Goal: Information Seeking & Learning: Learn about a topic

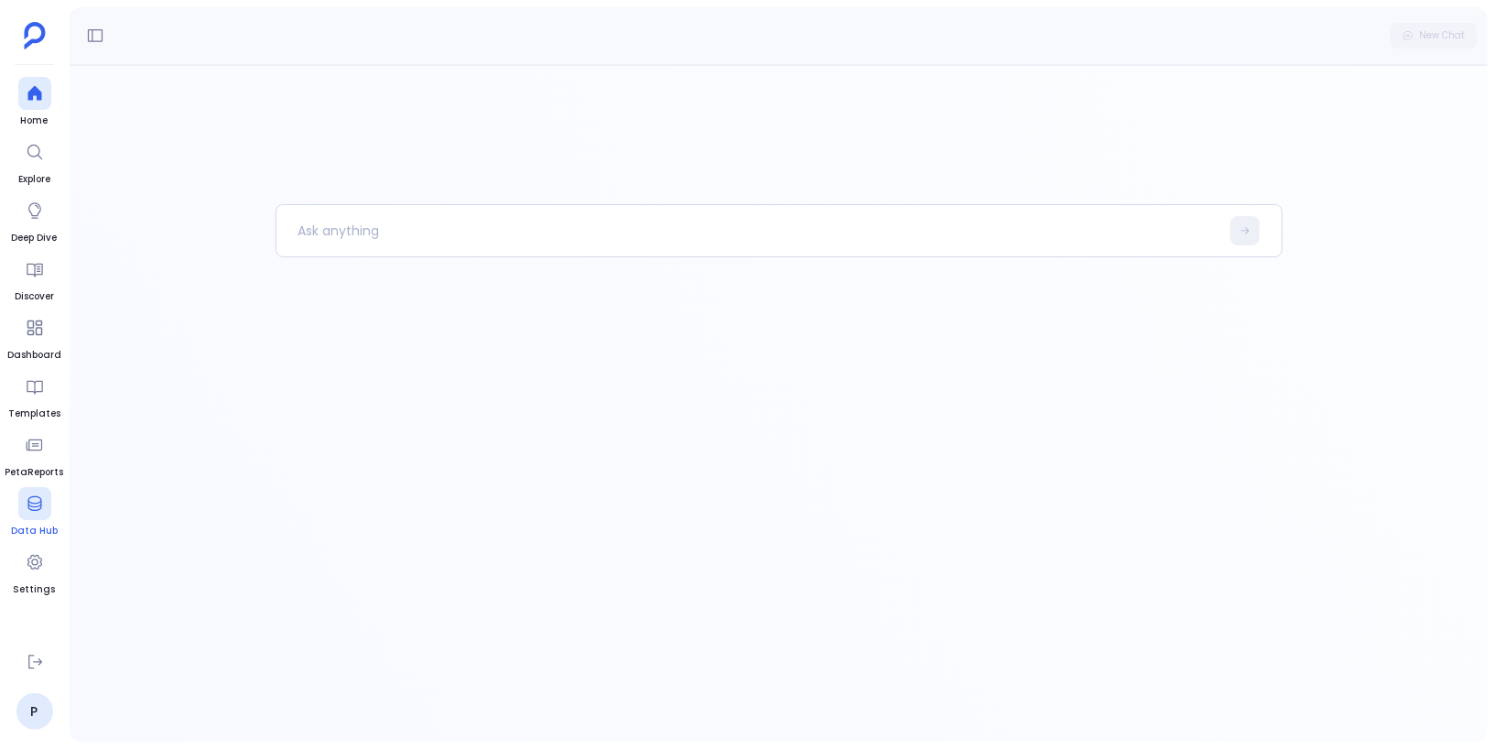
click at [37, 514] on div at bounding box center [34, 503] width 33 height 33
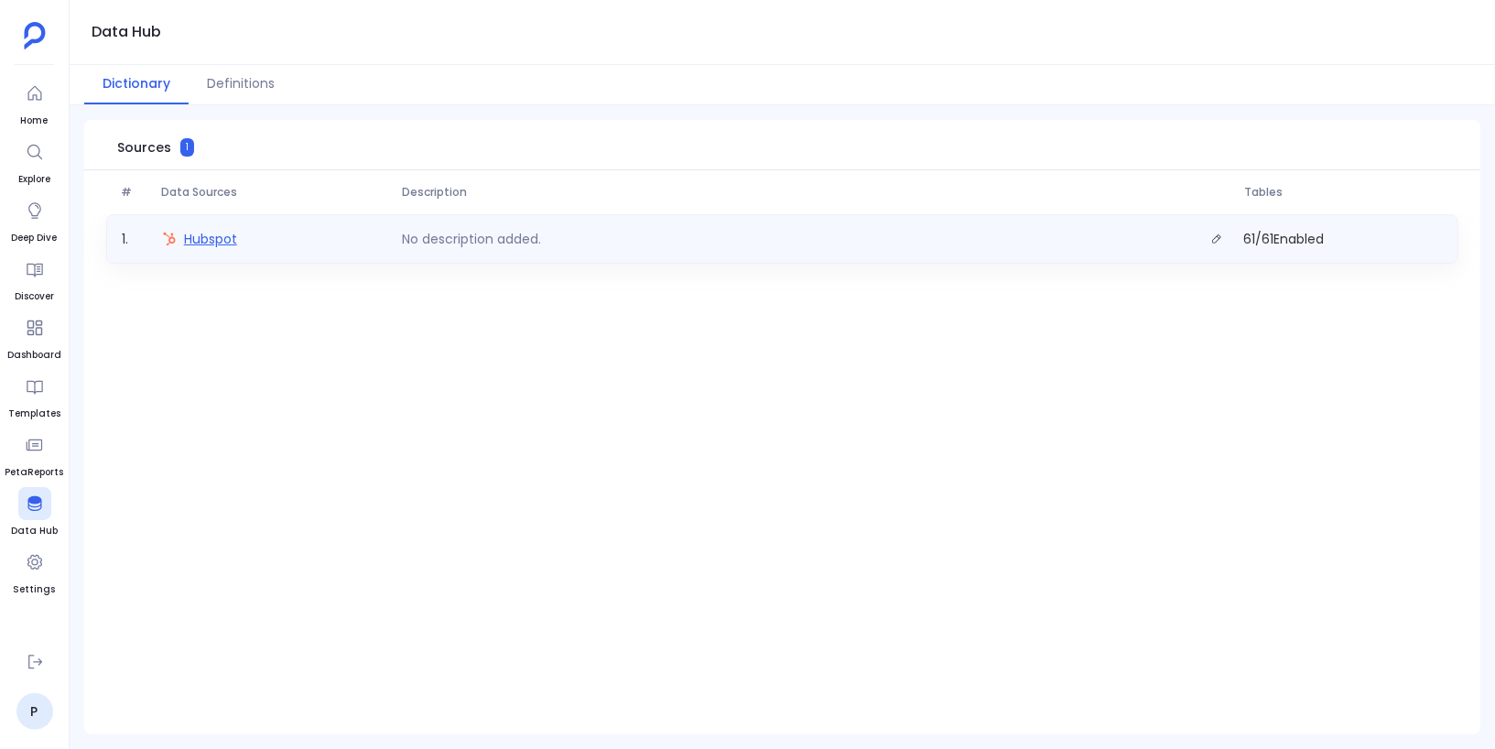
click at [217, 234] on span "Hubspot" at bounding box center [210, 239] width 53 height 18
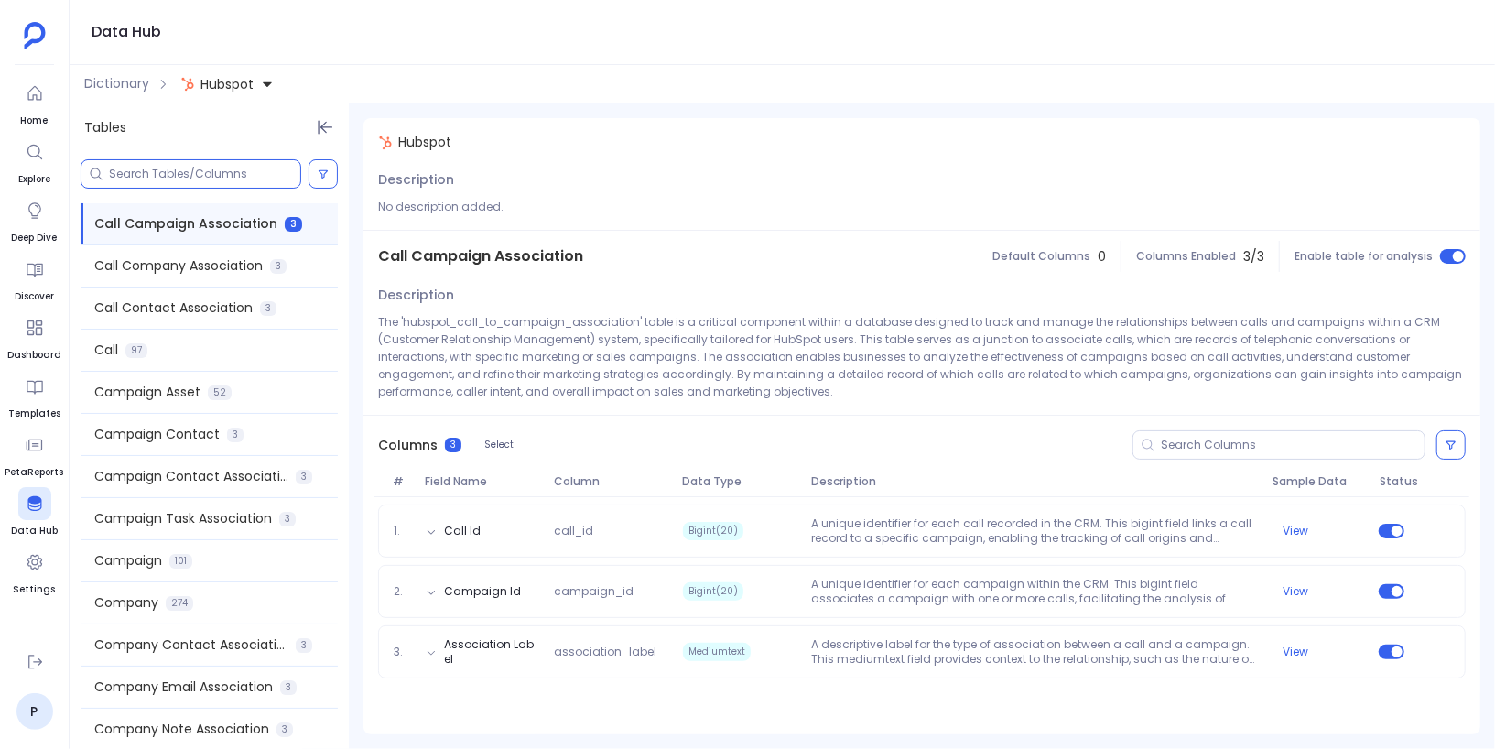
click at [225, 178] on input at bounding box center [204, 174] width 191 height 15
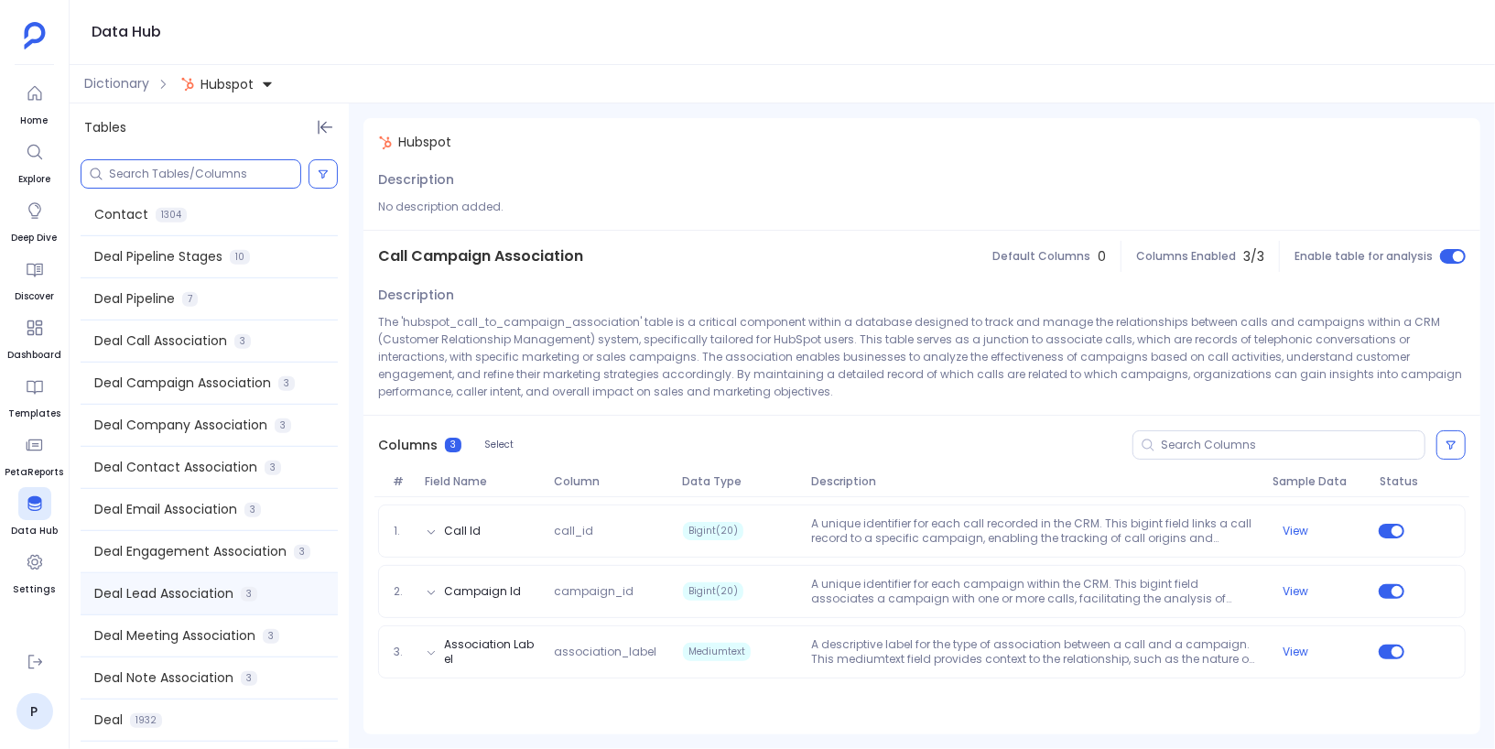
scroll to position [774, 0]
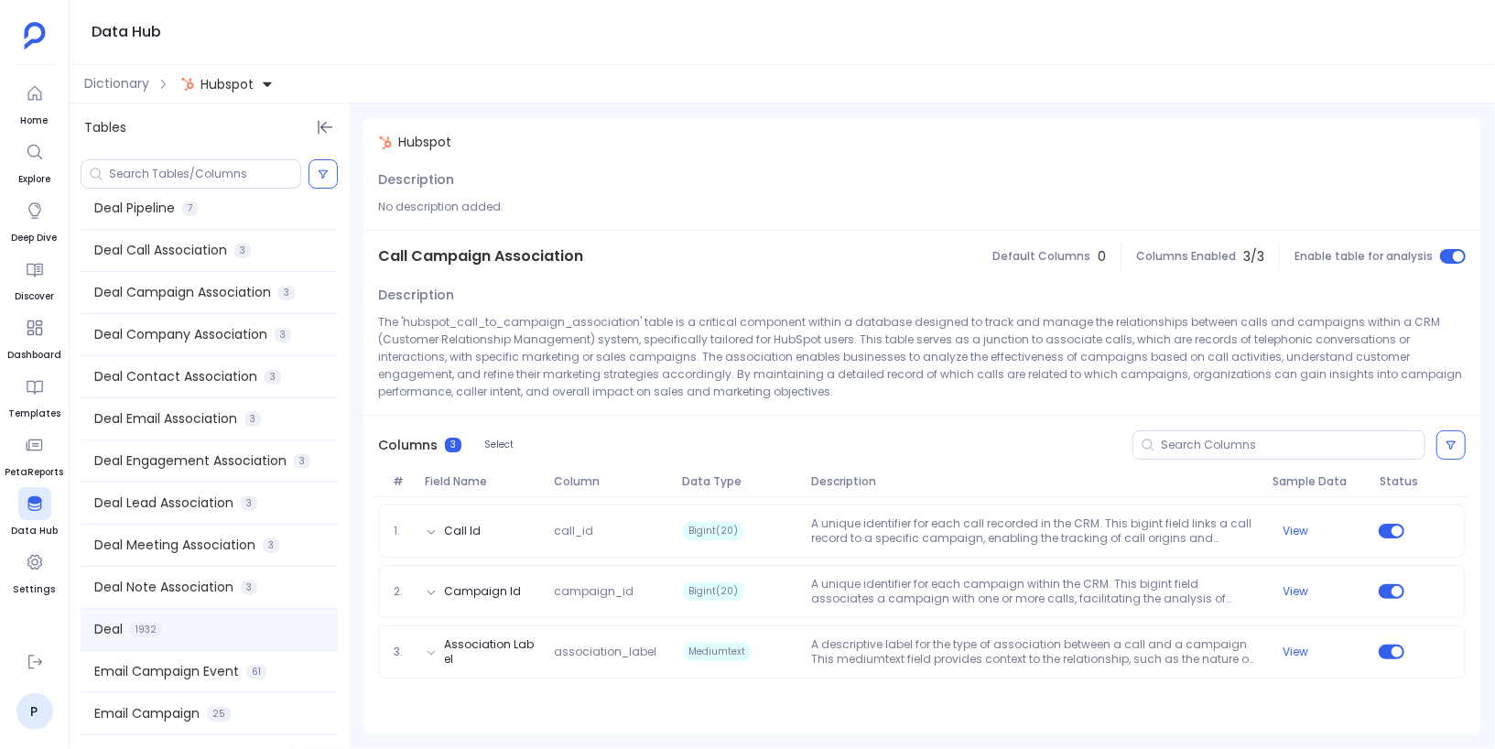
click at [186, 622] on div "Deal 1932" at bounding box center [209, 629] width 257 height 41
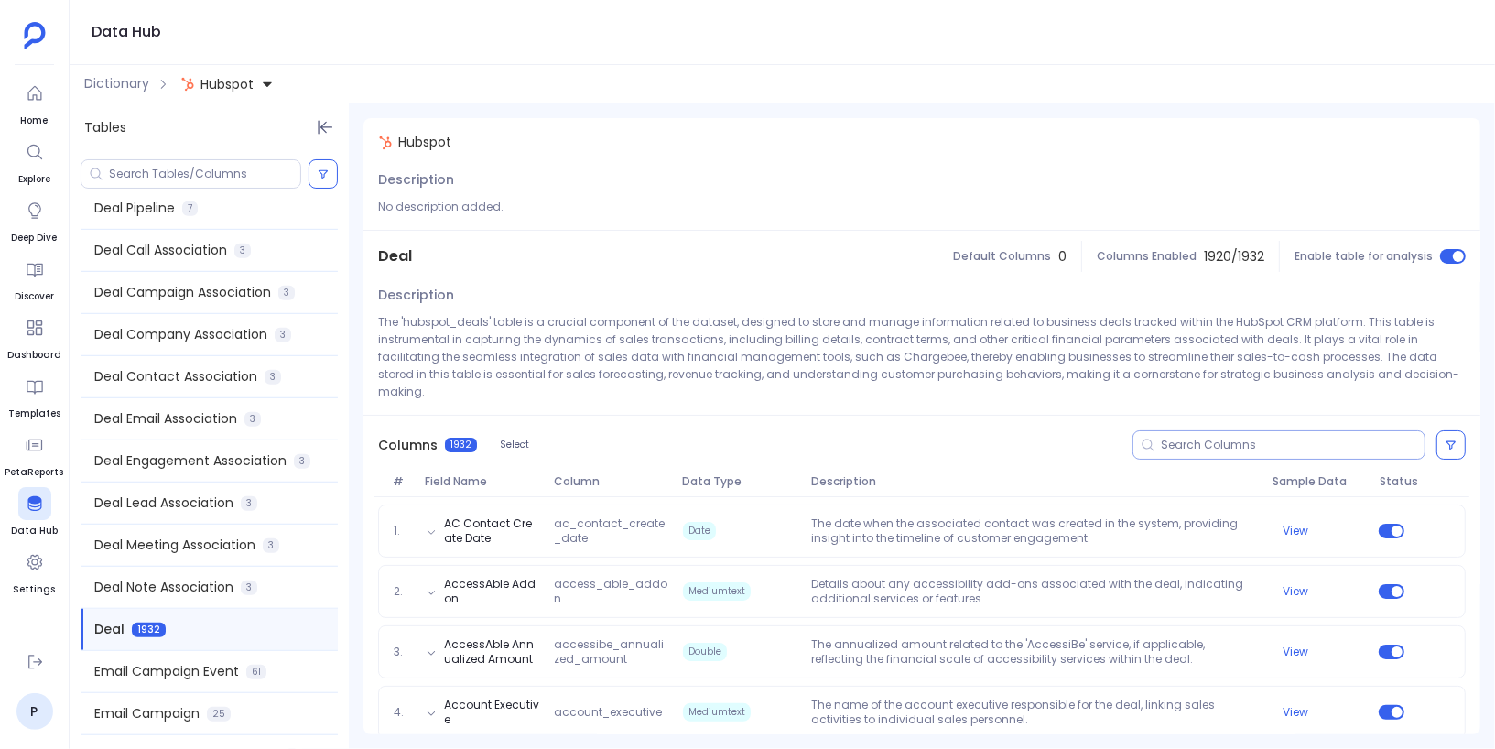
click at [1181, 438] on input at bounding box center [1293, 445] width 264 height 15
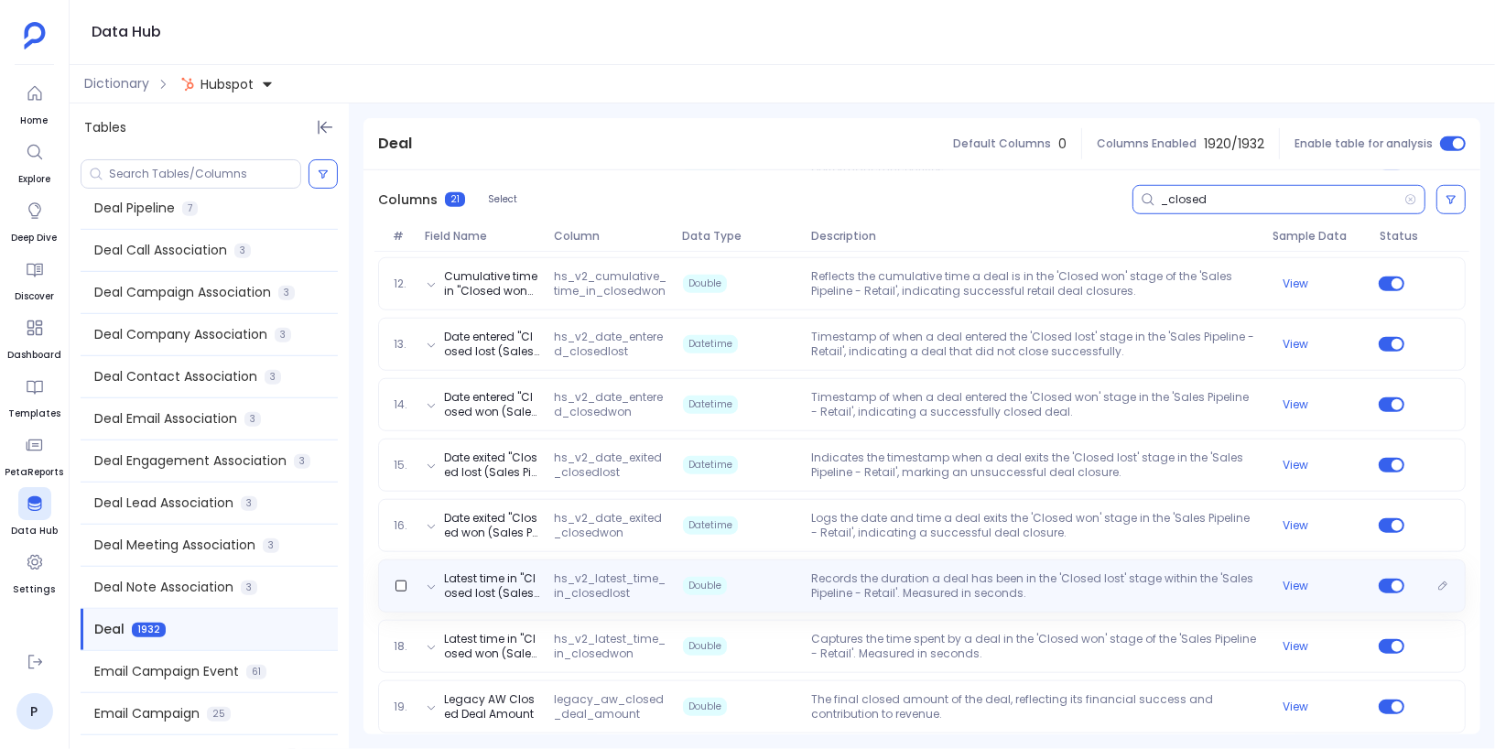
scroll to position [1028, 0]
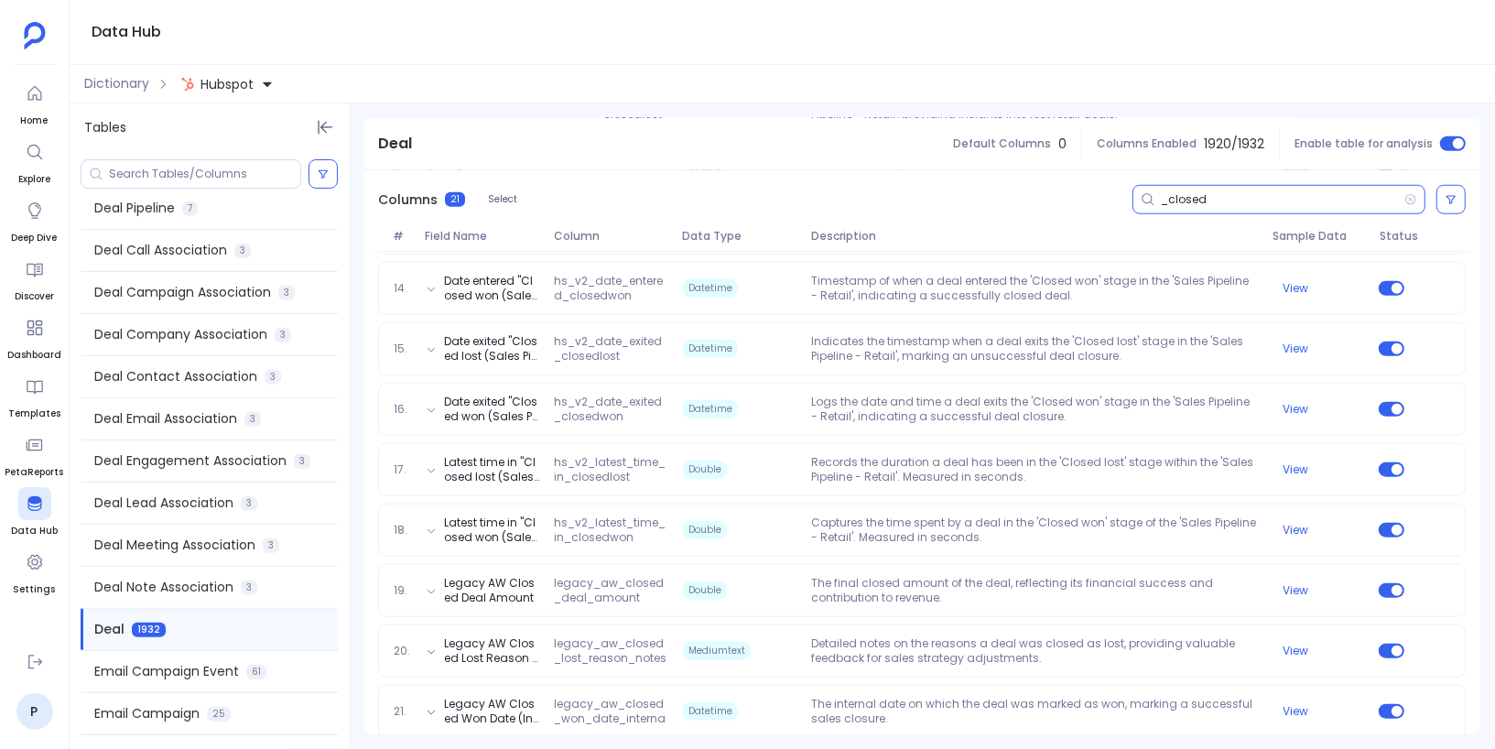
type input "_closed"
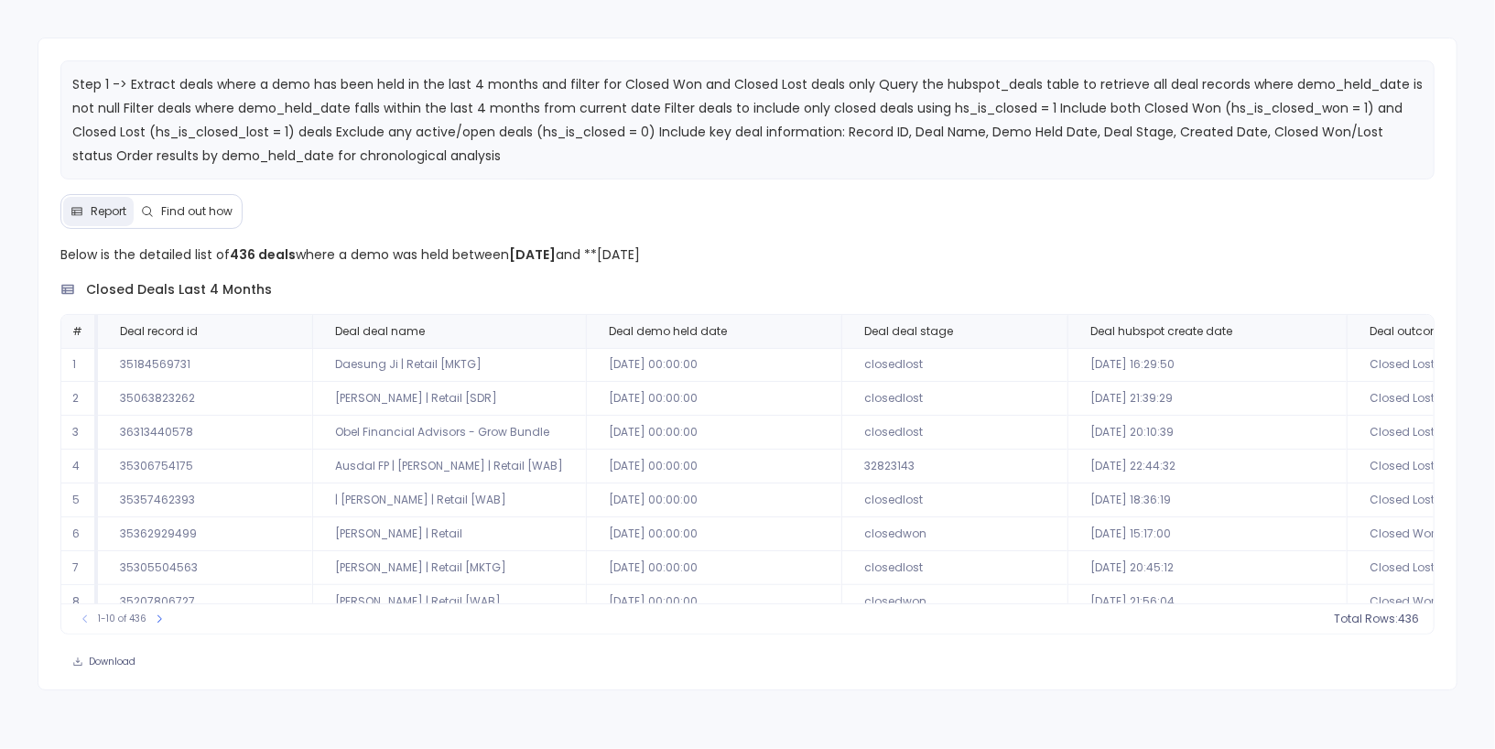
click at [221, 207] on span "Find out how" at bounding box center [196, 211] width 71 height 15
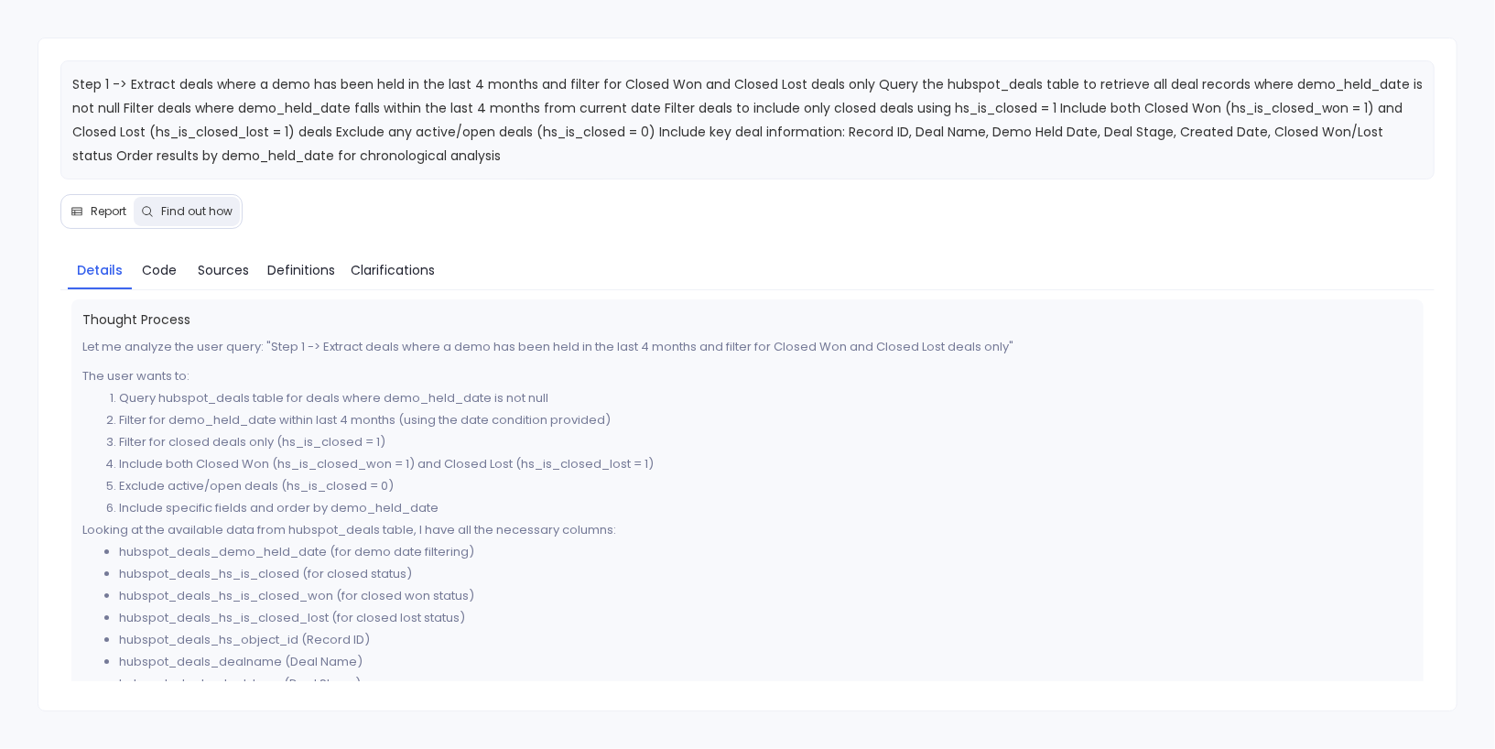
click at [86, 212] on span "Report" at bounding box center [99, 211] width 56 height 15
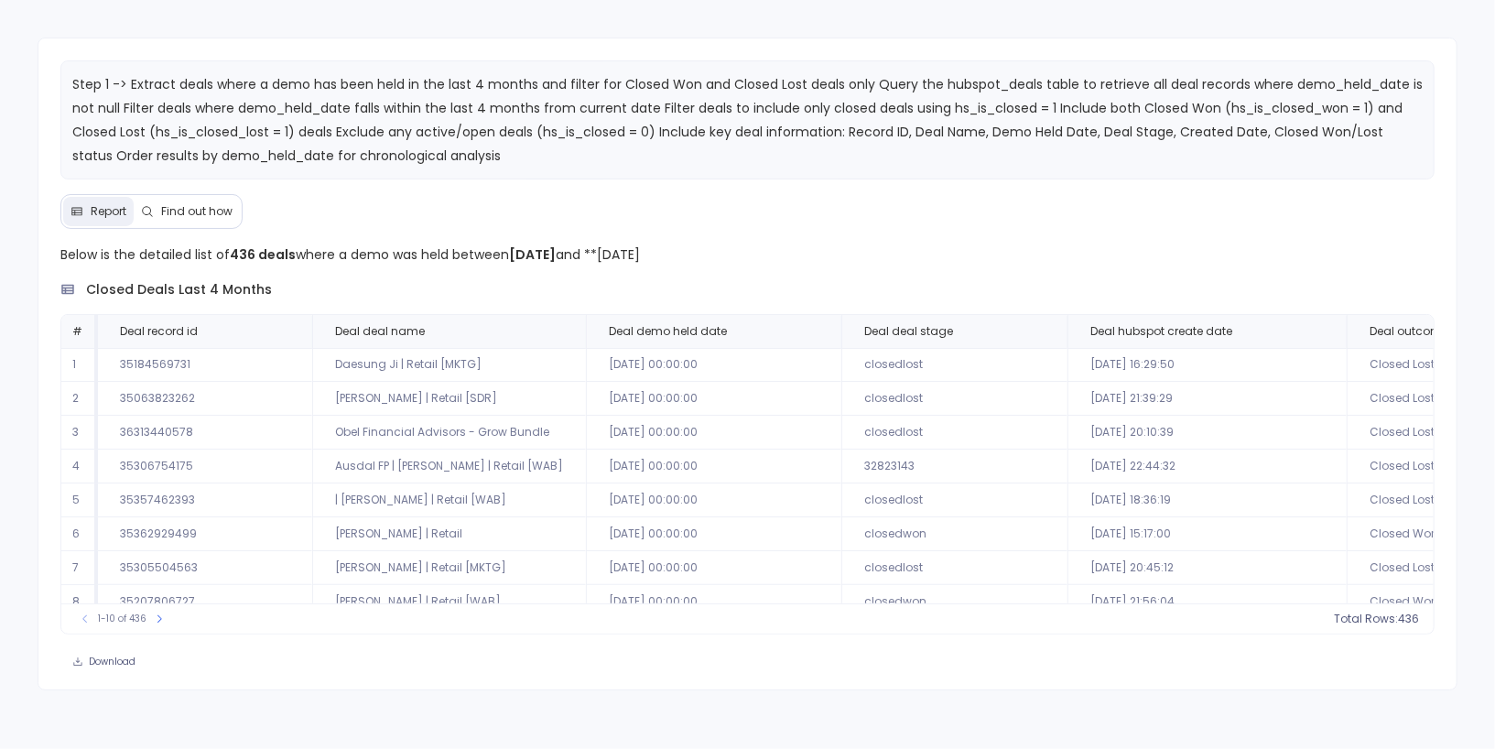
click at [187, 212] on span "Find out how" at bounding box center [196, 211] width 71 height 15
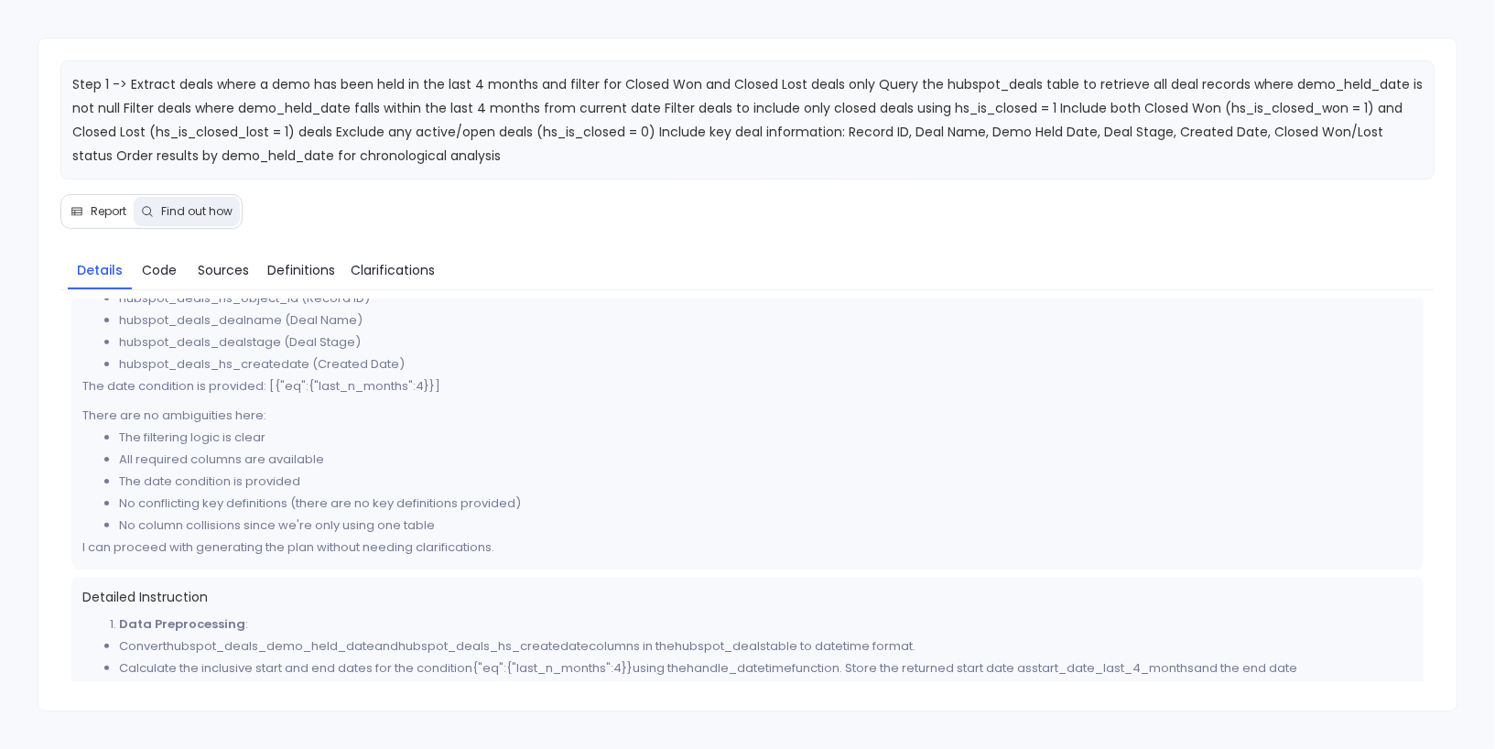
scroll to position [187, 0]
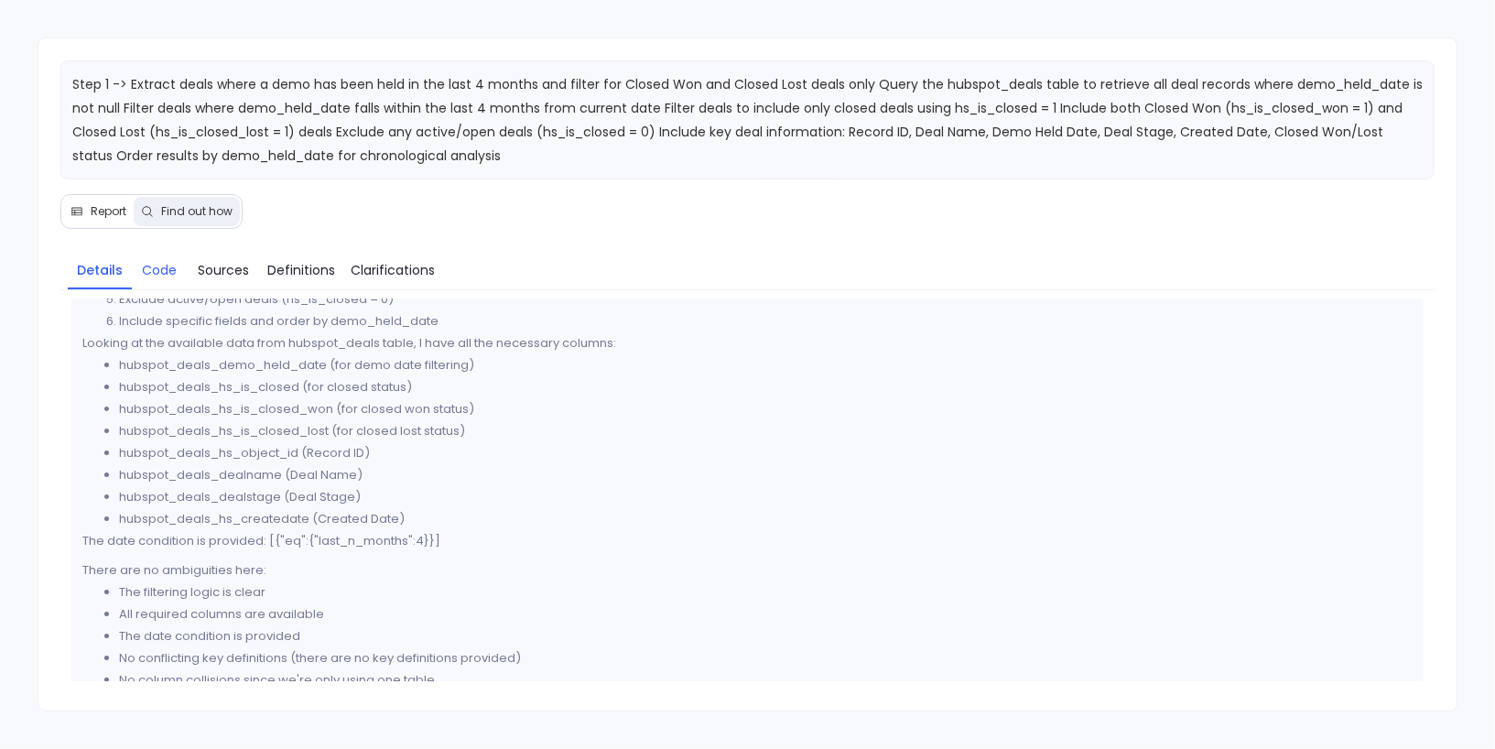
click at [164, 260] on span "Code" at bounding box center [159, 270] width 35 height 20
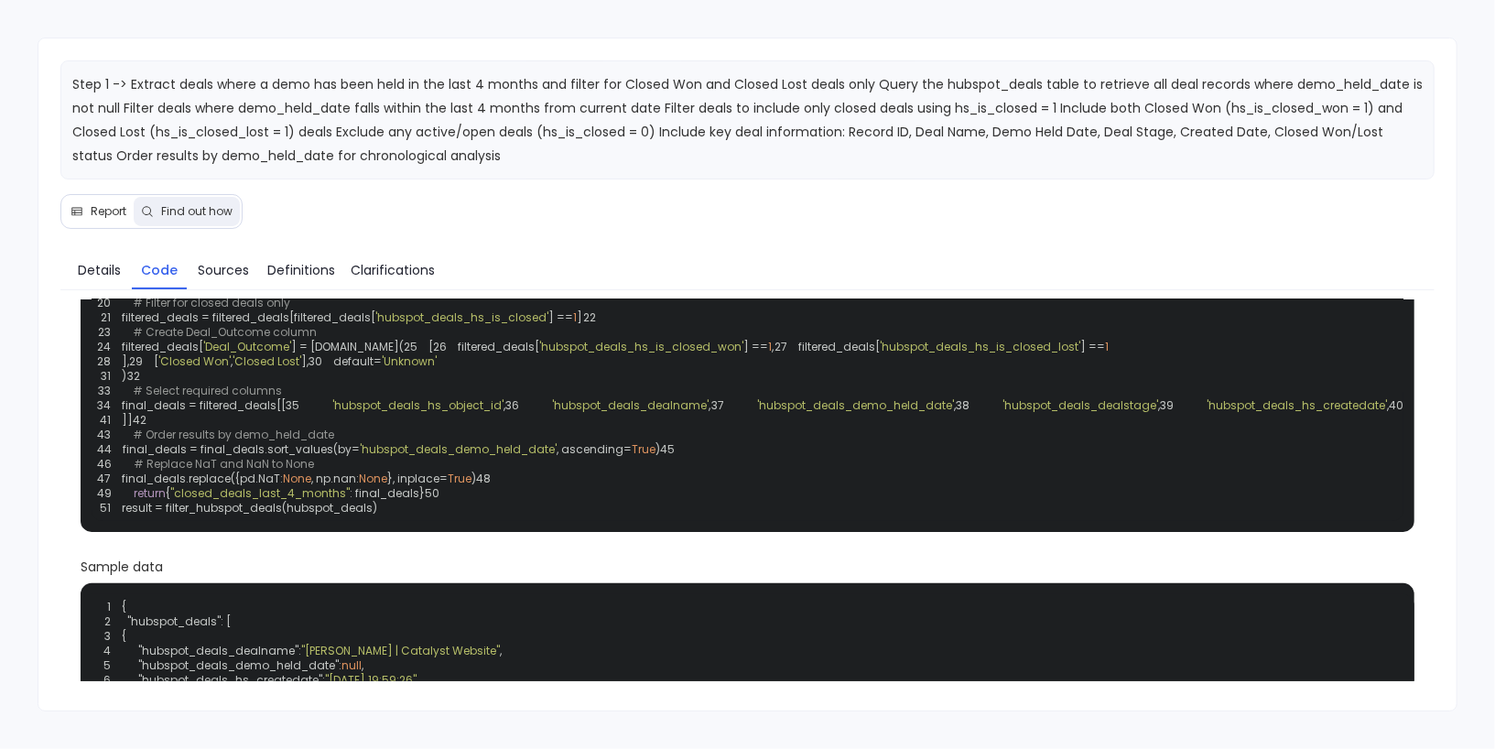
scroll to position [0, 0]
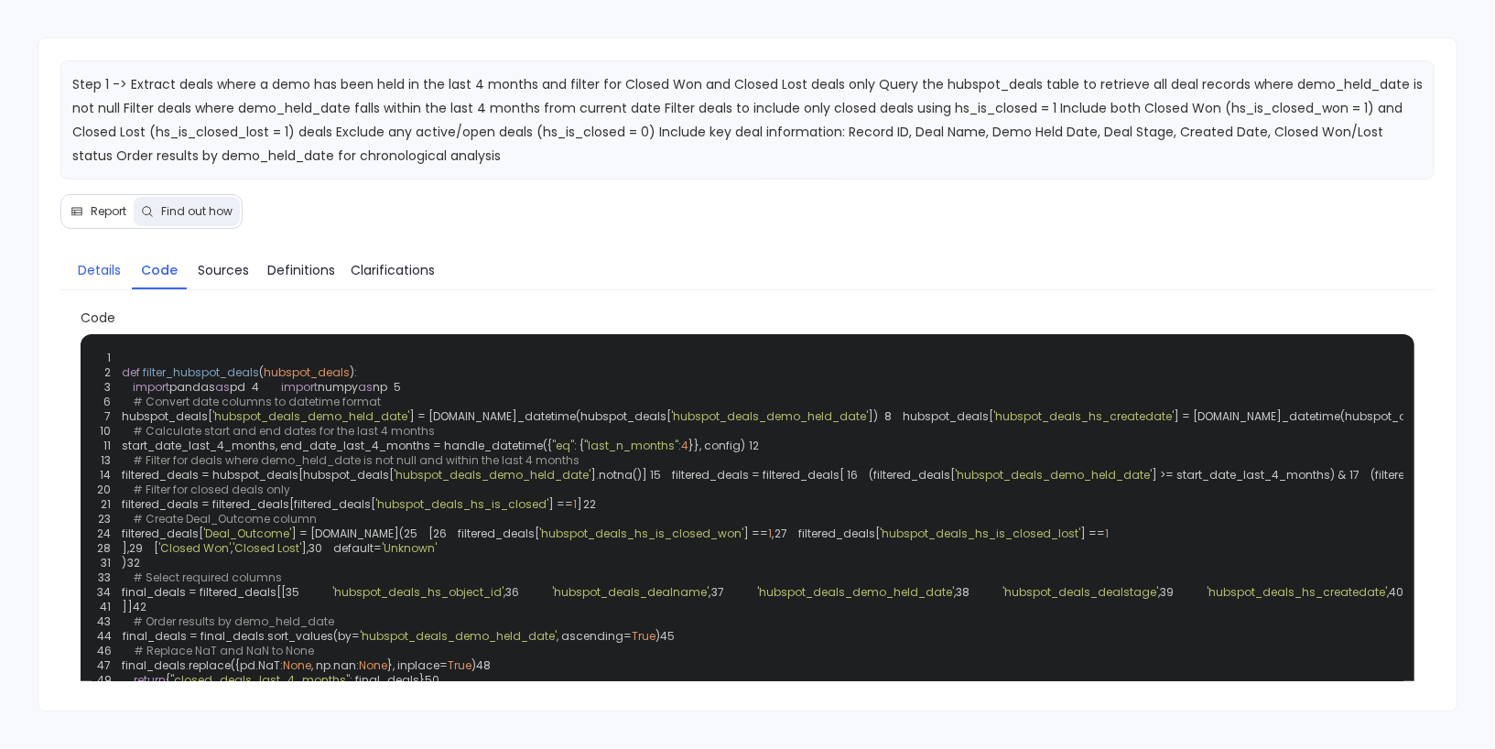
click at [117, 273] on span "Details" at bounding box center [99, 270] width 43 height 20
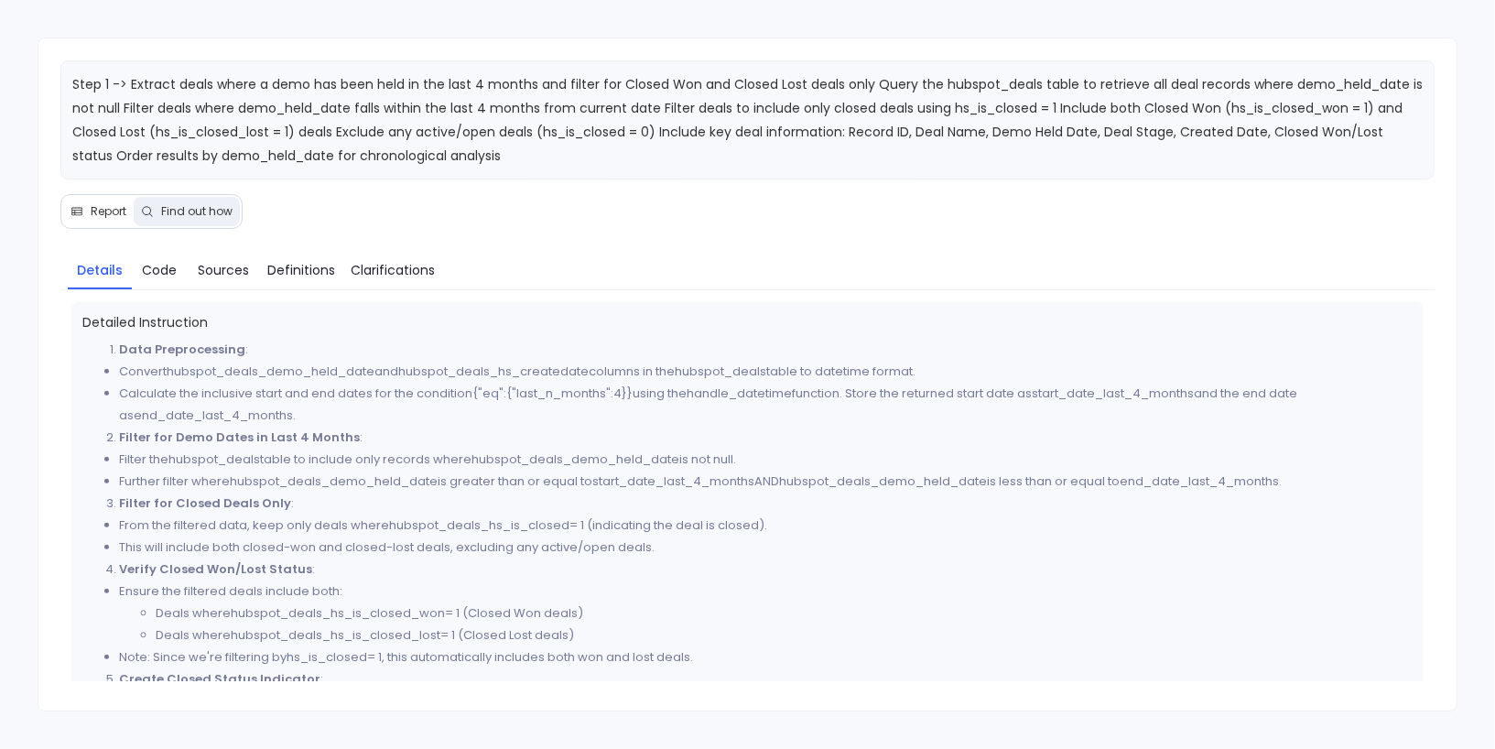
scroll to position [617, 0]
click at [149, 265] on span "Code" at bounding box center [159, 270] width 35 height 20
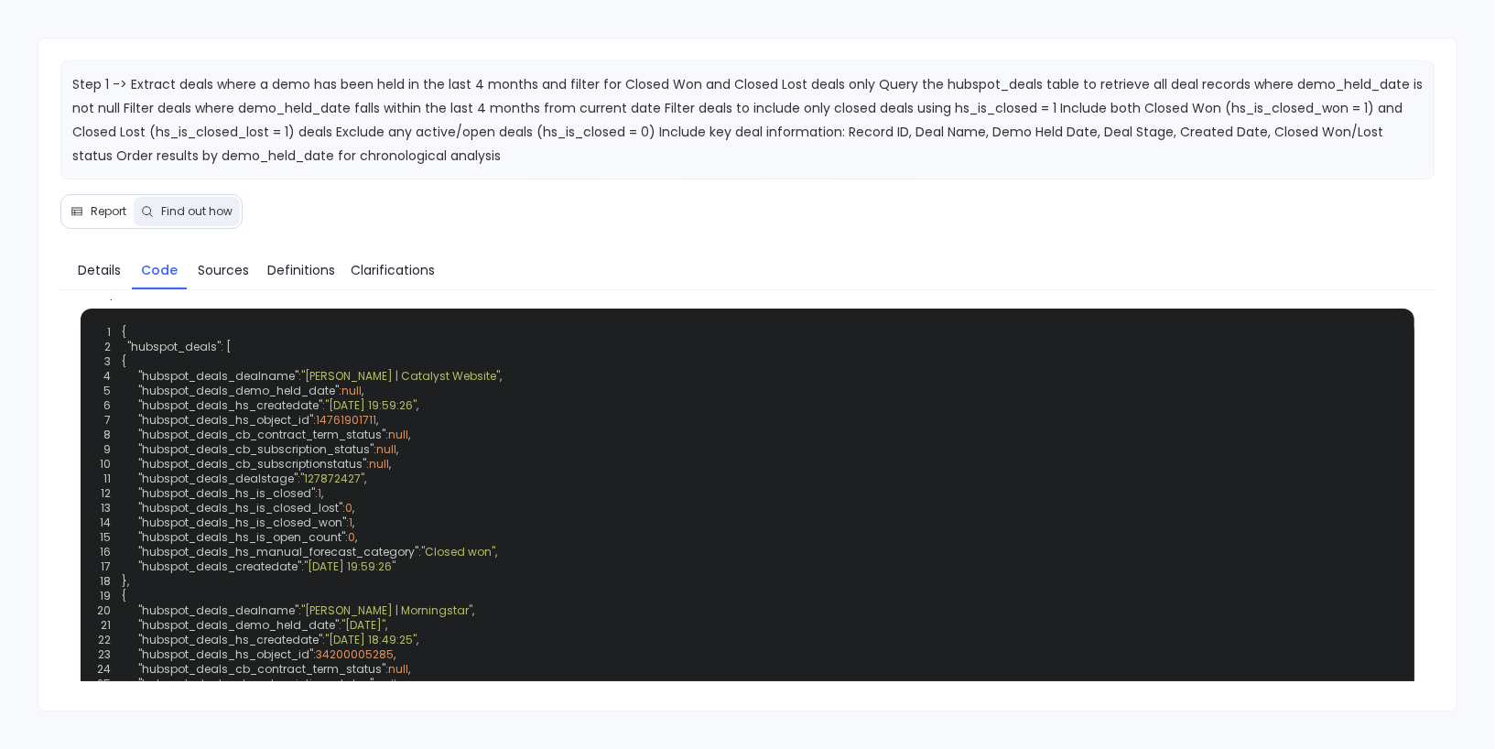
scroll to position [465, 0]
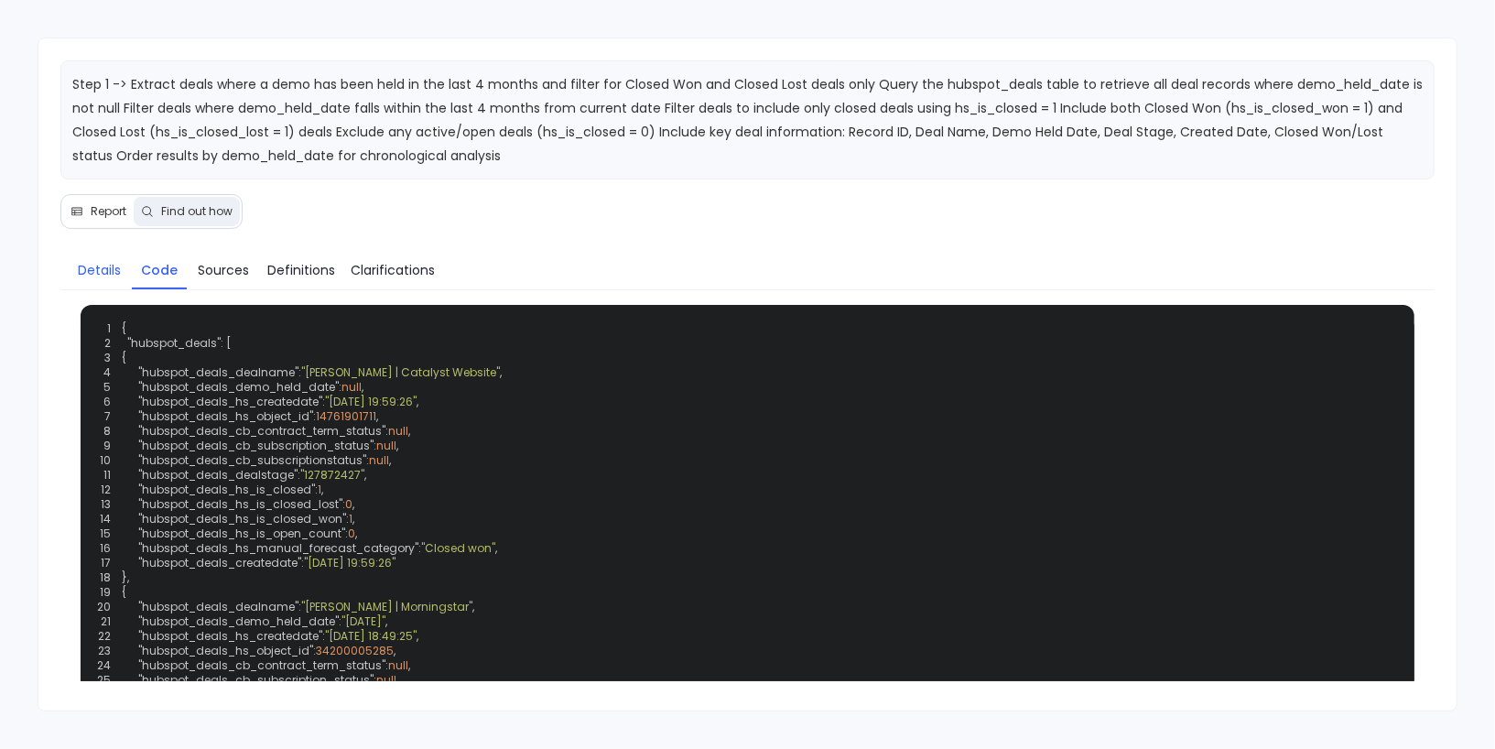
click at [99, 285] on link "Details" at bounding box center [100, 270] width 64 height 38
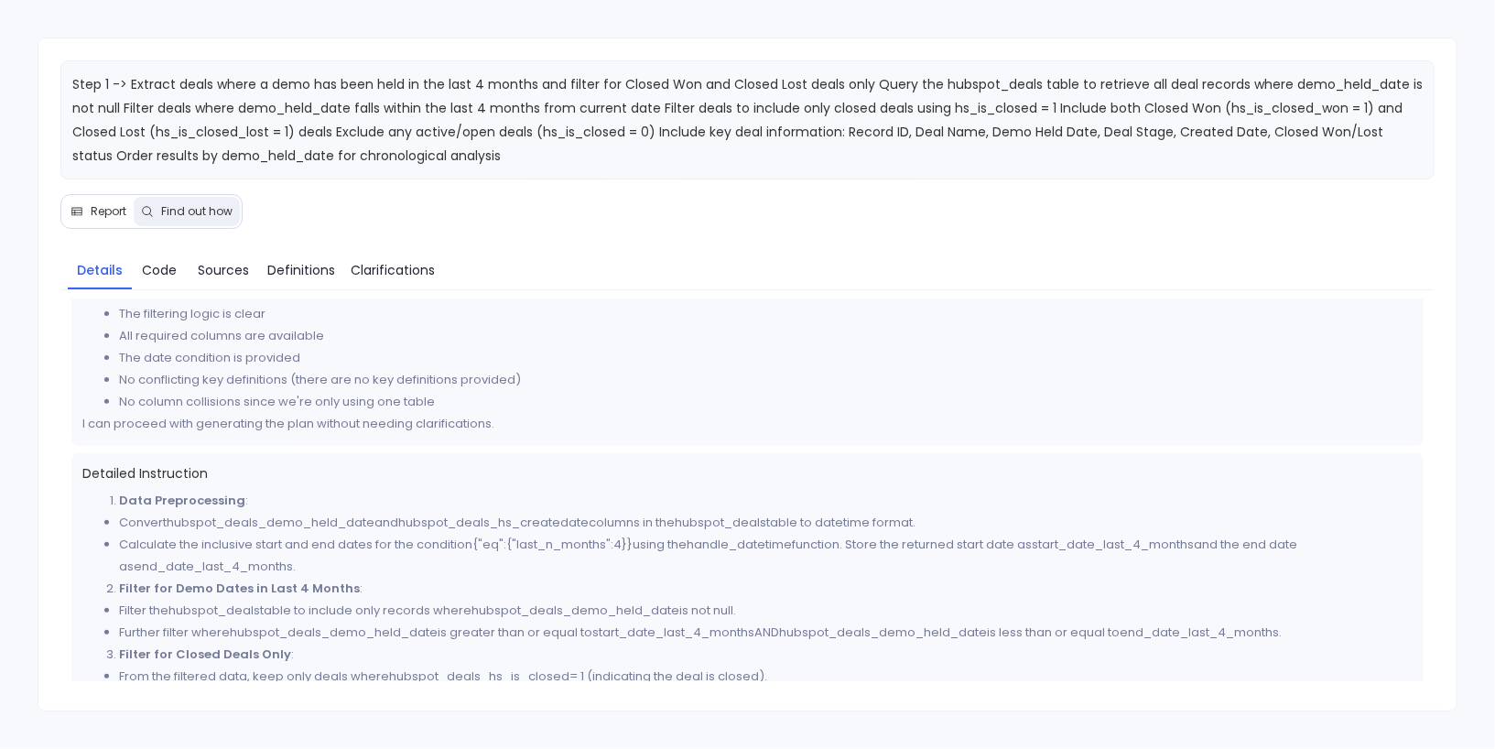
click at [86, 212] on span "Report" at bounding box center [99, 211] width 56 height 15
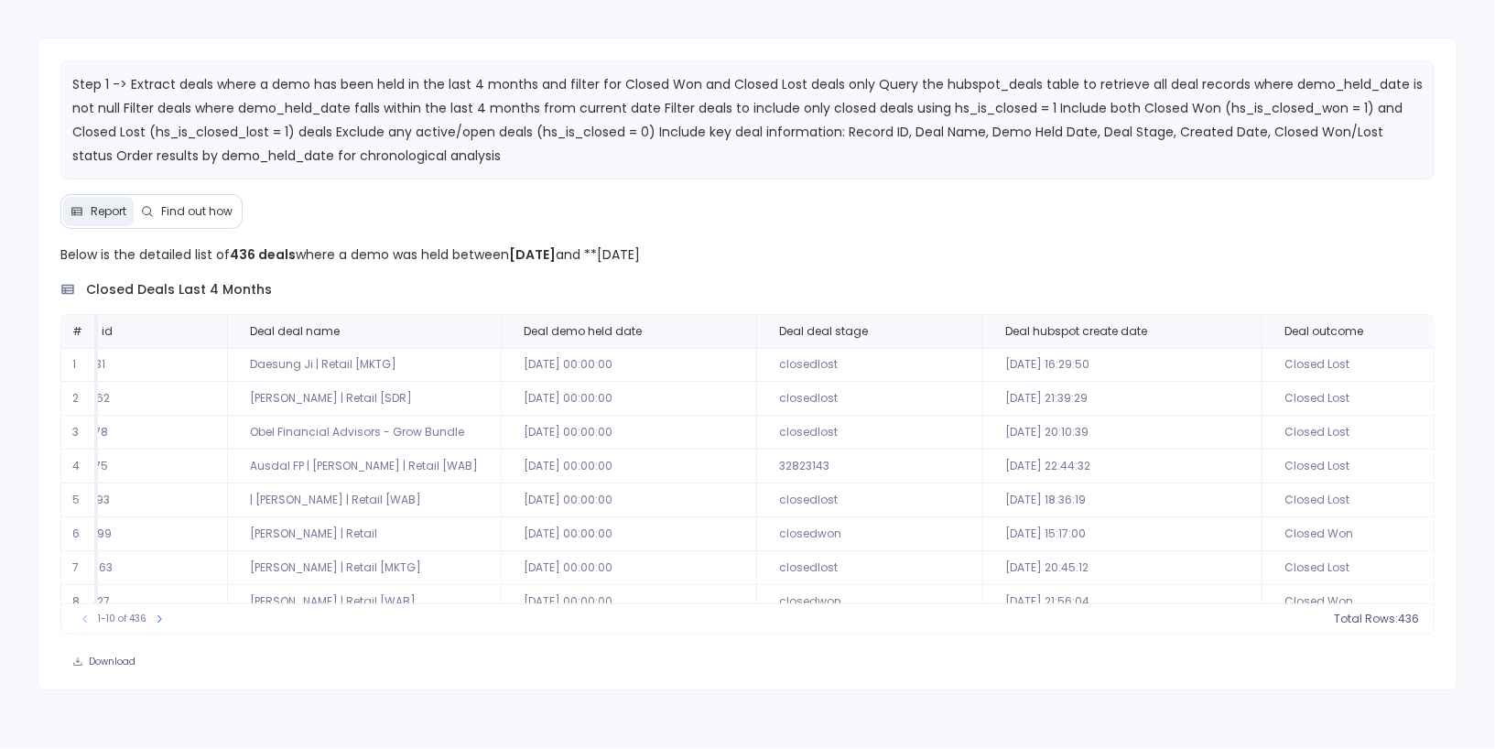
scroll to position [0, 98]
click at [1437, 329] on icon at bounding box center [1442, 331] width 11 height 11
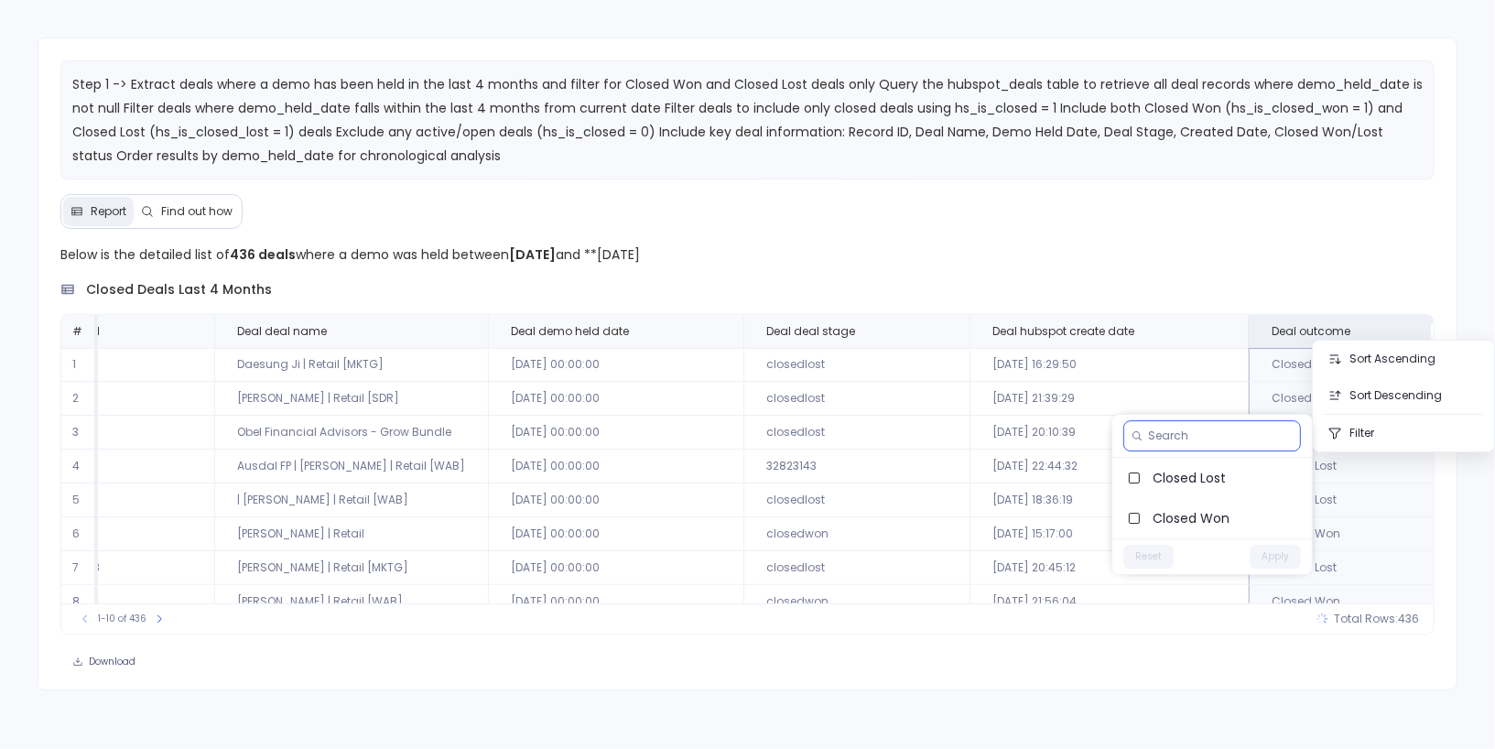
click at [1238, 437] on input at bounding box center [1220, 436] width 145 height 15
type input "unk"
click at [1292, 435] on icon at bounding box center [1287, 435] width 9 height 9
click at [1193, 249] on p "Below is the detailed list of 436 deals where a demo was held between 2025-04-0…" at bounding box center [747, 255] width 1374 height 22
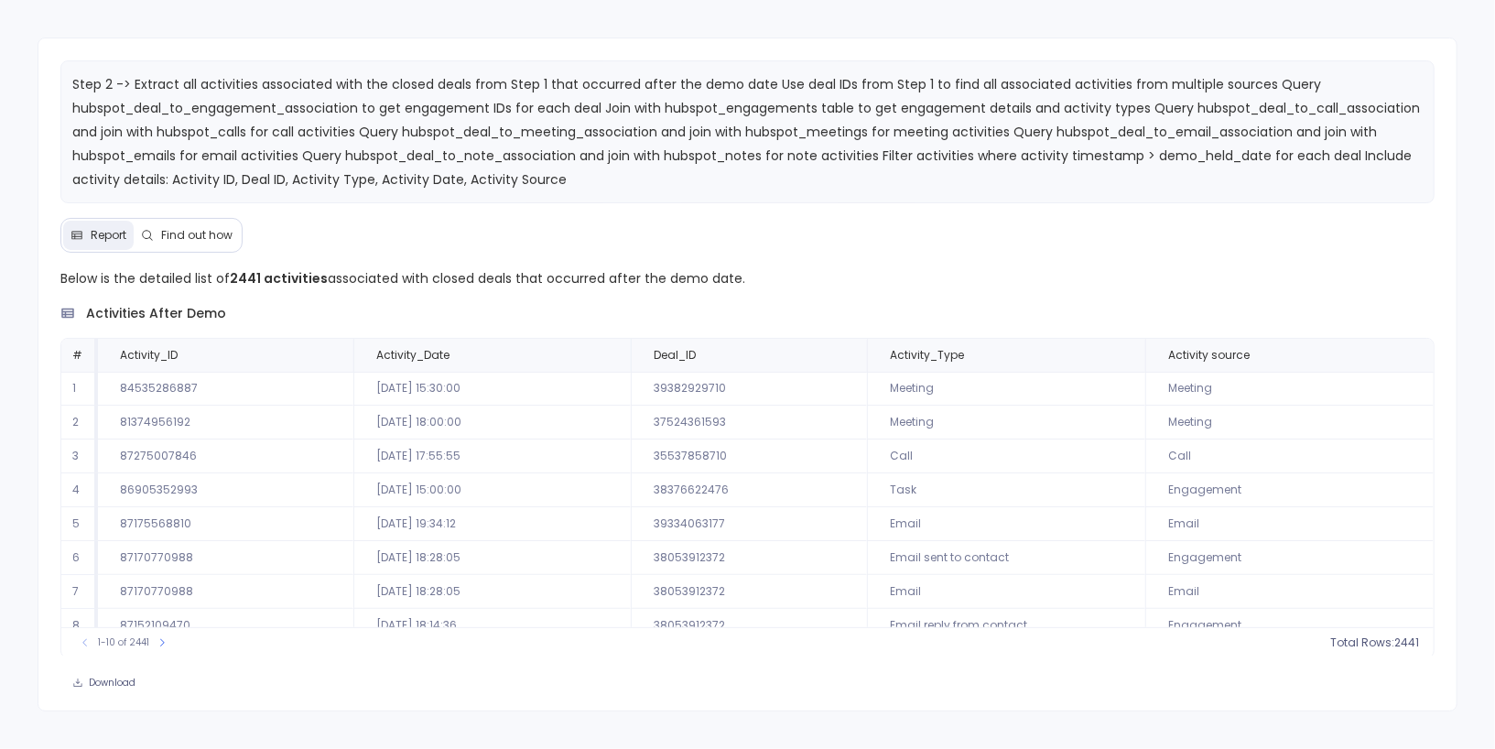
click at [205, 235] on span "Find out how" at bounding box center [196, 235] width 71 height 15
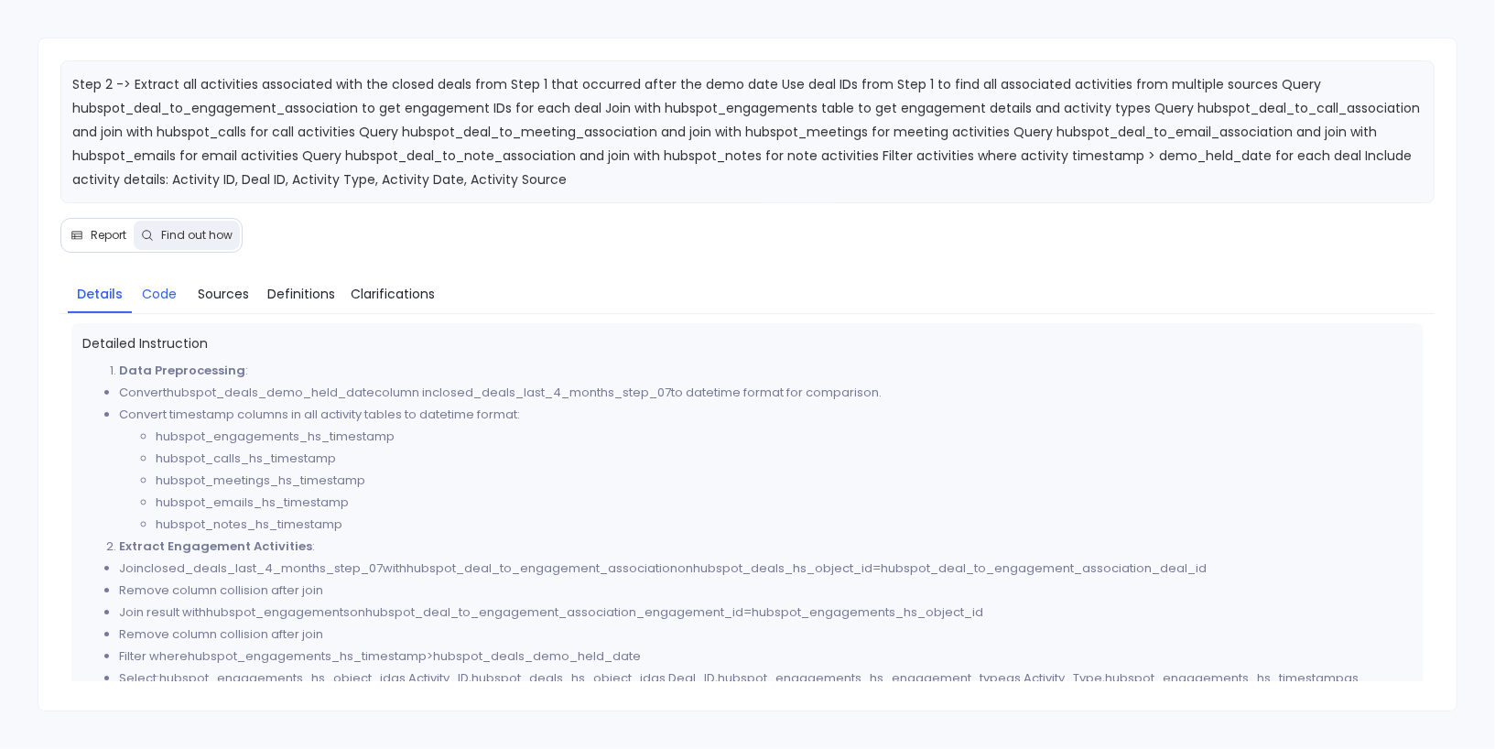
click at [144, 284] on span "Code" at bounding box center [159, 294] width 35 height 20
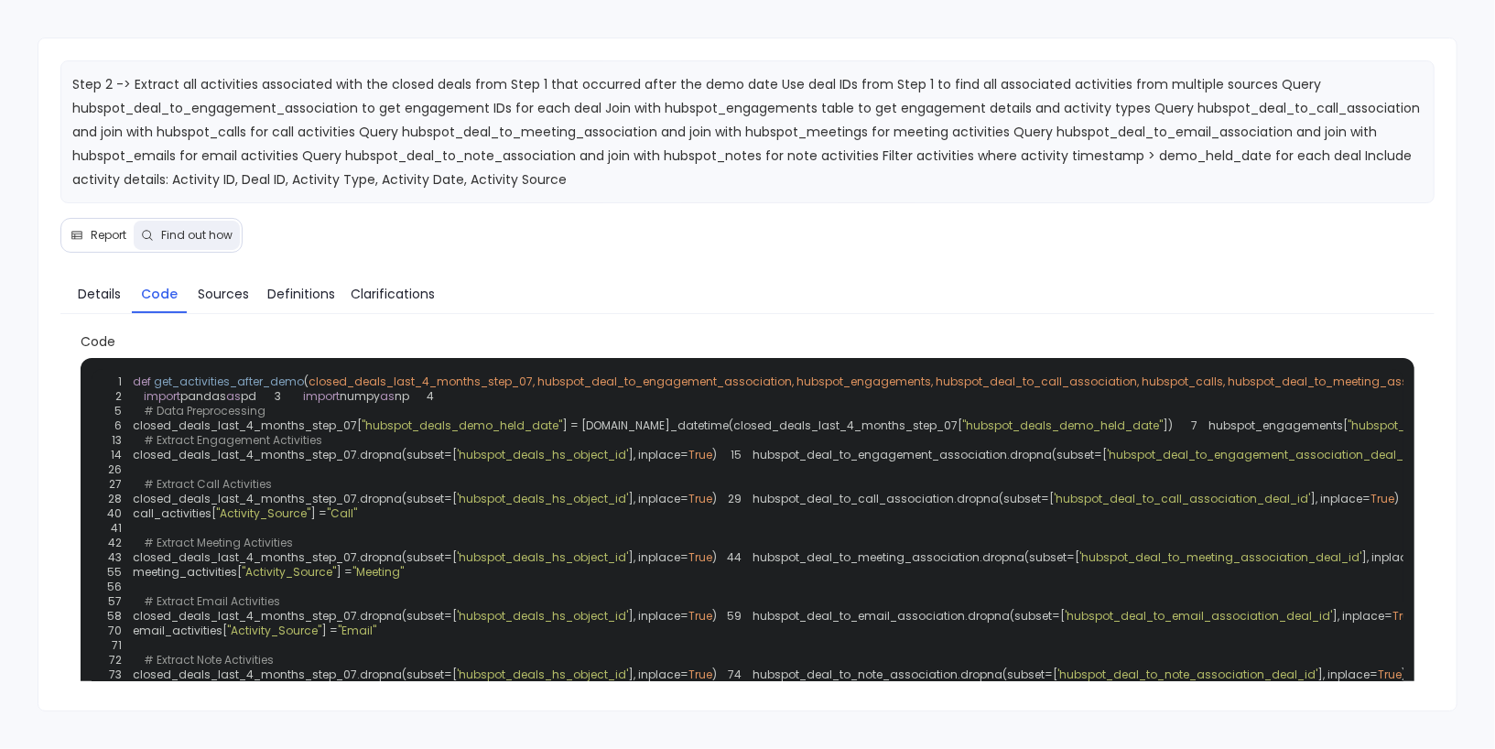
click at [377, 374] on span "closed_deals_last_4_months_step_07, hubspot_deal_to_engagement_association, hub…" at bounding box center [1245, 382] width 1872 height 16
click at [437, 418] on div "1 def get_activities_after_demo ( closed_deals_last_4_months_step_07, hubspot_d…" at bounding box center [748, 579] width 1312 height 421
click at [599, 382] on span "closed_deals_last_4_months_step_07, hubspot_deal_to_engagement_association, hub…" at bounding box center [1245, 382] width 1872 height 16
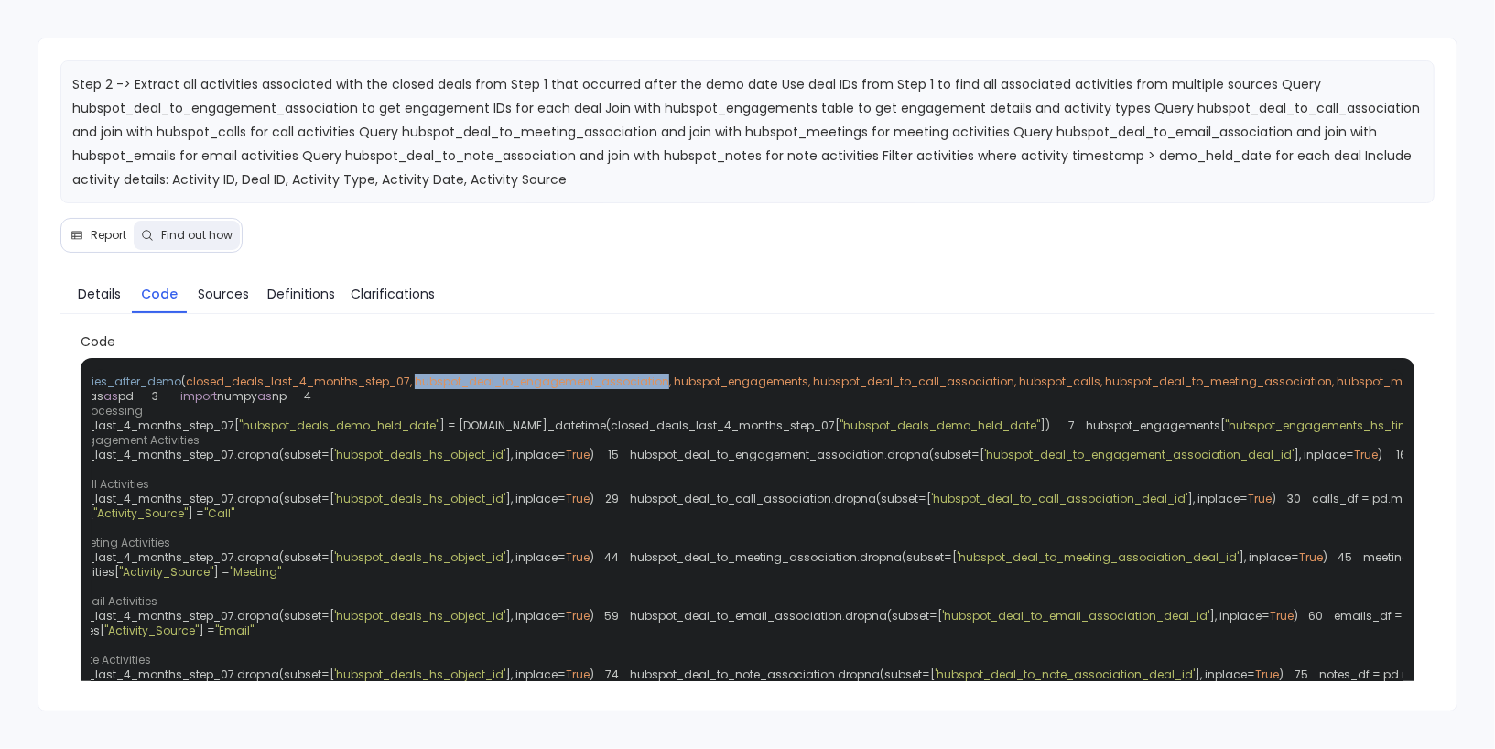
scroll to position [0, 134]
click at [832, 383] on span "closed_deals_last_4_months_step_07, hubspot_deal_to_engagement_association, hub…" at bounding box center [1111, 382] width 1872 height 16
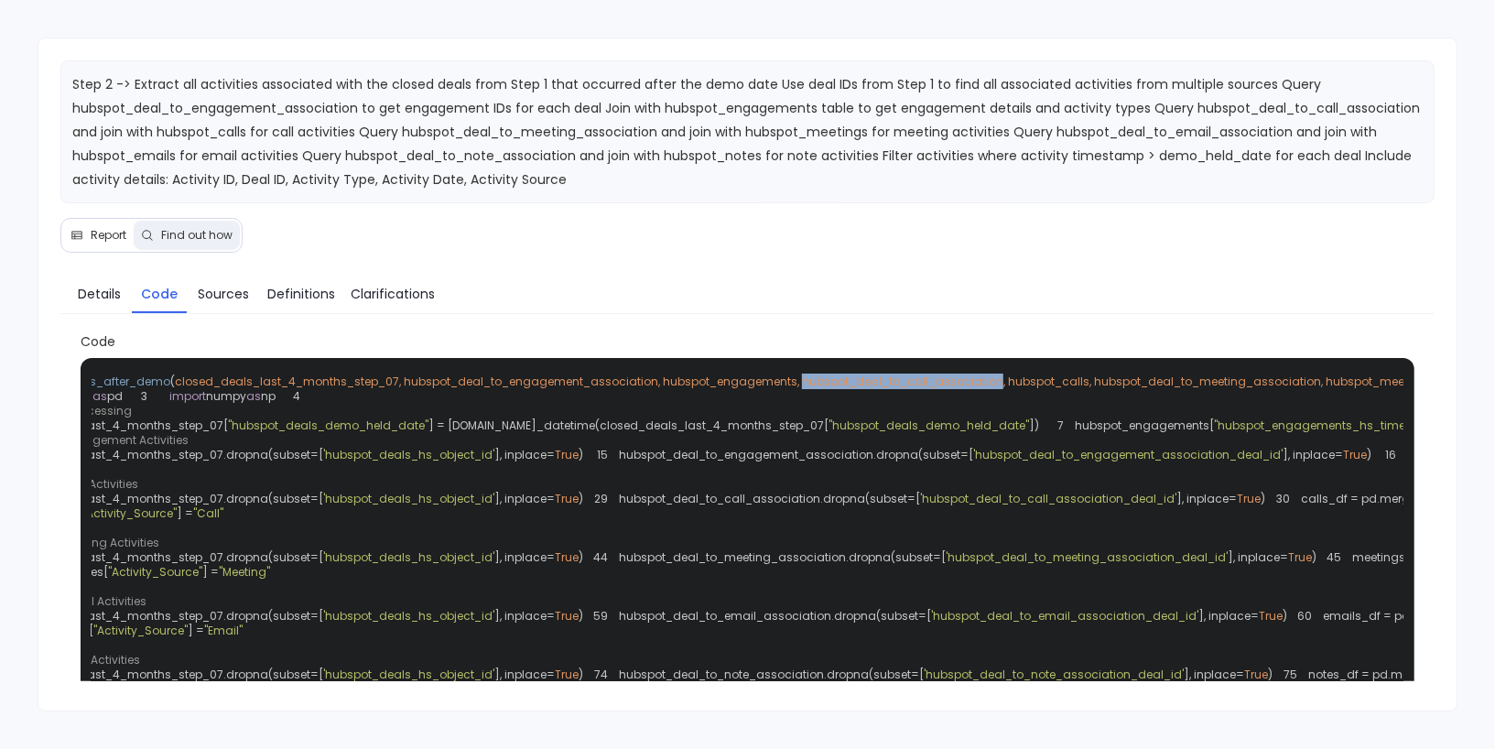
click at [832, 383] on span "closed_deals_last_4_months_step_07, hubspot_deal_to_engagement_association, hub…" at bounding box center [1111, 382] width 1872 height 16
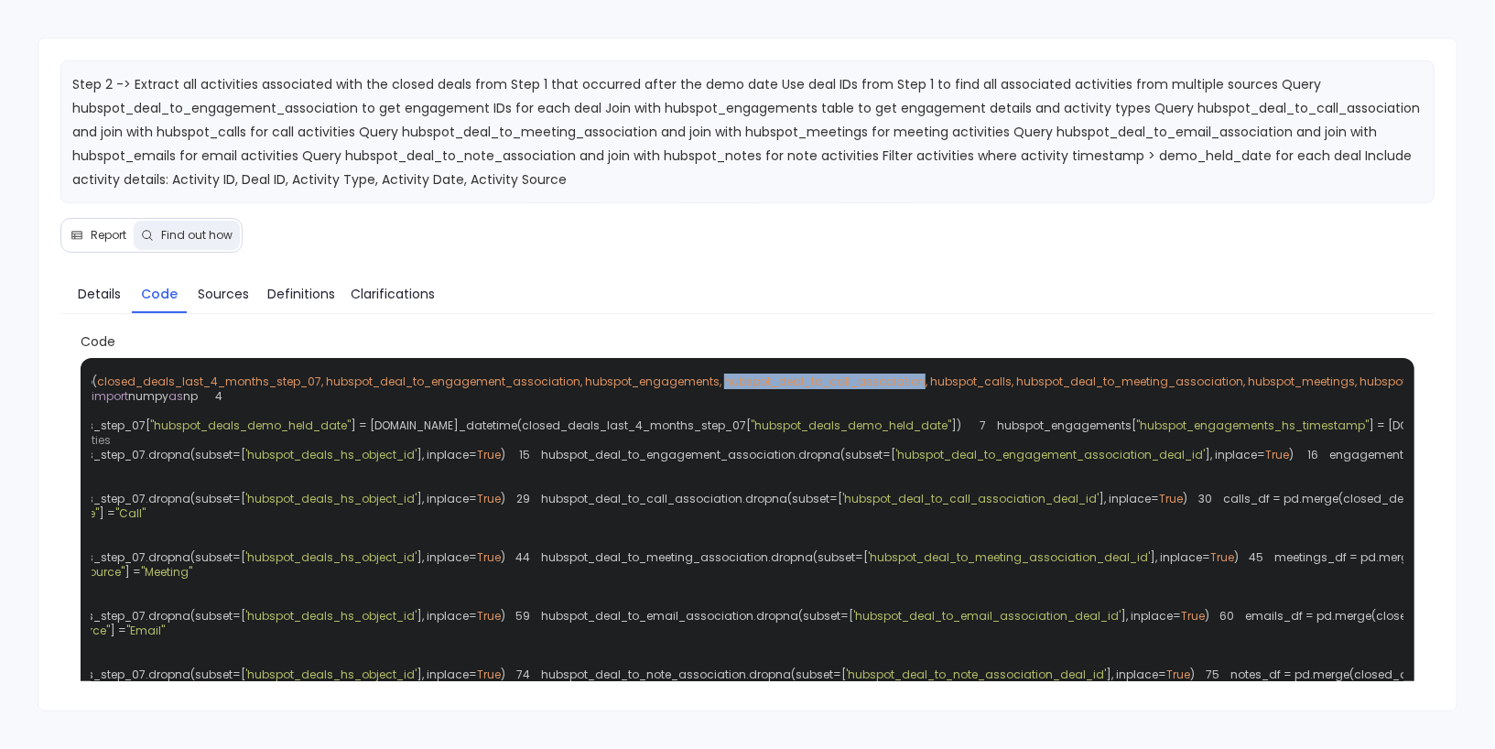
scroll to position [0, 271]
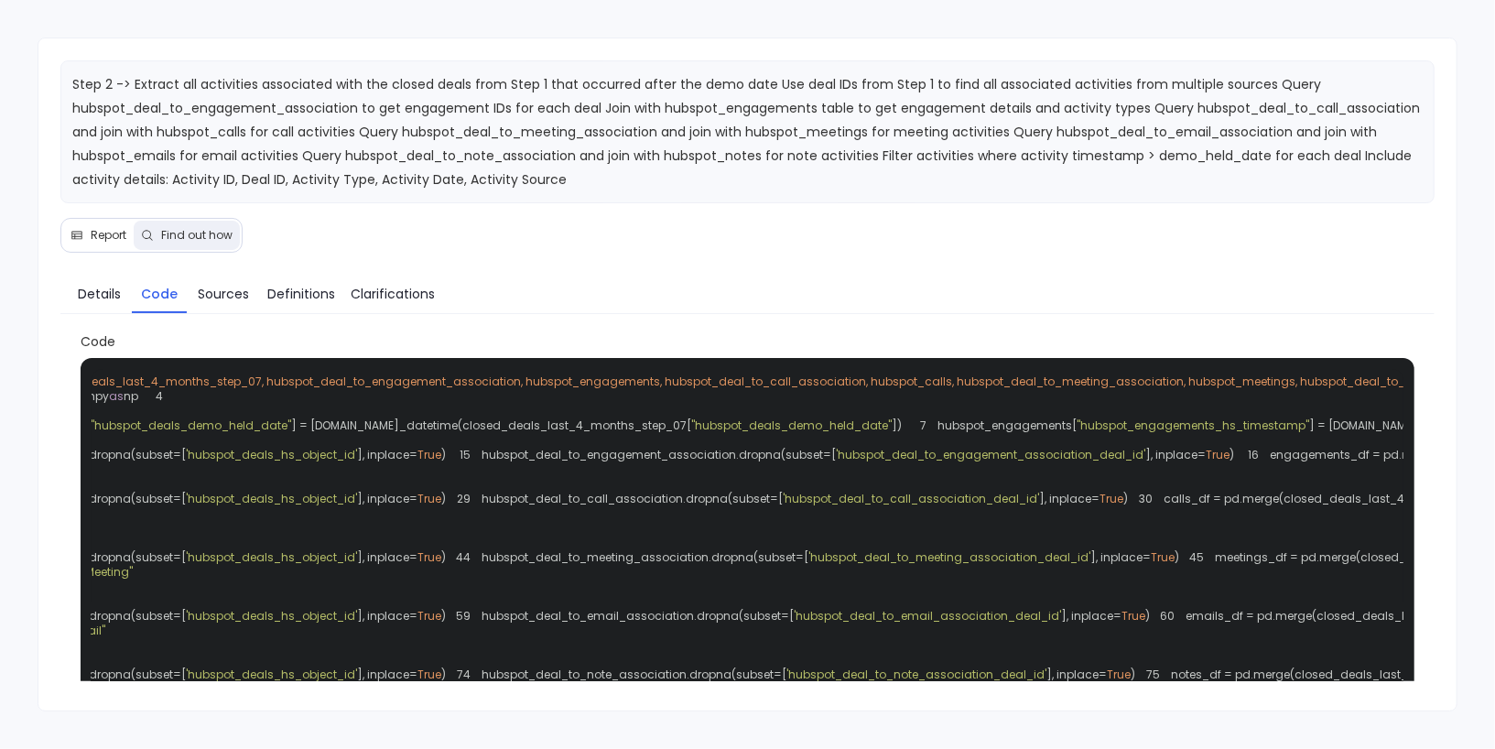
click at [895, 380] on span "closed_deals_last_4_months_step_07, hubspot_deal_to_engagement_association, hub…" at bounding box center [974, 382] width 1872 height 16
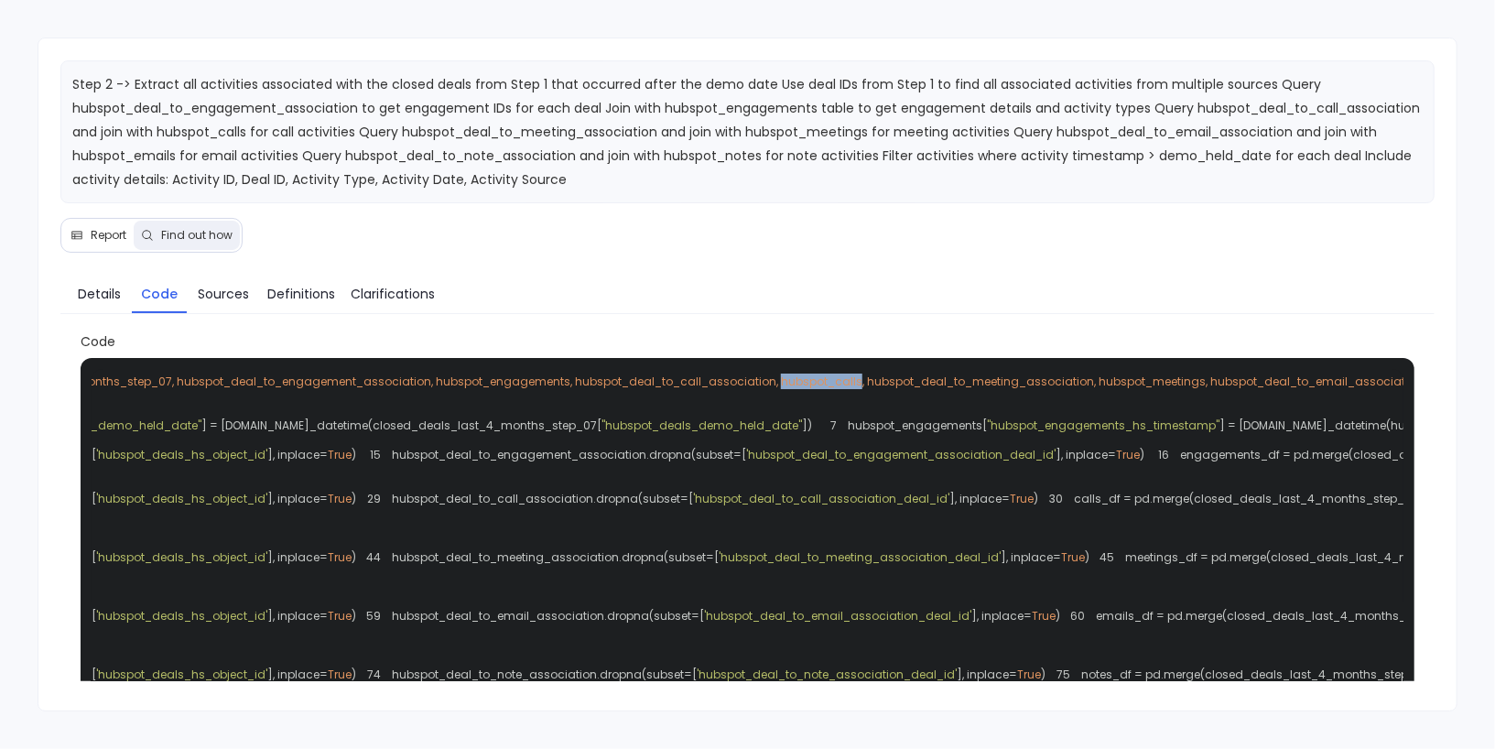
scroll to position [0, 433]
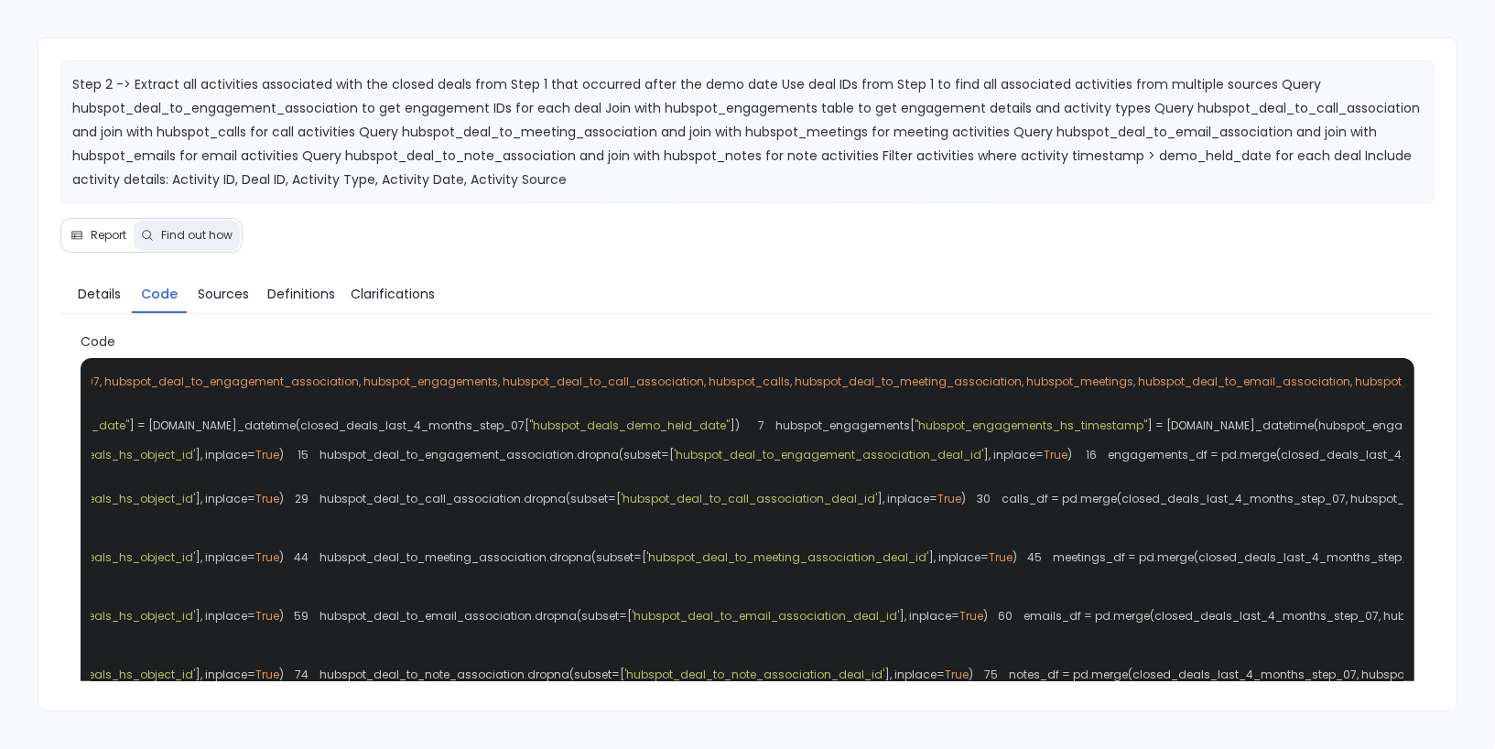
click at [909, 380] on span "closed_deals_last_4_months_step_07, hubspot_deal_to_engagement_association, hub…" at bounding box center [811, 382] width 1872 height 16
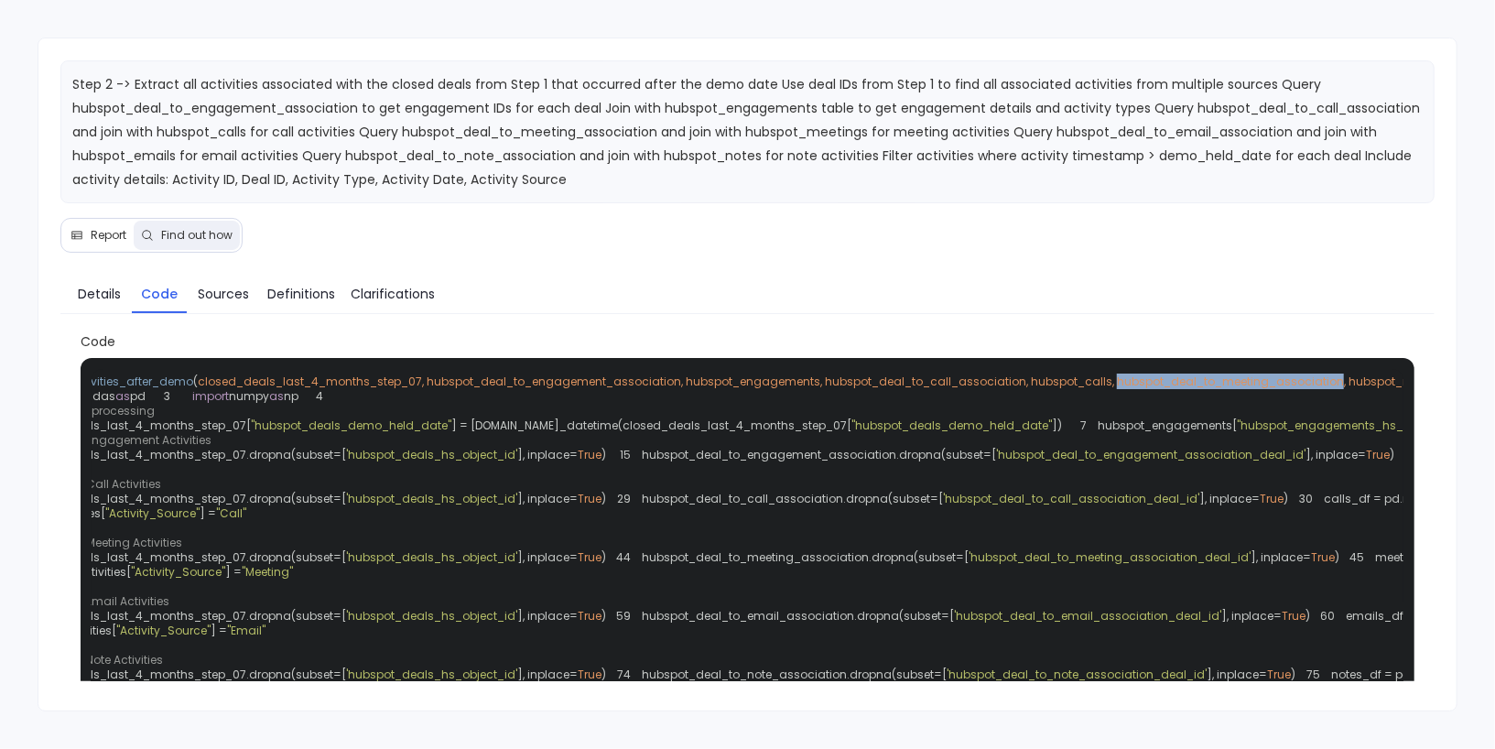
scroll to position [0, 0]
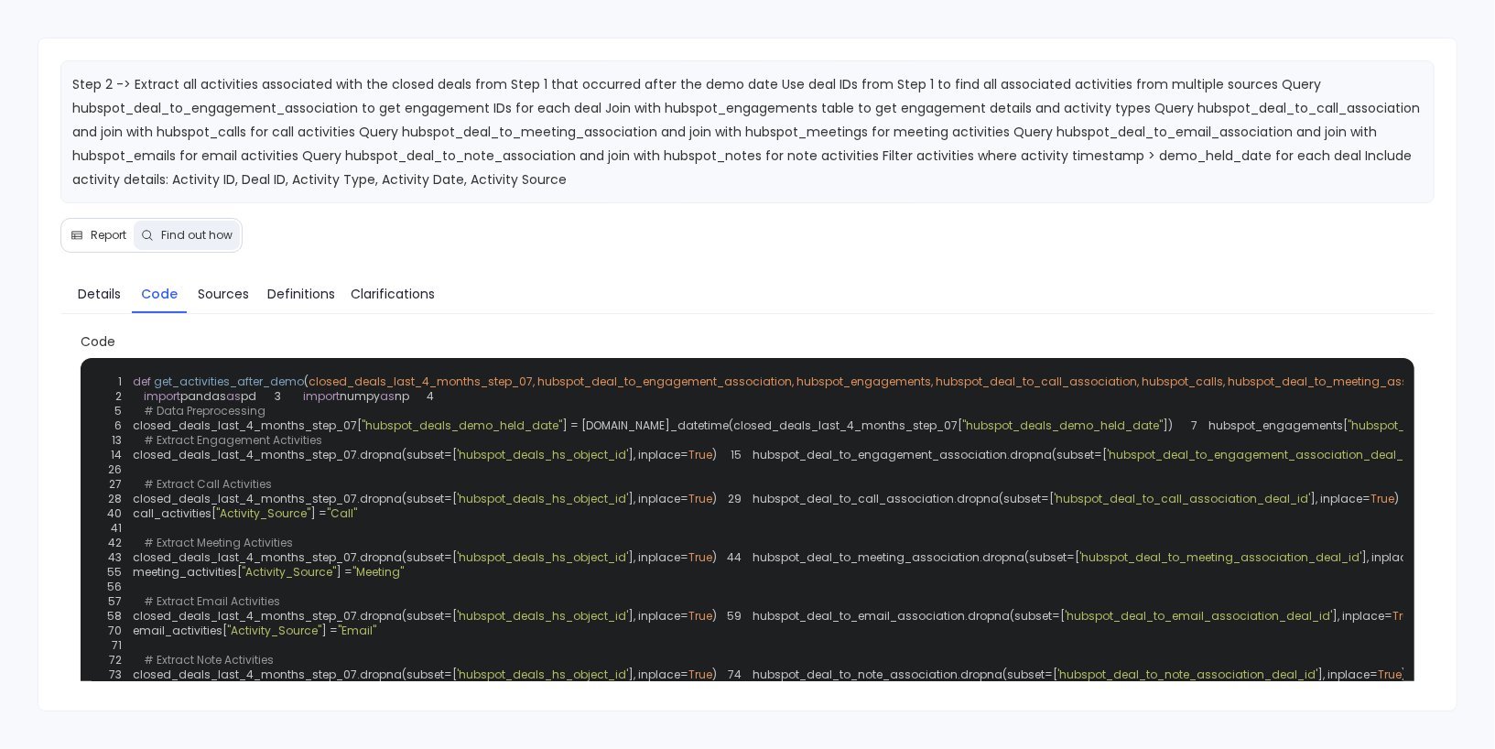
click at [529, 433] on span ""hubspot_deals_demo_held_date"" at bounding box center [462, 426] width 201 height 16
click at [1348, 433] on span ""hubspot_engagements_hs_timestamp"" at bounding box center [1464, 426] width 233 height 16
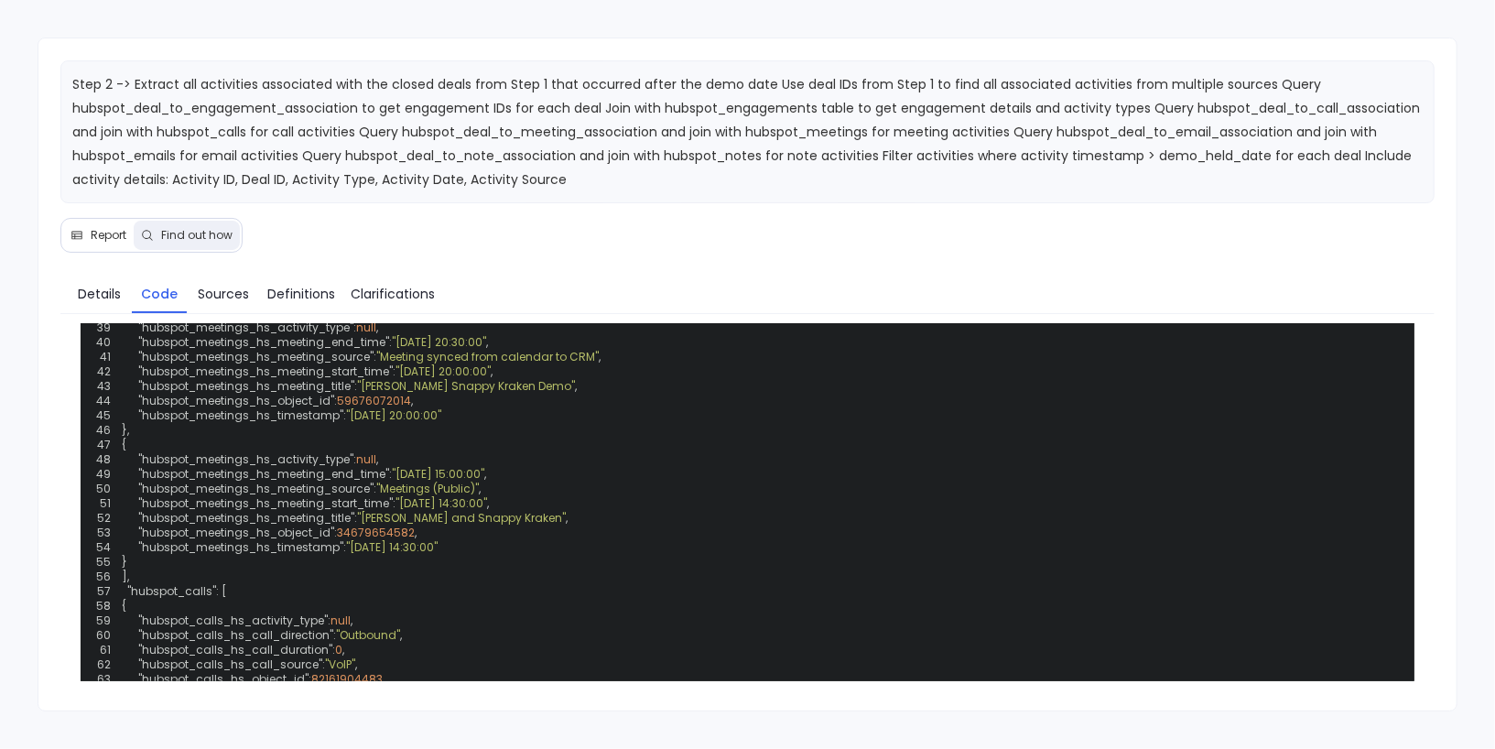
scroll to position [1137, 0]
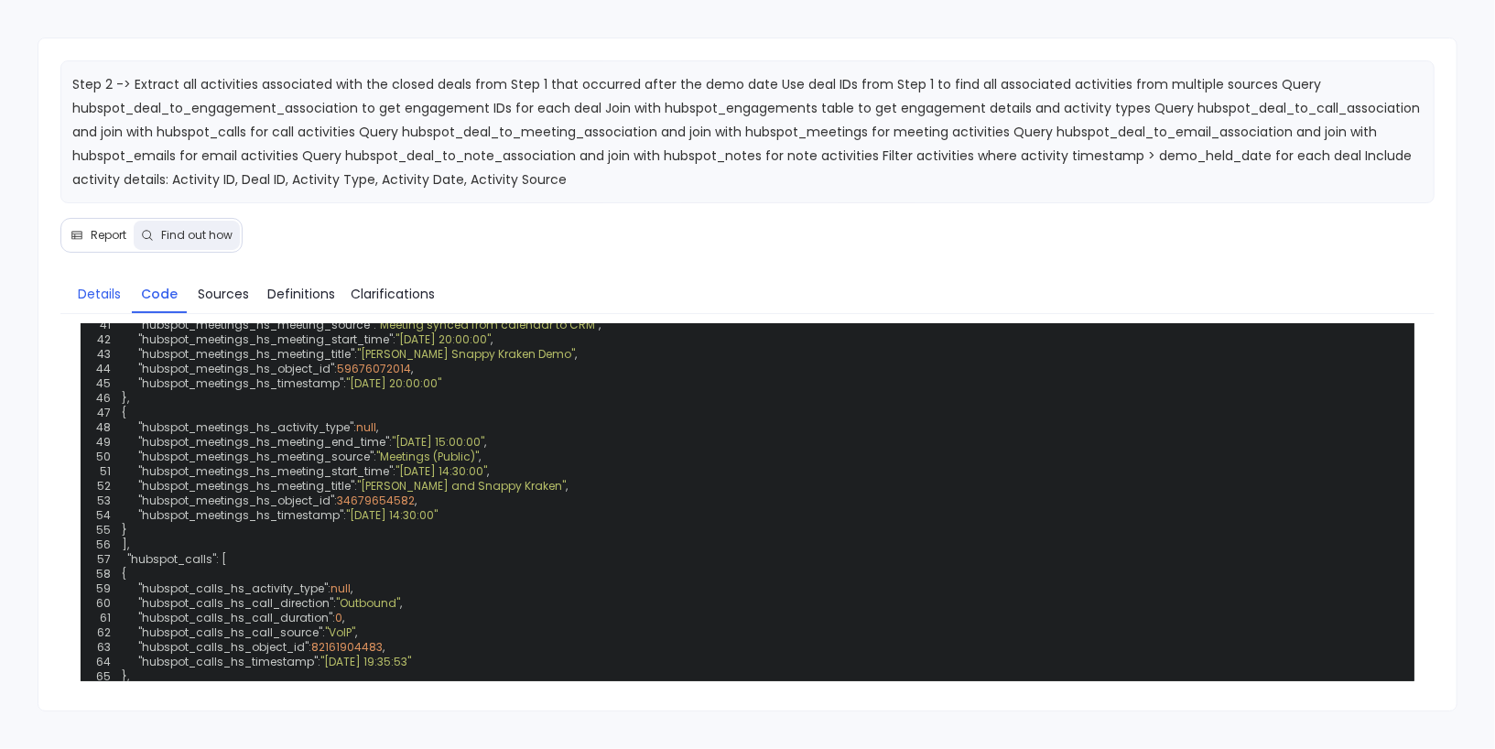
click at [106, 296] on span "Details" at bounding box center [99, 294] width 43 height 20
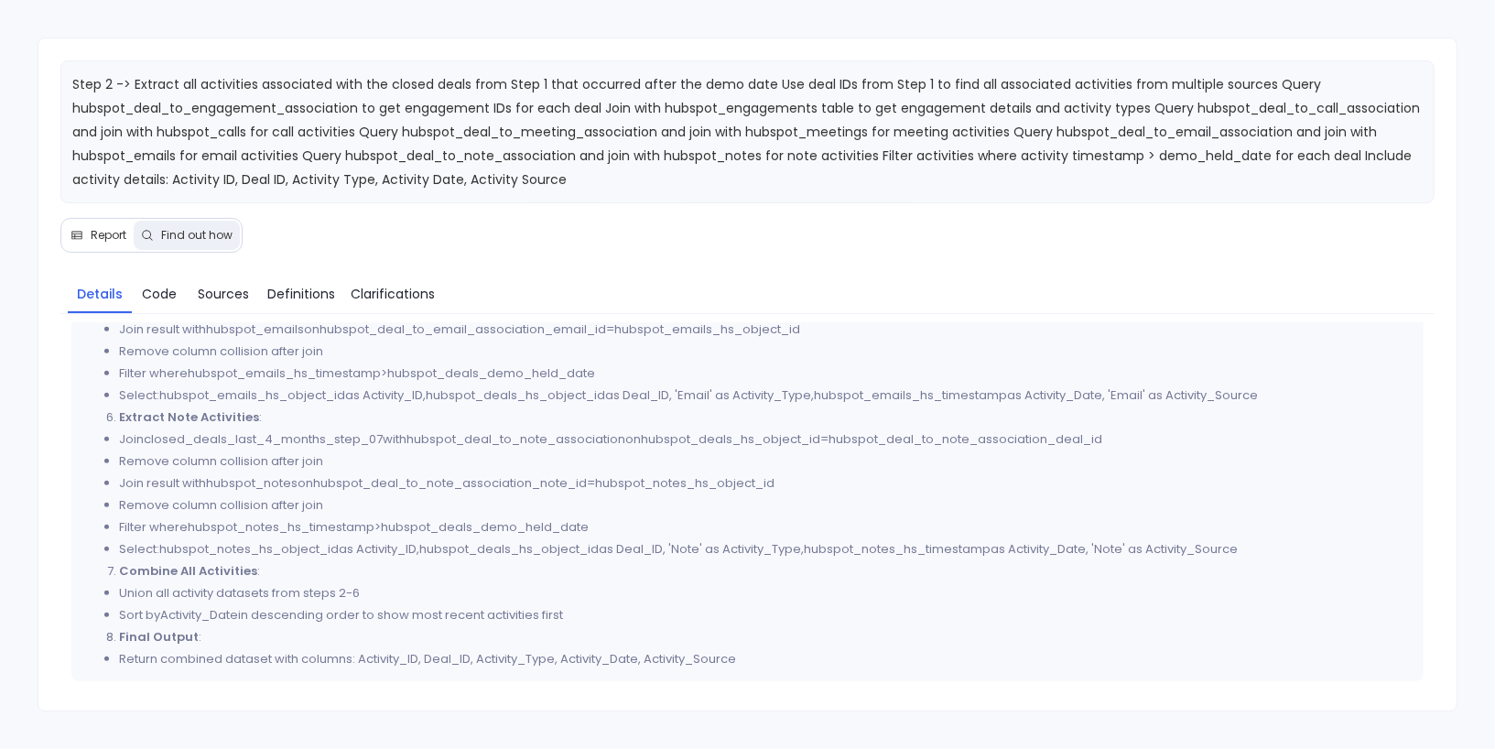
scroll to position [763, 0]
click at [117, 245] on button "Report" at bounding box center [98, 235] width 71 height 29
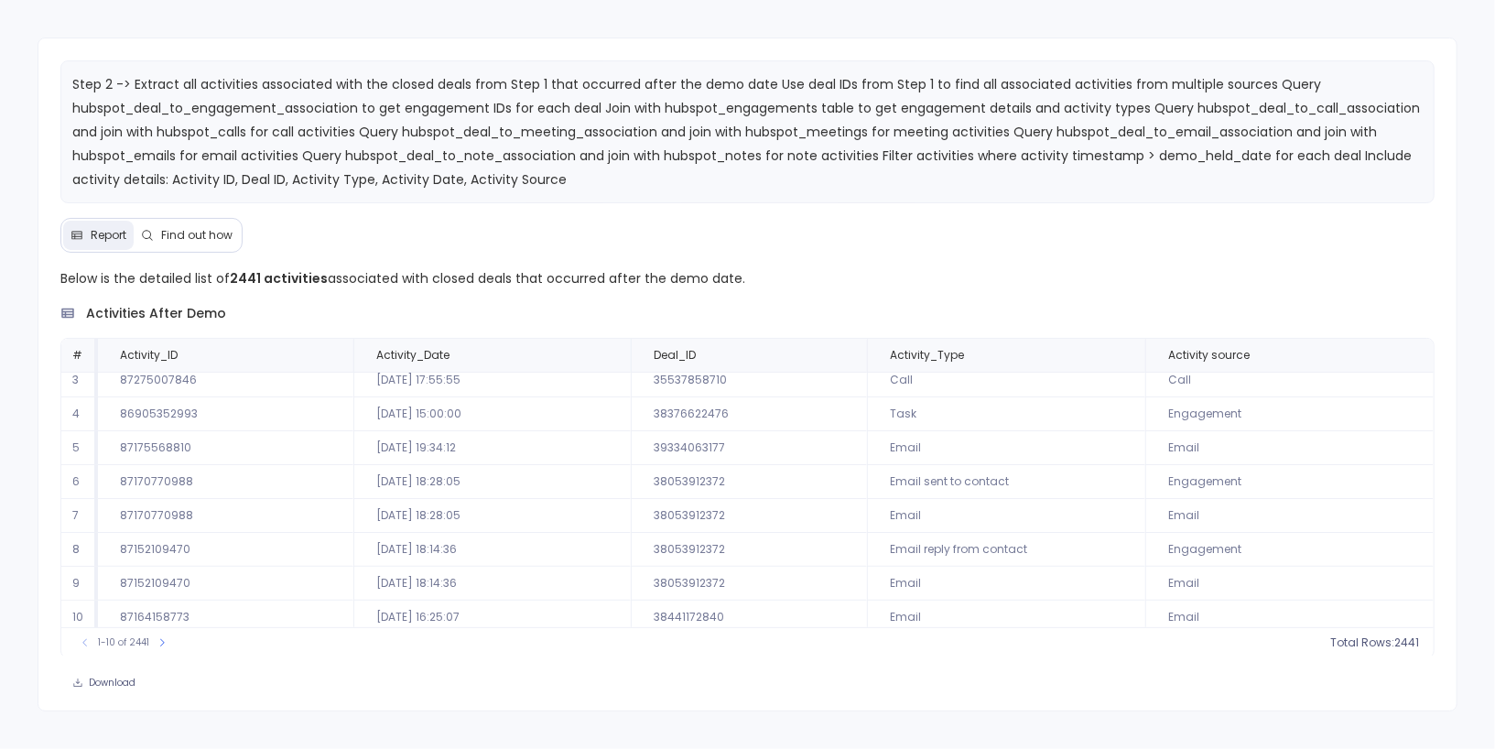
scroll to position [0, 0]
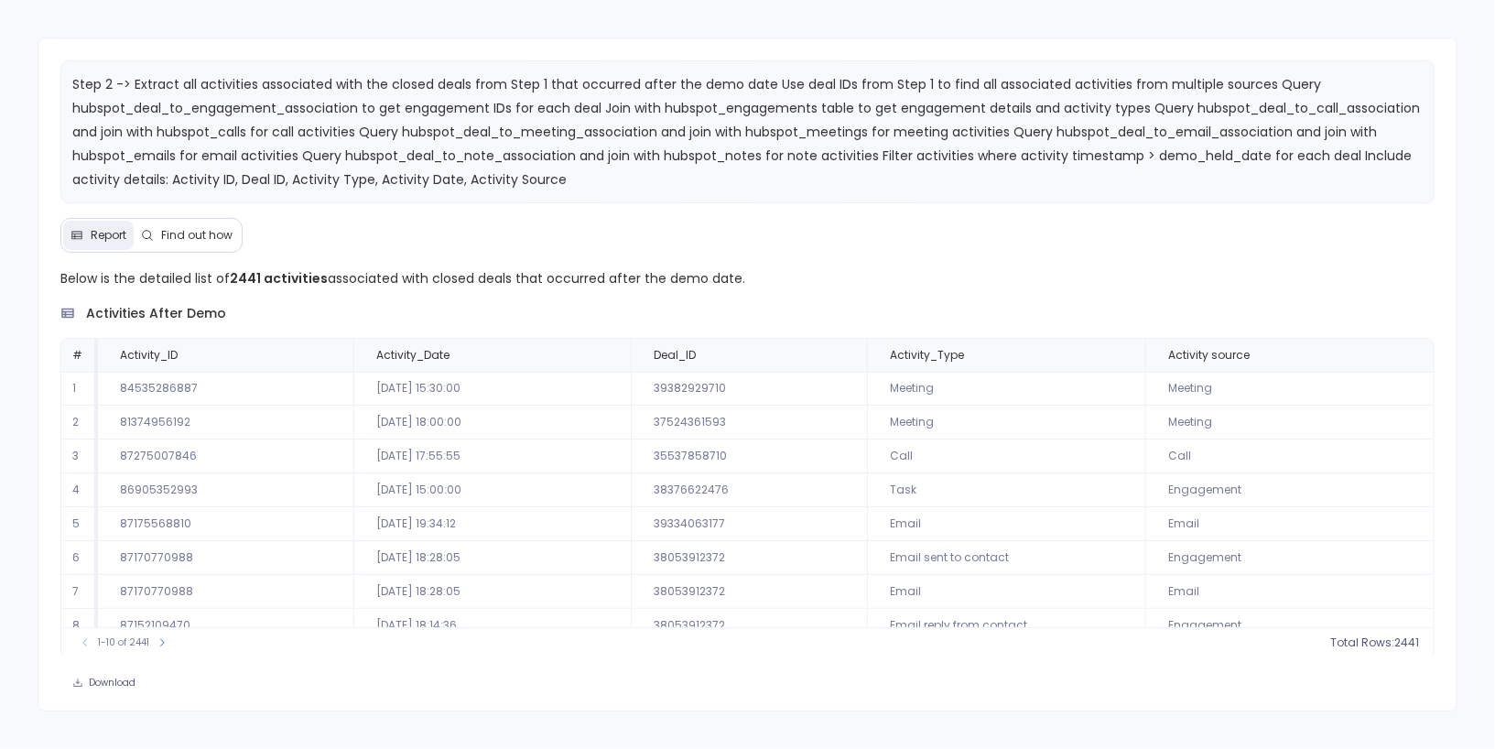
click at [199, 233] on span "Find out how" at bounding box center [196, 235] width 71 height 15
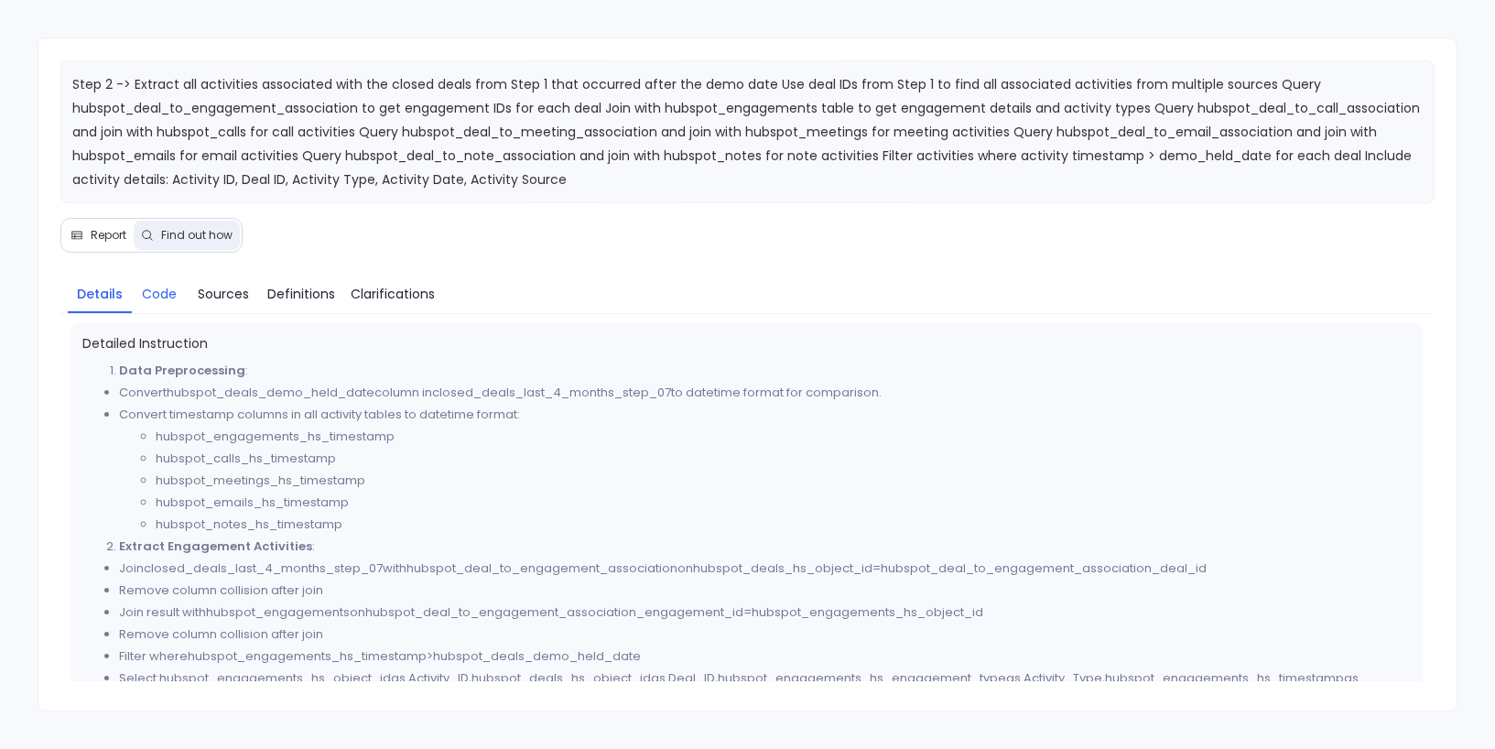
click at [150, 289] on span "Code" at bounding box center [159, 294] width 35 height 20
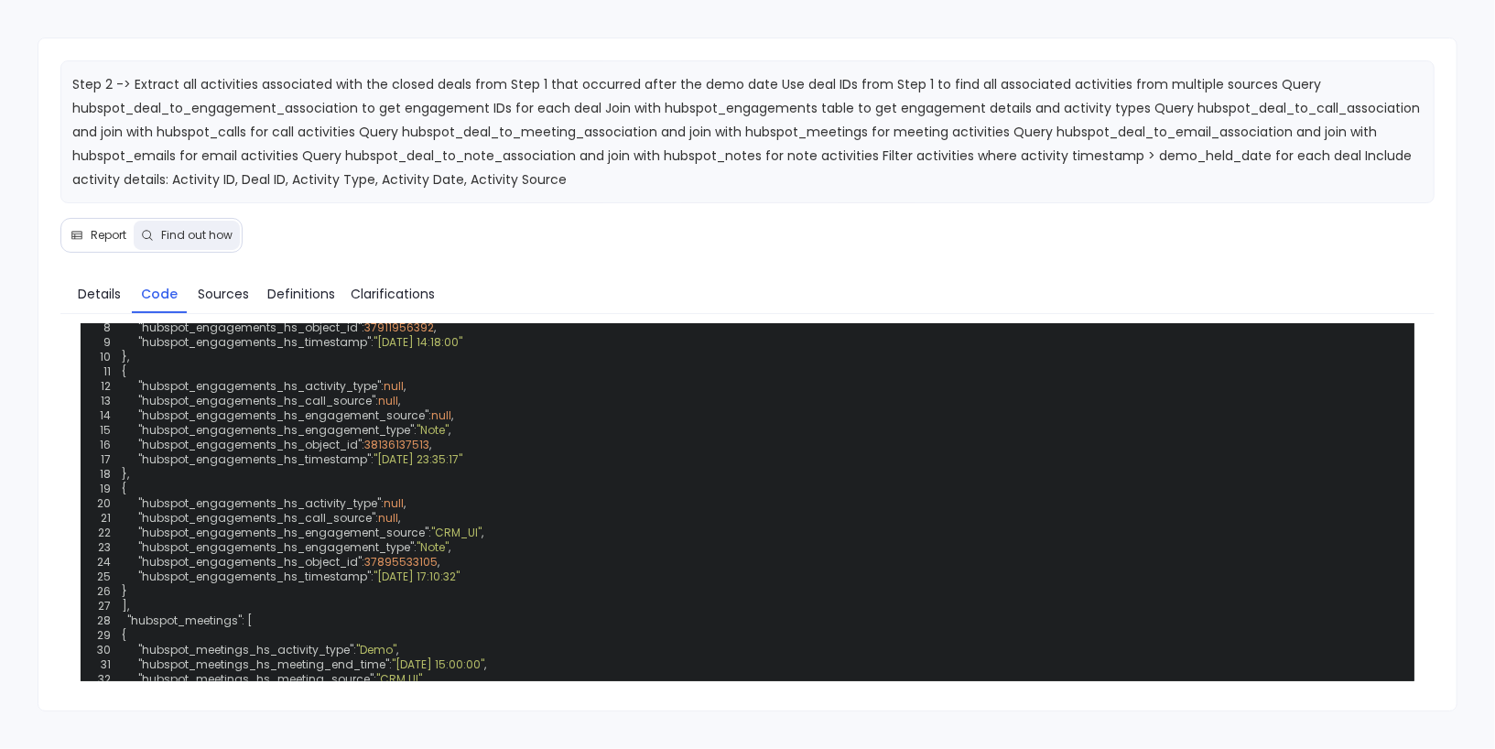
scroll to position [683, 0]
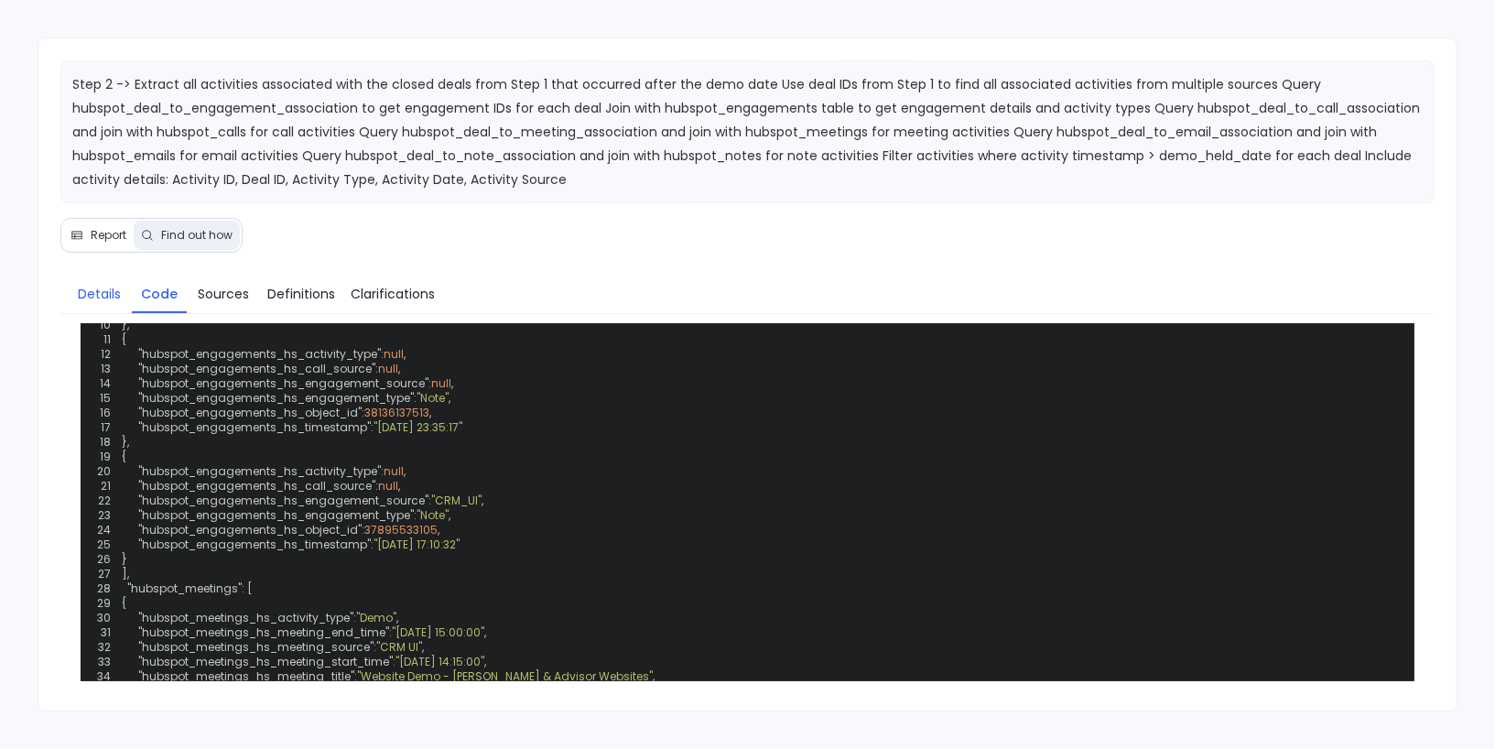
click at [79, 284] on span "Details" at bounding box center [99, 294] width 43 height 20
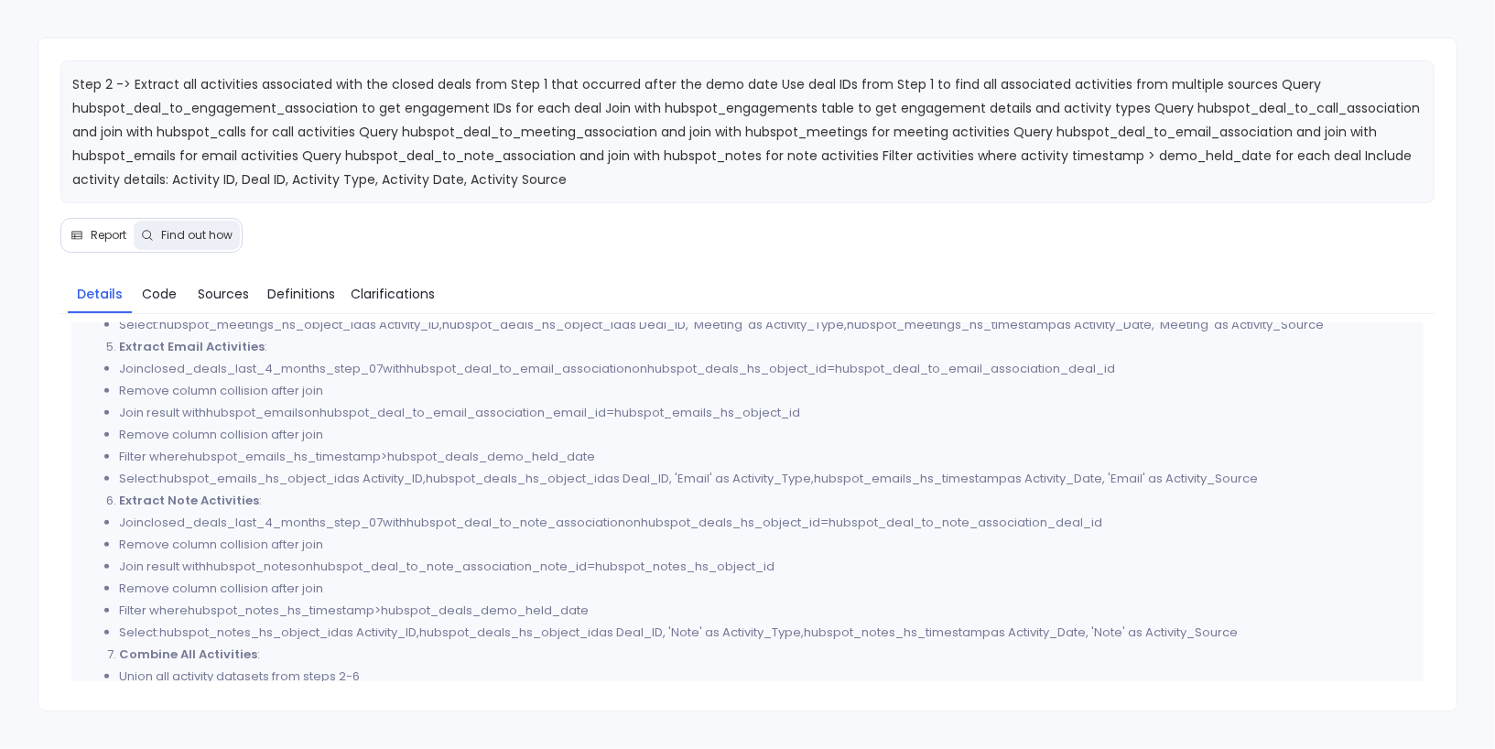
click at [103, 221] on button "Report" at bounding box center [98, 235] width 71 height 29
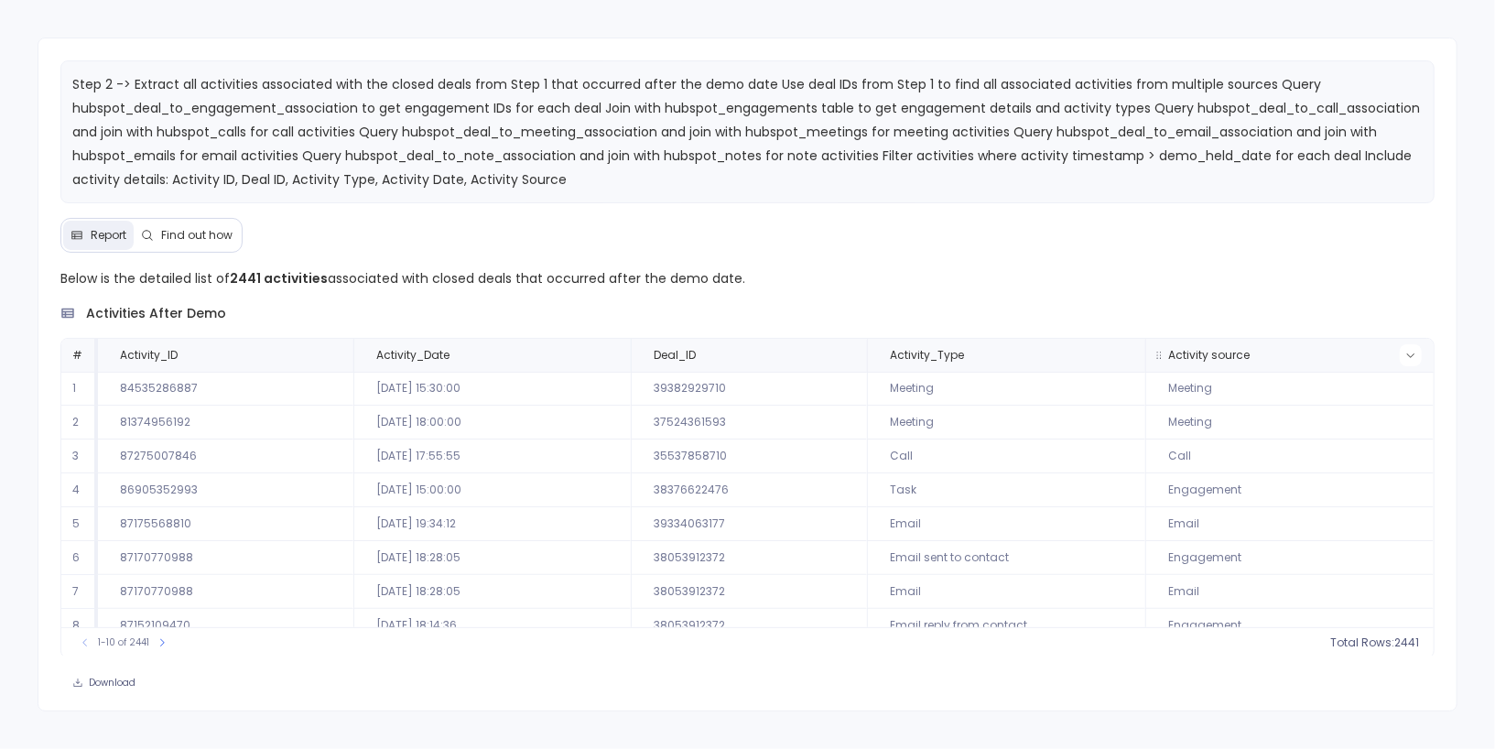
click at [1406, 351] on icon at bounding box center [1410, 355] width 11 height 11
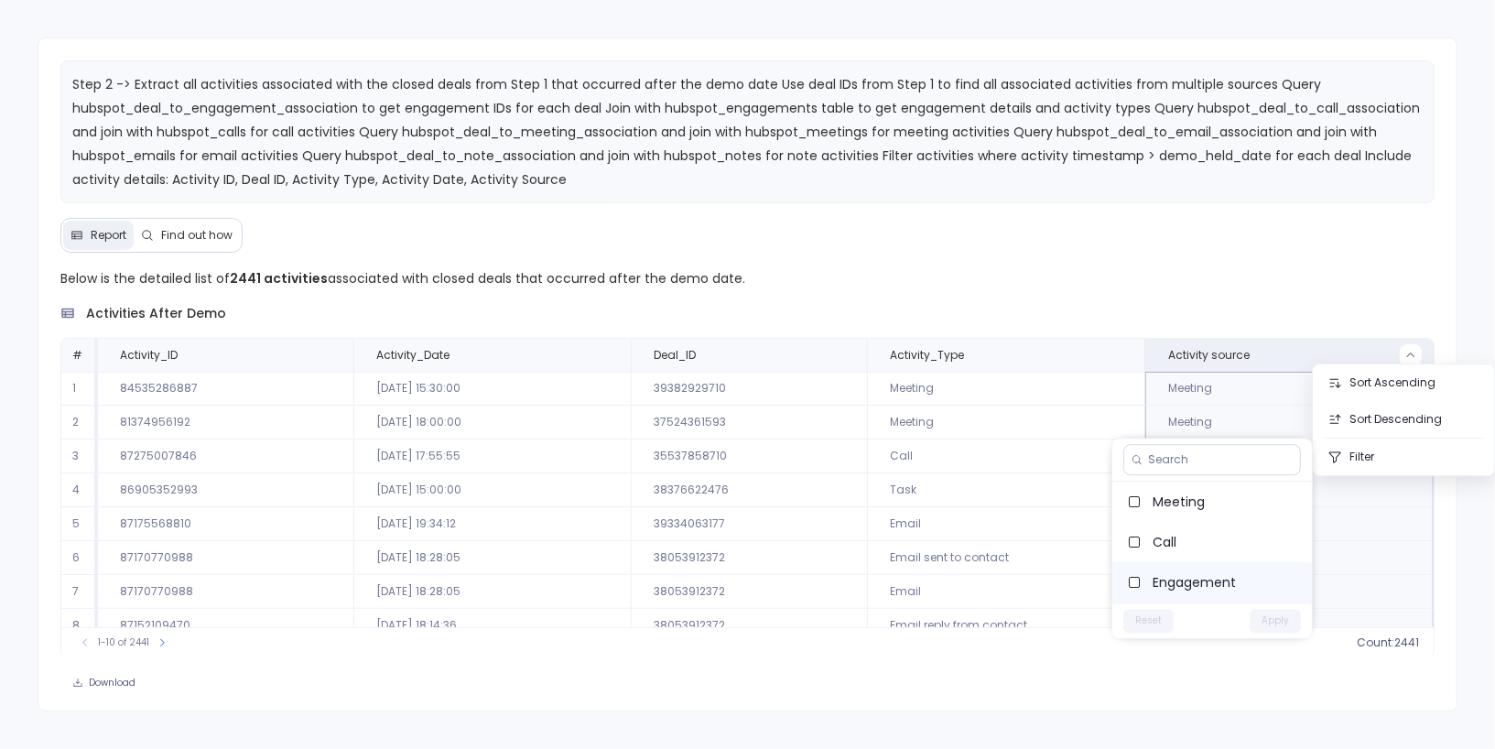
click at [1195, 573] on span "Engagement" at bounding box center [1225, 582] width 145 height 18
click at [1268, 620] on button "Apply" at bounding box center [1275, 621] width 51 height 24
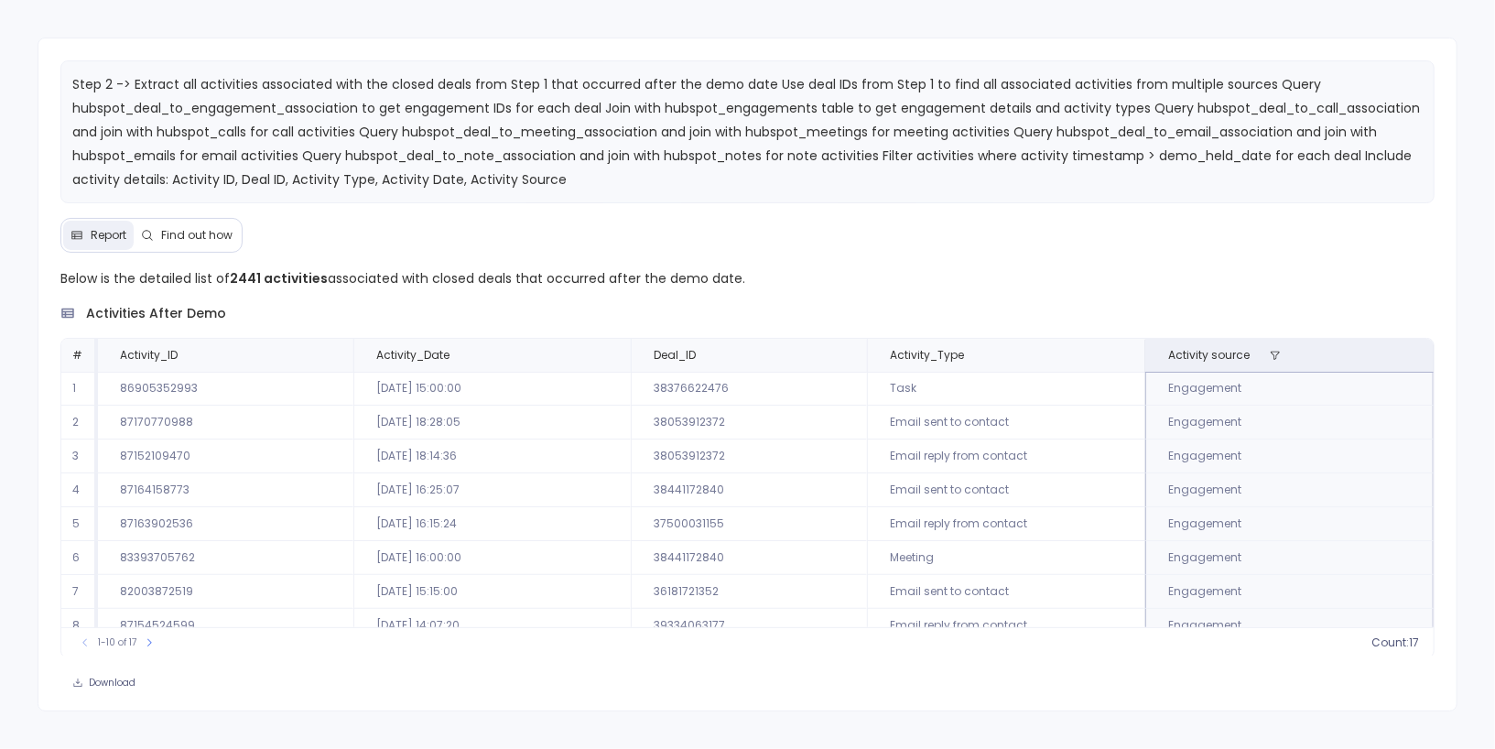
click at [1069, 510] on td "Email reply from contact" at bounding box center [1006, 524] width 278 height 34
click at [199, 245] on button "Find out how" at bounding box center [187, 235] width 106 height 29
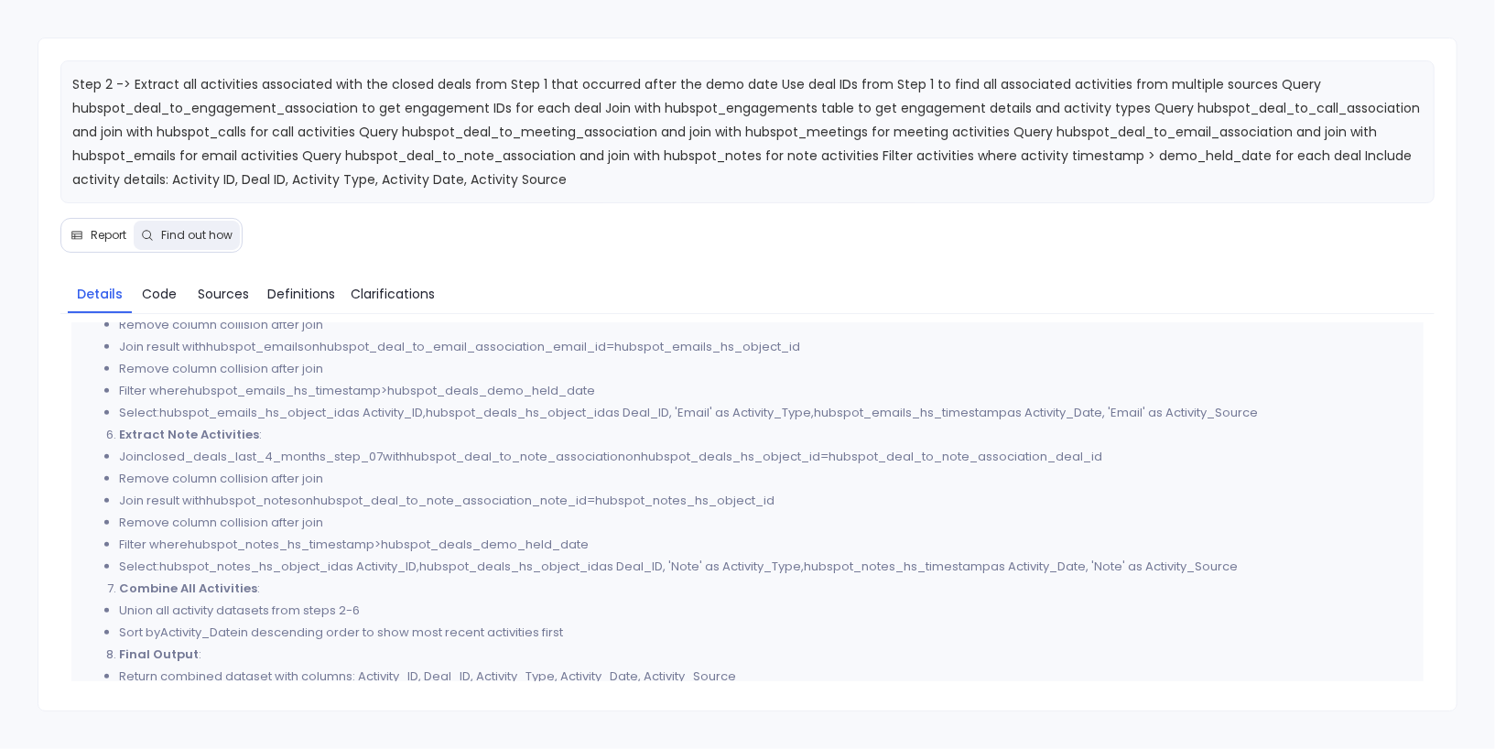
scroll to position [763, 0]
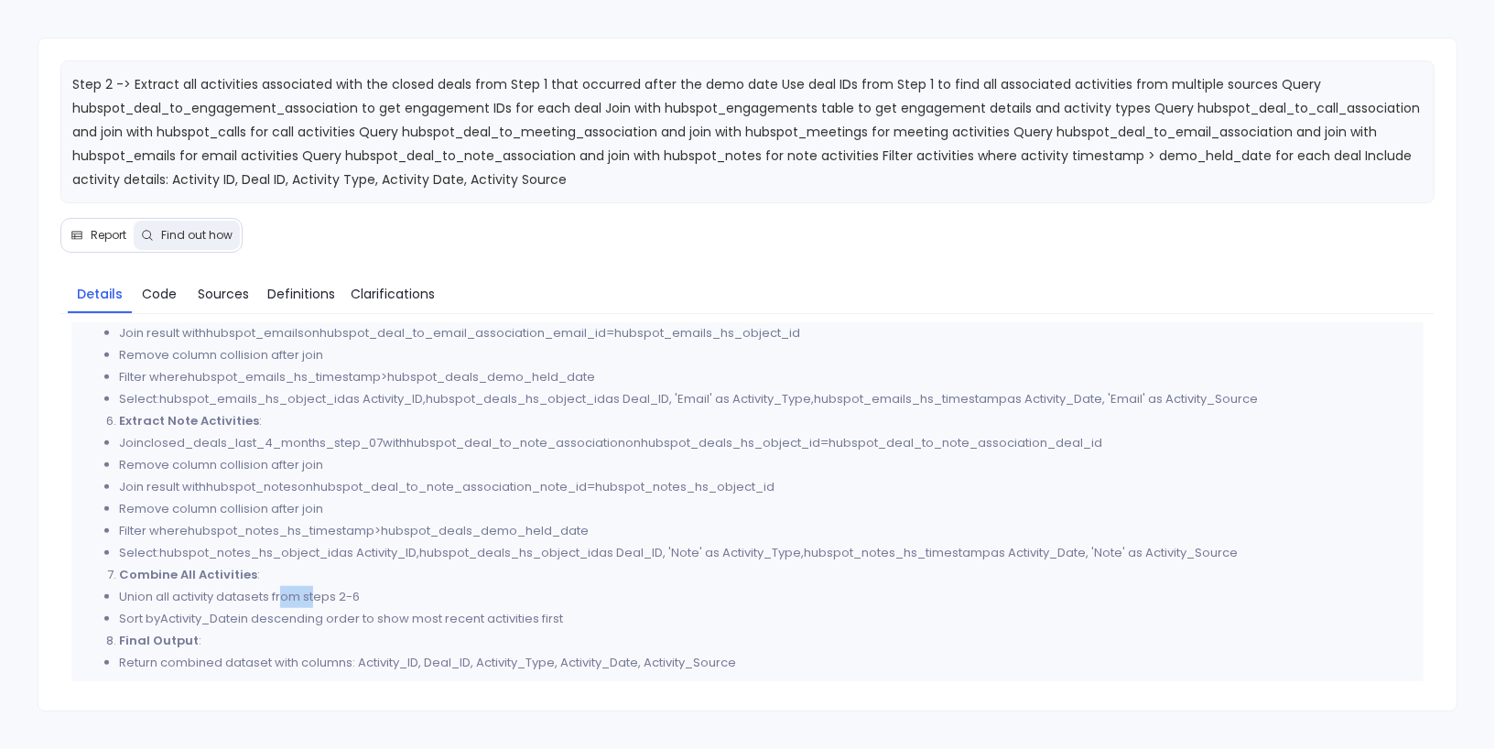
drag, startPoint x: 286, startPoint y: 597, endPoint x: 321, endPoint y: 596, distance: 35.7
click at [320, 596] on li "Union all activity datasets from steps 2-6" at bounding box center [766, 597] width 1294 height 22
click at [103, 233] on span "Report" at bounding box center [109, 235] width 36 height 15
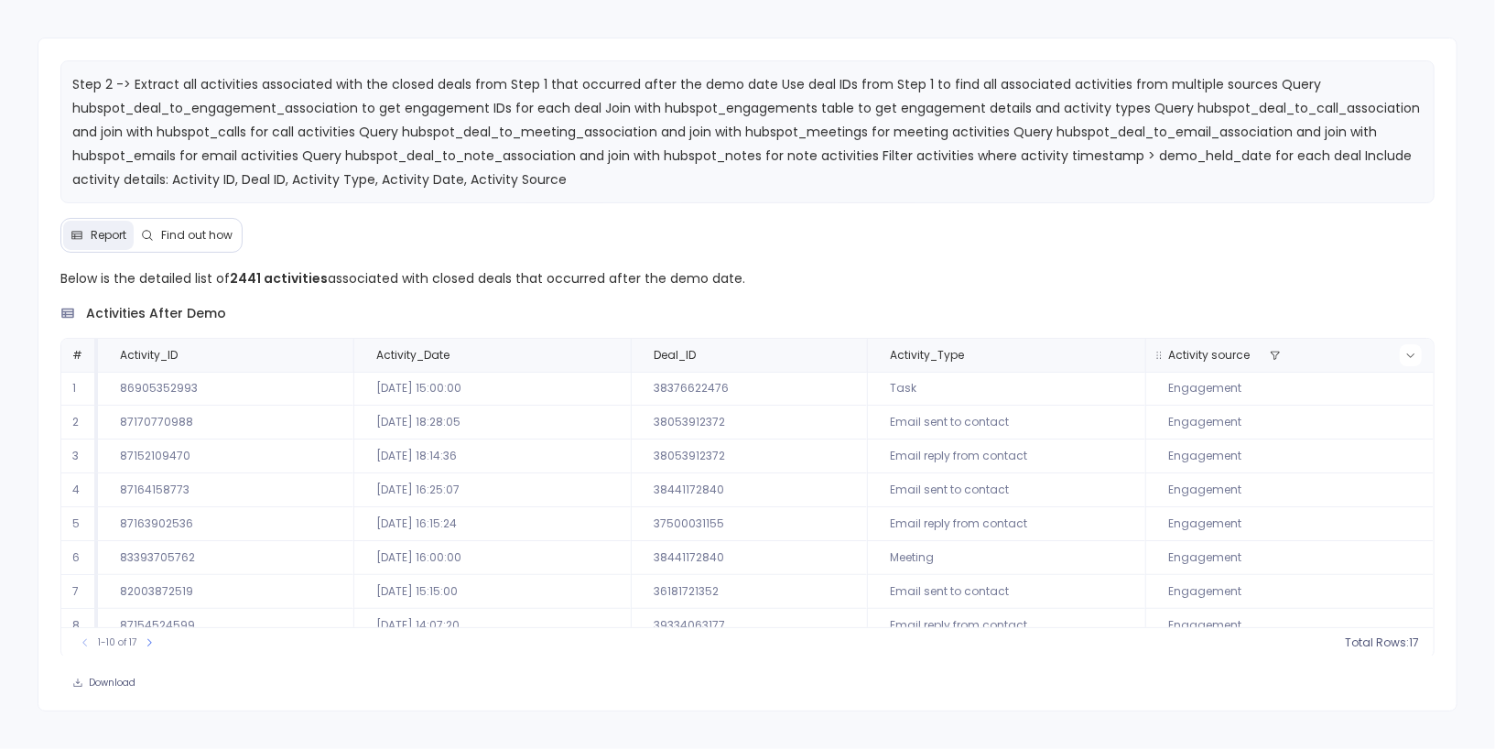
click at [1406, 353] on icon at bounding box center [1410, 355] width 11 height 11
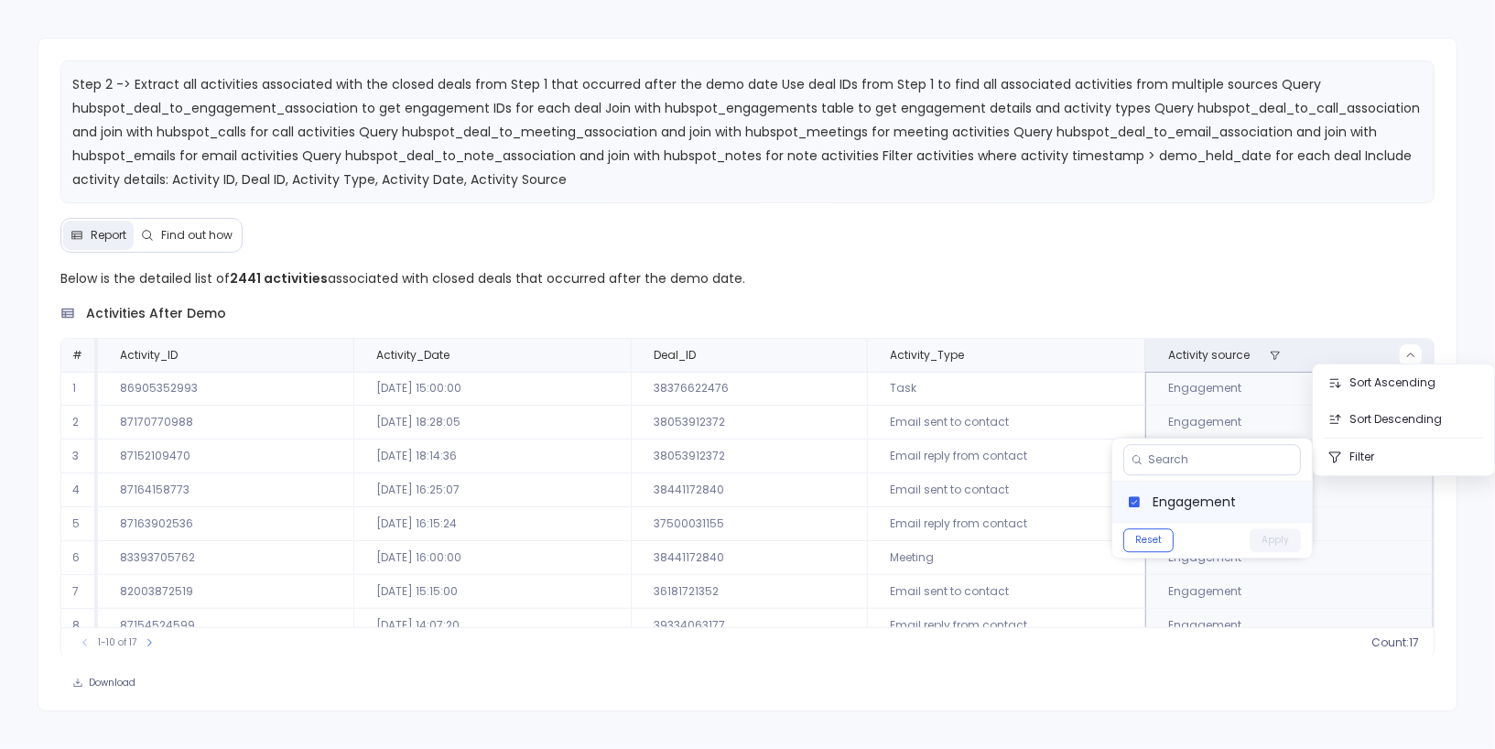
click at [1206, 501] on span "Engagement" at bounding box center [1225, 502] width 145 height 18
click at [1283, 531] on button "Apply" at bounding box center [1275, 540] width 51 height 24
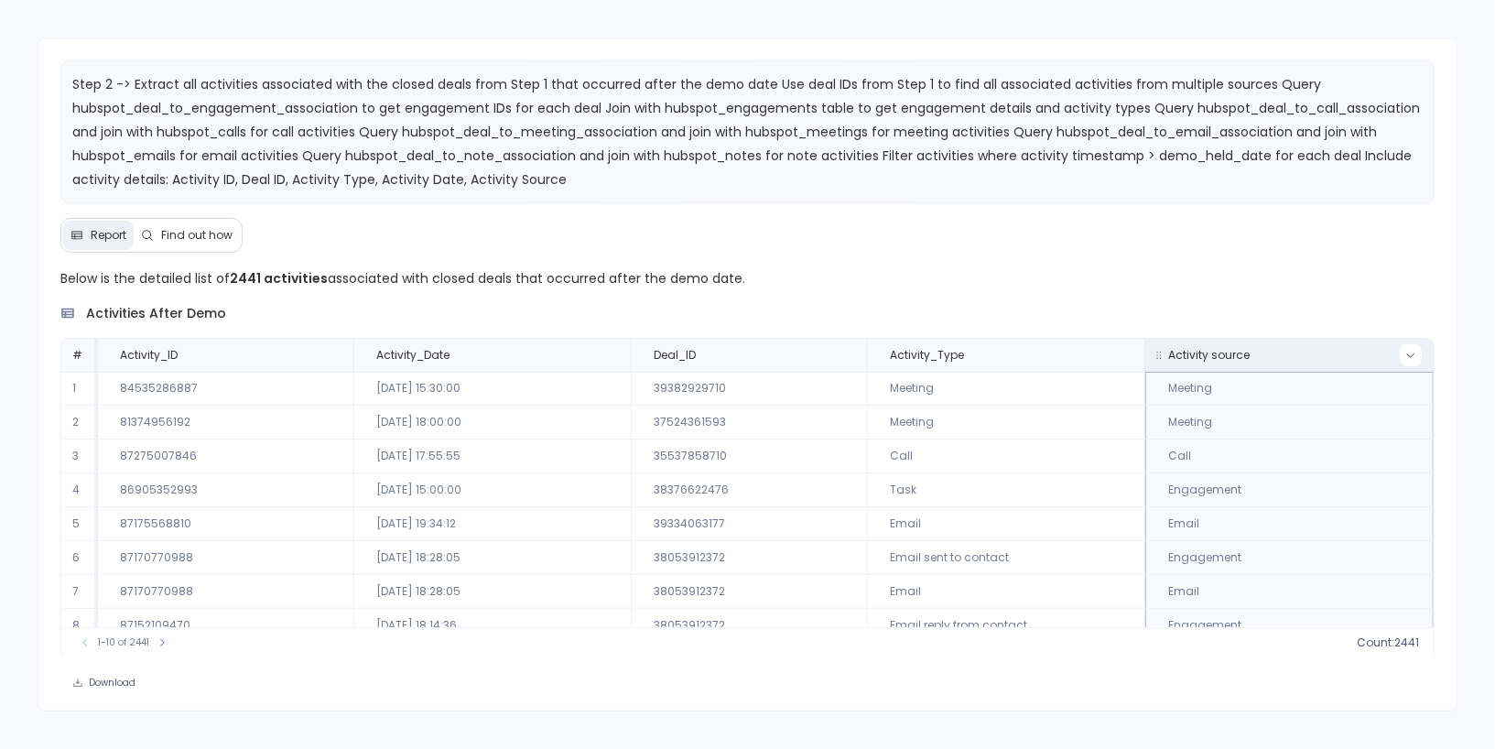
click at [1406, 351] on icon at bounding box center [1410, 355] width 11 height 11
click at [1199, 579] on span "Engagement" at bounding box center [1225, 582] width 145 height 18
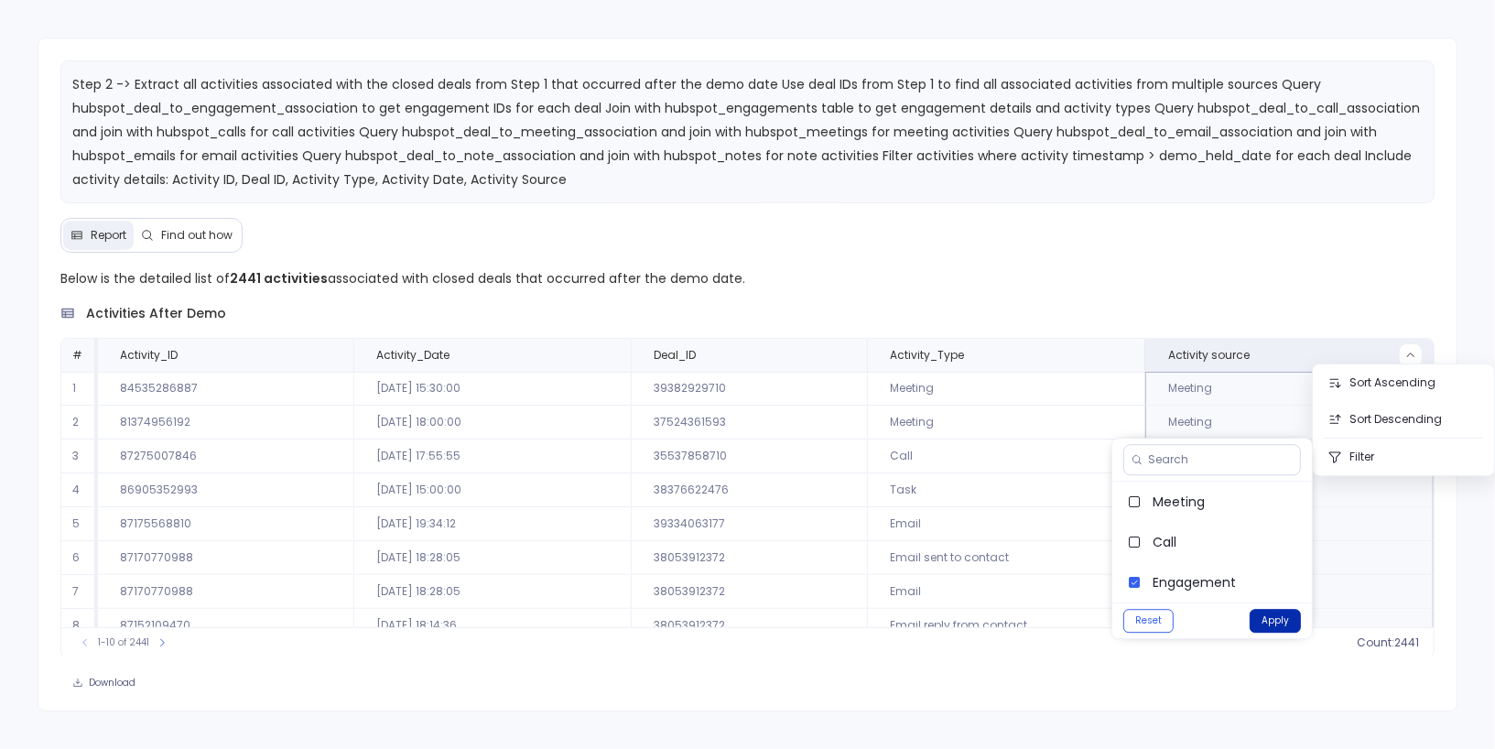
click at [1272, 617] on button "Apply" at bounding box center [1275, 621] width 51 height 24
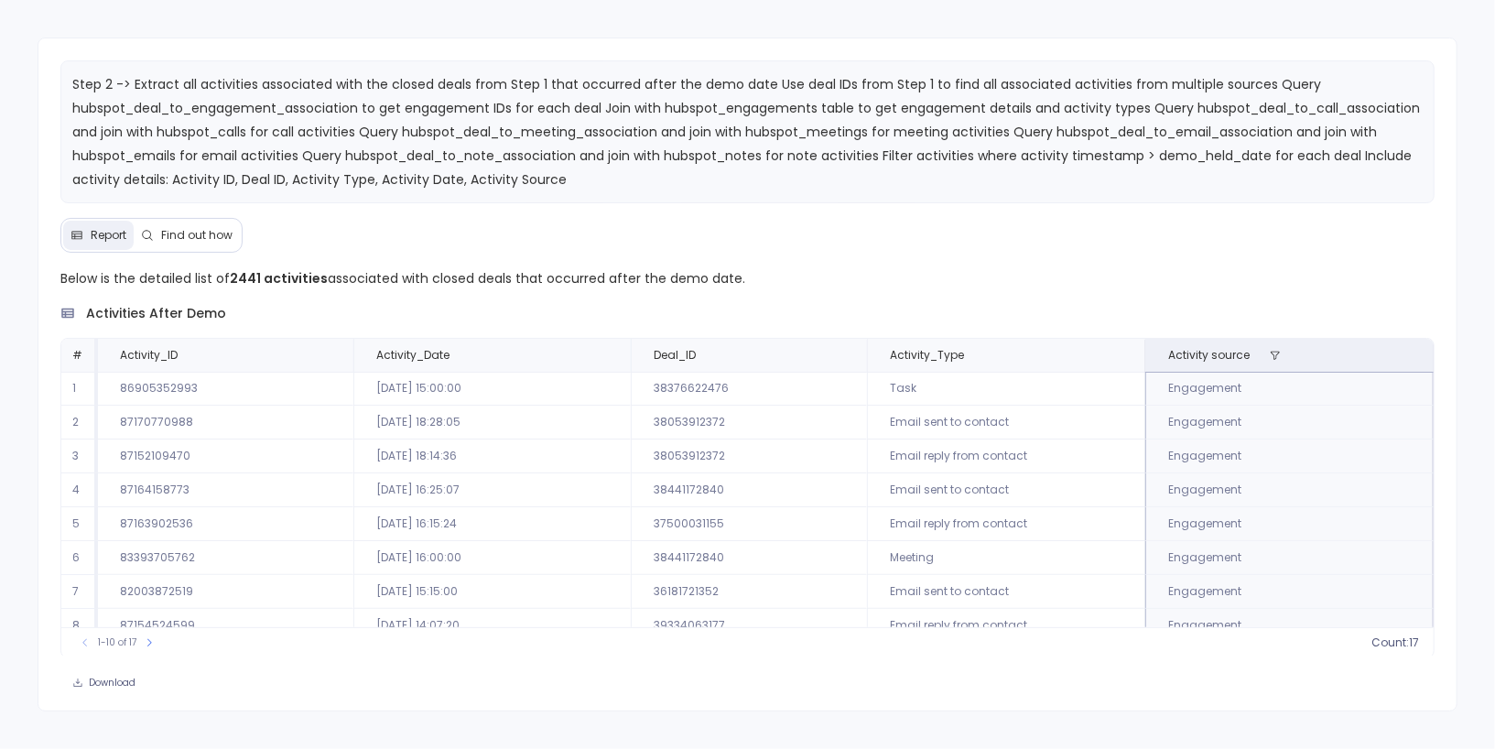
click at [915, 551] on td "Meeting" at bounding box center [1006, 558] width 278 height 34
drag, startPoint x: 232, startPoint y: 277, endPoint x: 259, endPoint y: 277, distance: 27.5
click at [259, 277] on strong "2441 activities" at bounding box center [279, 278] width 98 height 18
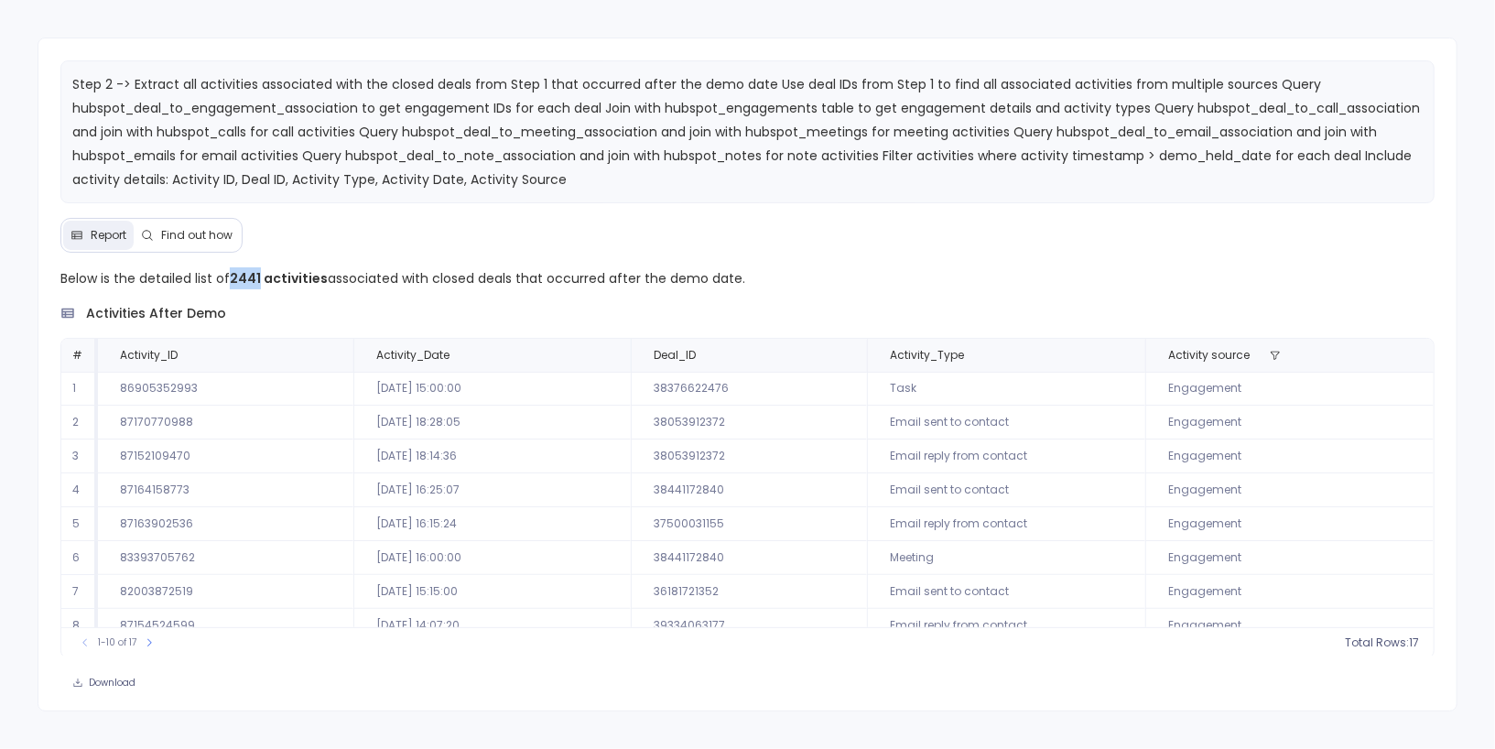
click at [244, 277] on strong "2441 activities" at bounding box center [279, 278] width 98 height 18
drag, startPoint x: 561, startPoint y: 177, endPoint x: 184, endPoint y: 136, distance: 379.4
click at [184, 136] on p "Step 2 -> Extract all activities associated with the closed deals from Step 1 t…" at bounding box center [747, 131] width 1351 height 119
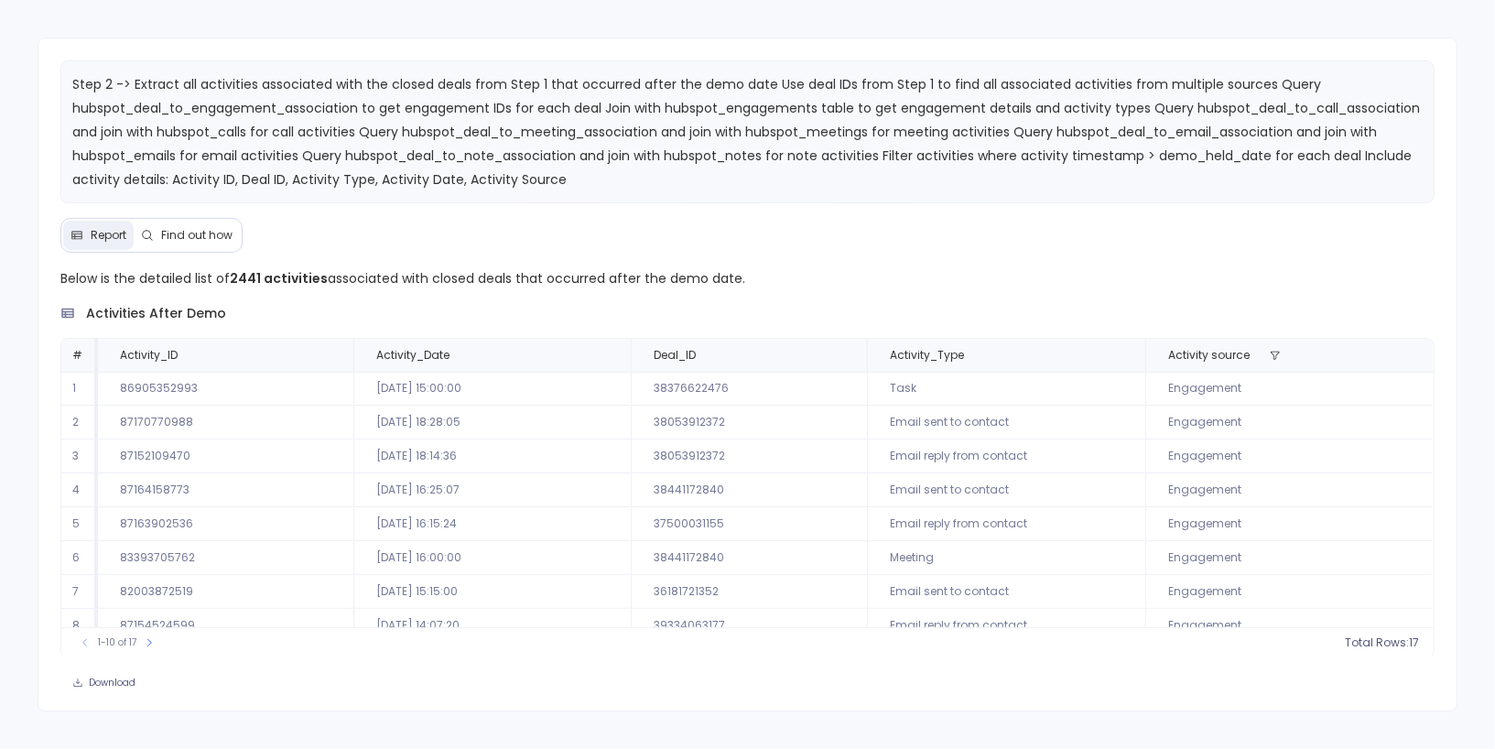
click at [226, 232] on span "Find out how" at bounding box center [196, 235] width 71 height 15
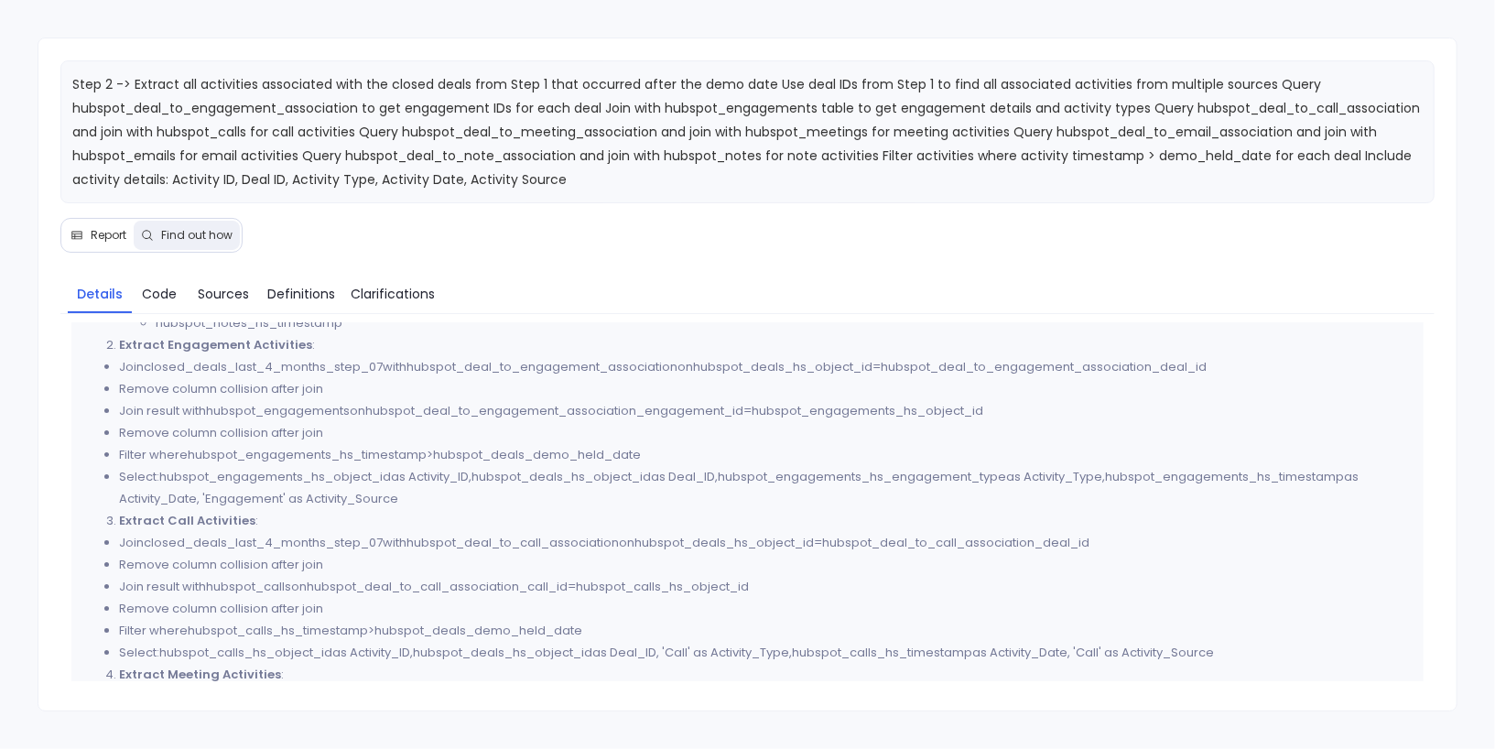
scroll to position [497, 0]
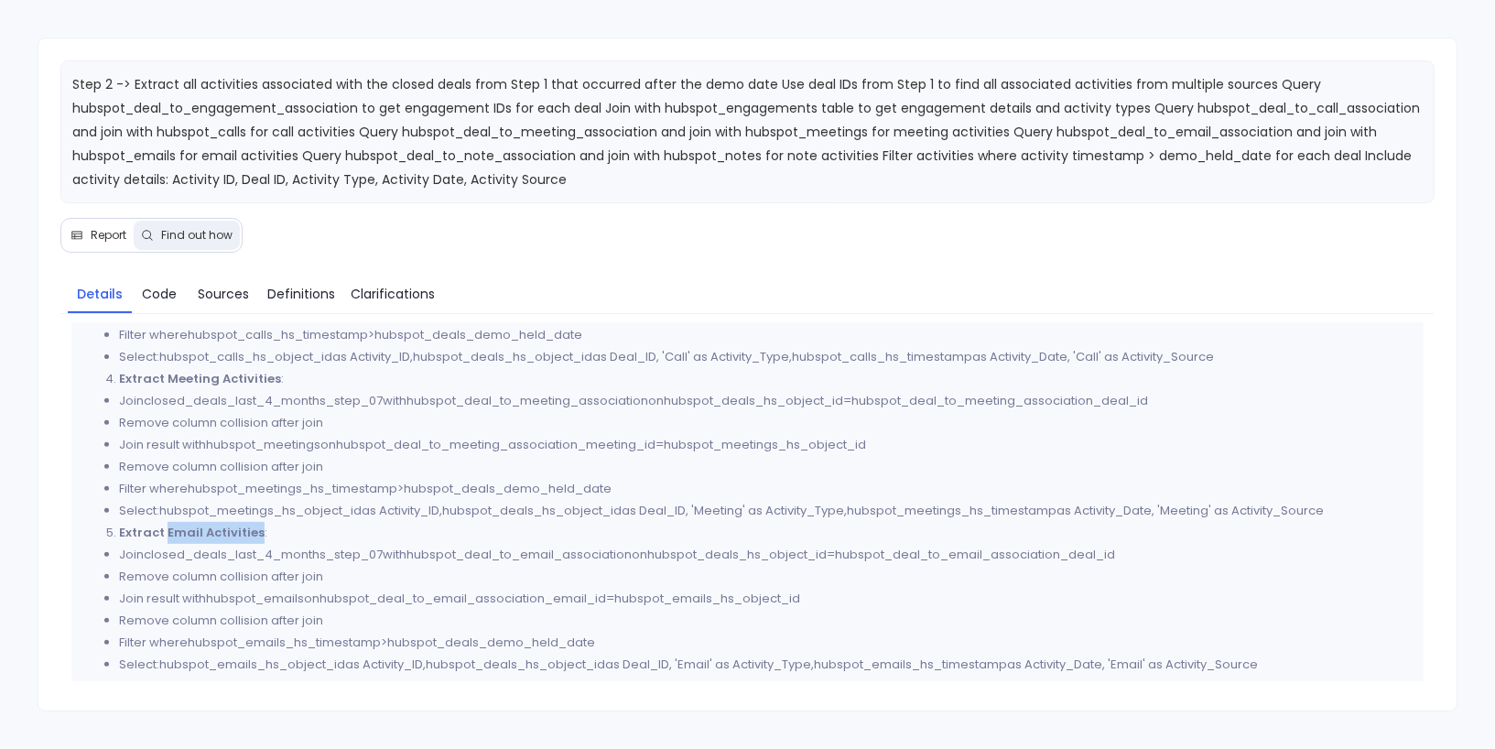
drag, startPoint x: 162, startPoint y: 531, endPoint x: 254, endPoint y: 525, distance: 91.8
click at [254, 525] on strong "Extract Email Activities" at bounding box center [192, 532] width 146 height 17
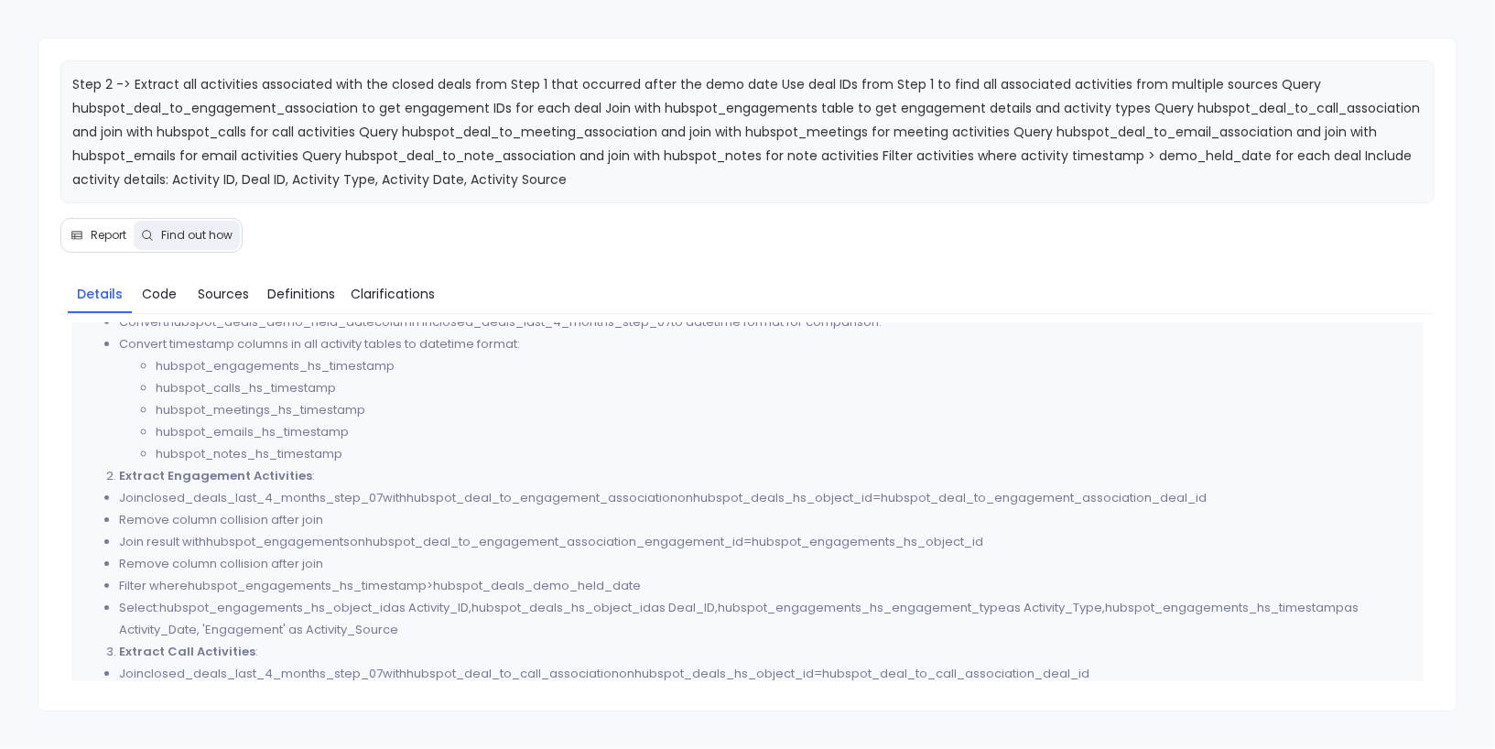
scroll to position [0, 0]
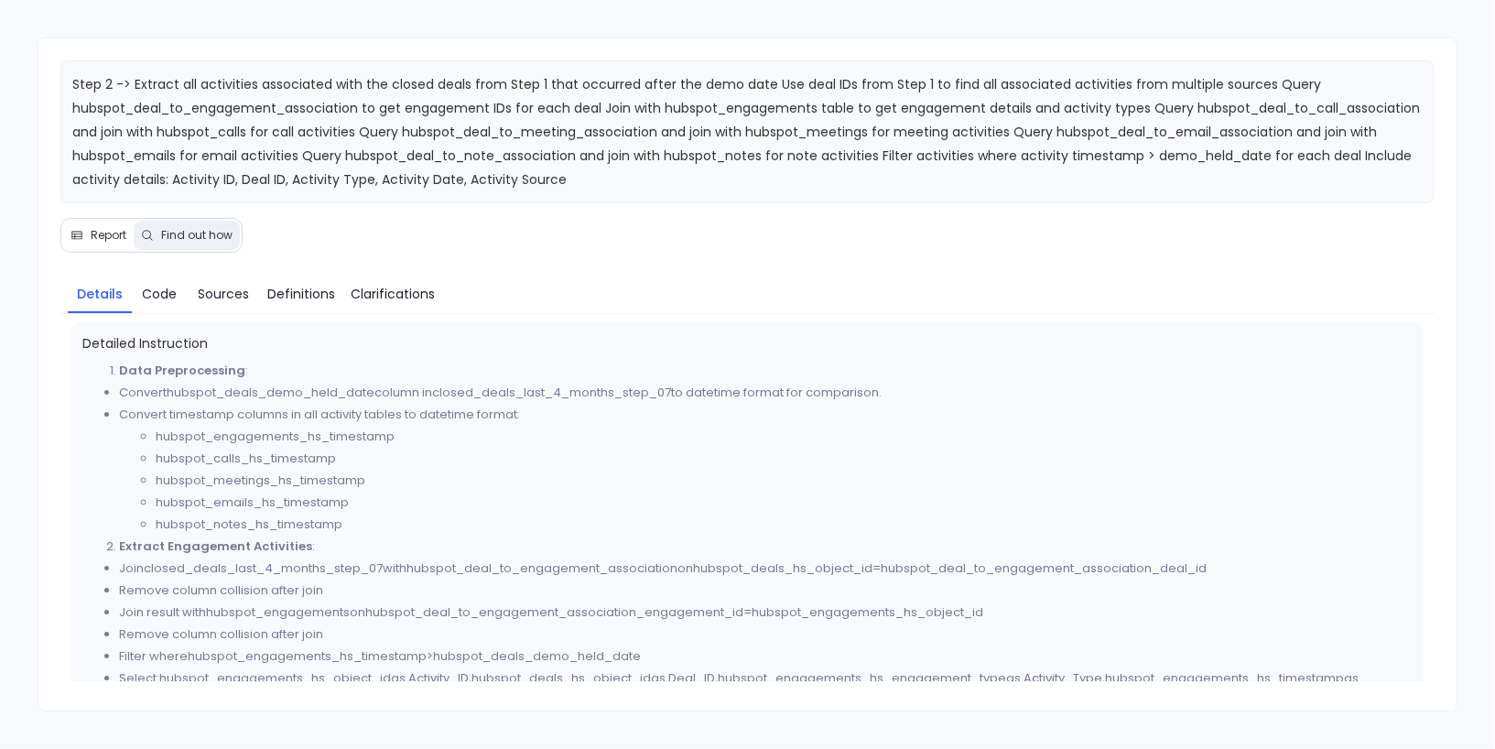
click at [97, 232] on span "Report" at bounding box center [109, 235] width 36 height 15
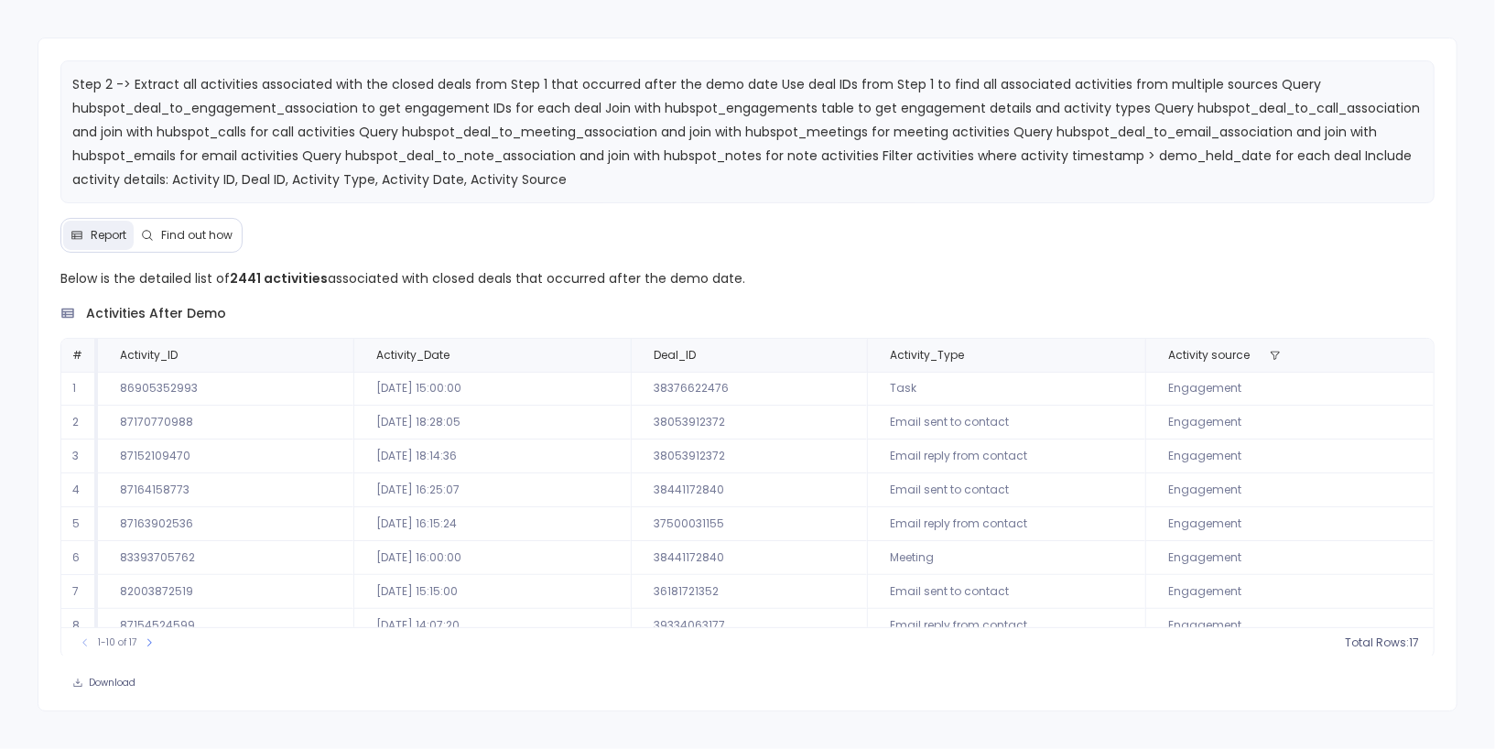
click at [195, 230] on span "Find out how" at bounding box center [196, 235] width 71 height 15
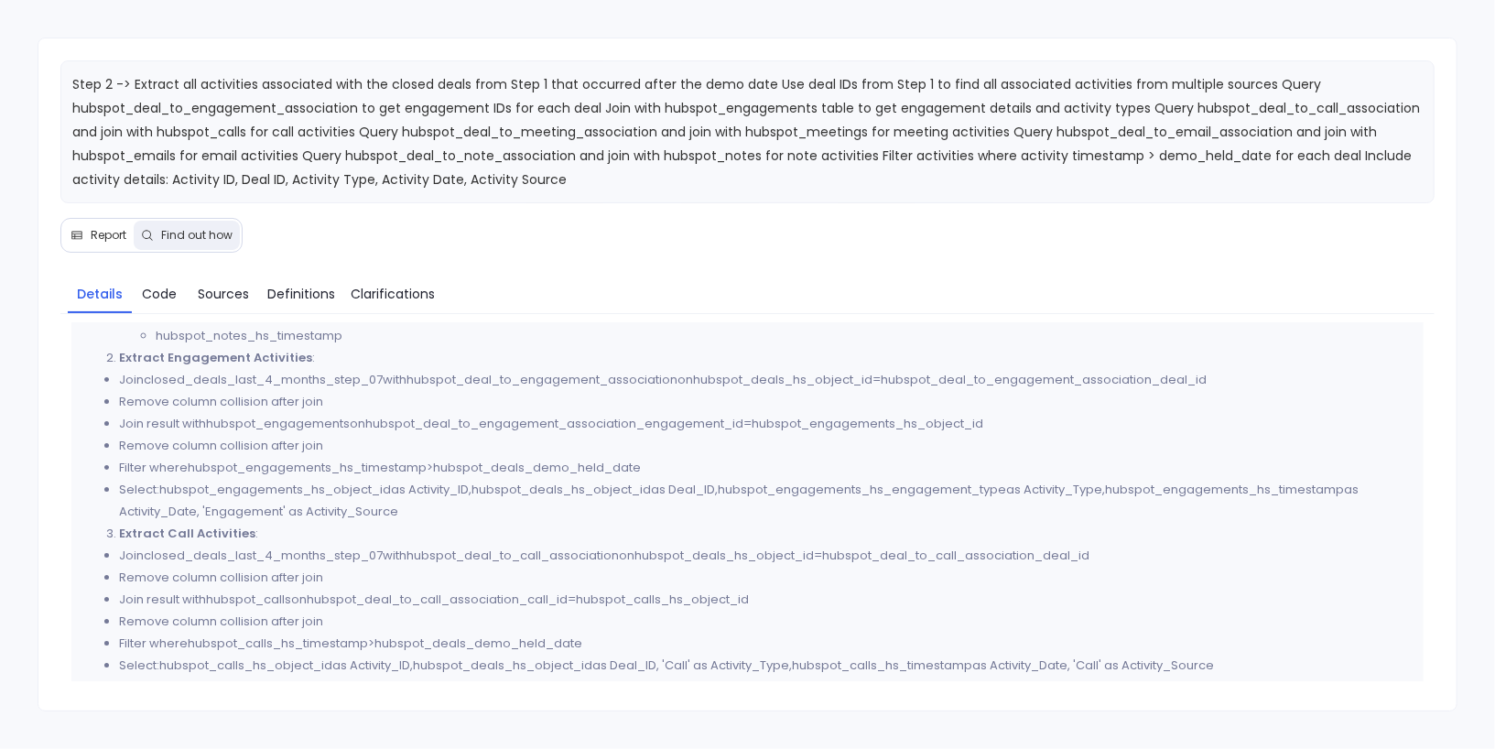
scroll to position [199, 0]
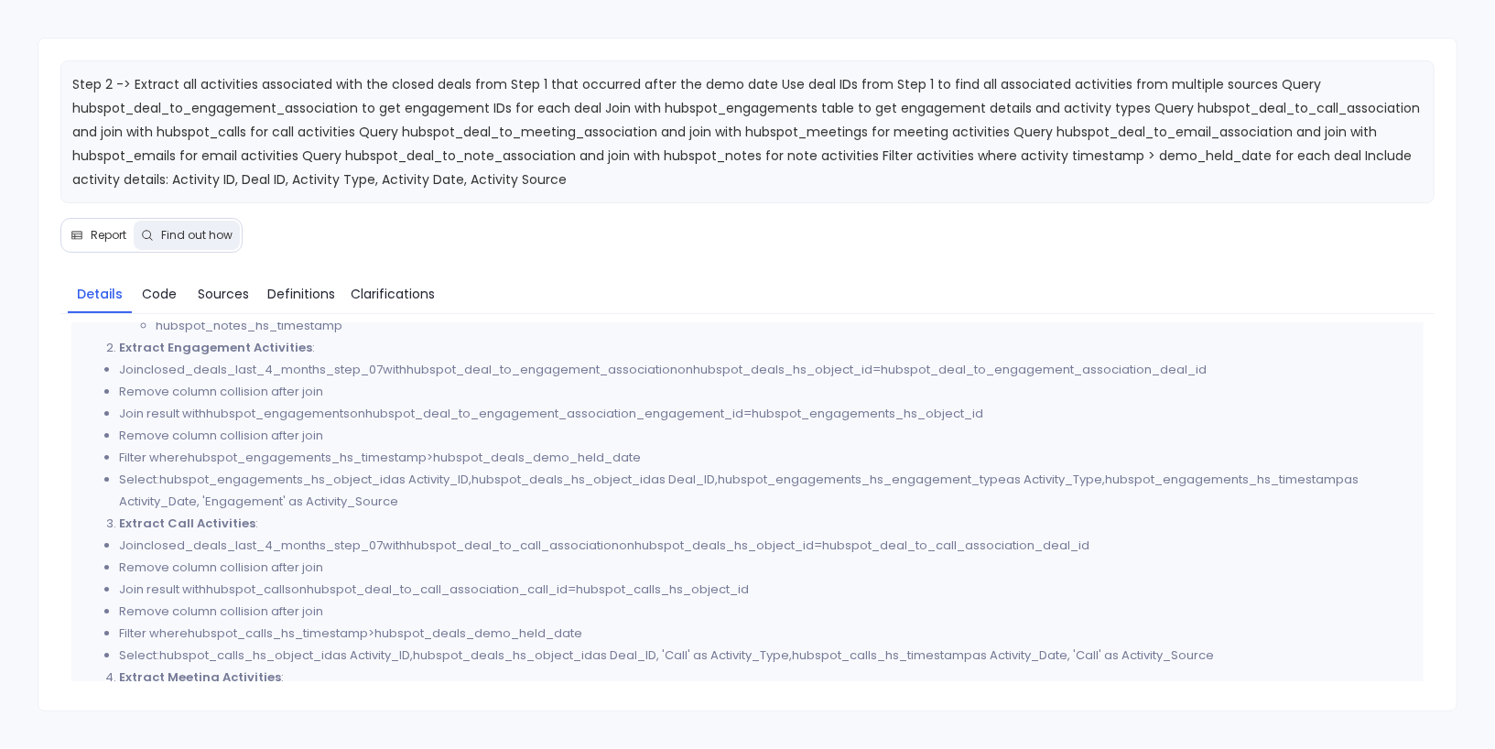
click at [91, 229] on span "Report" at bounding box center [109, 235] width 36 height 15
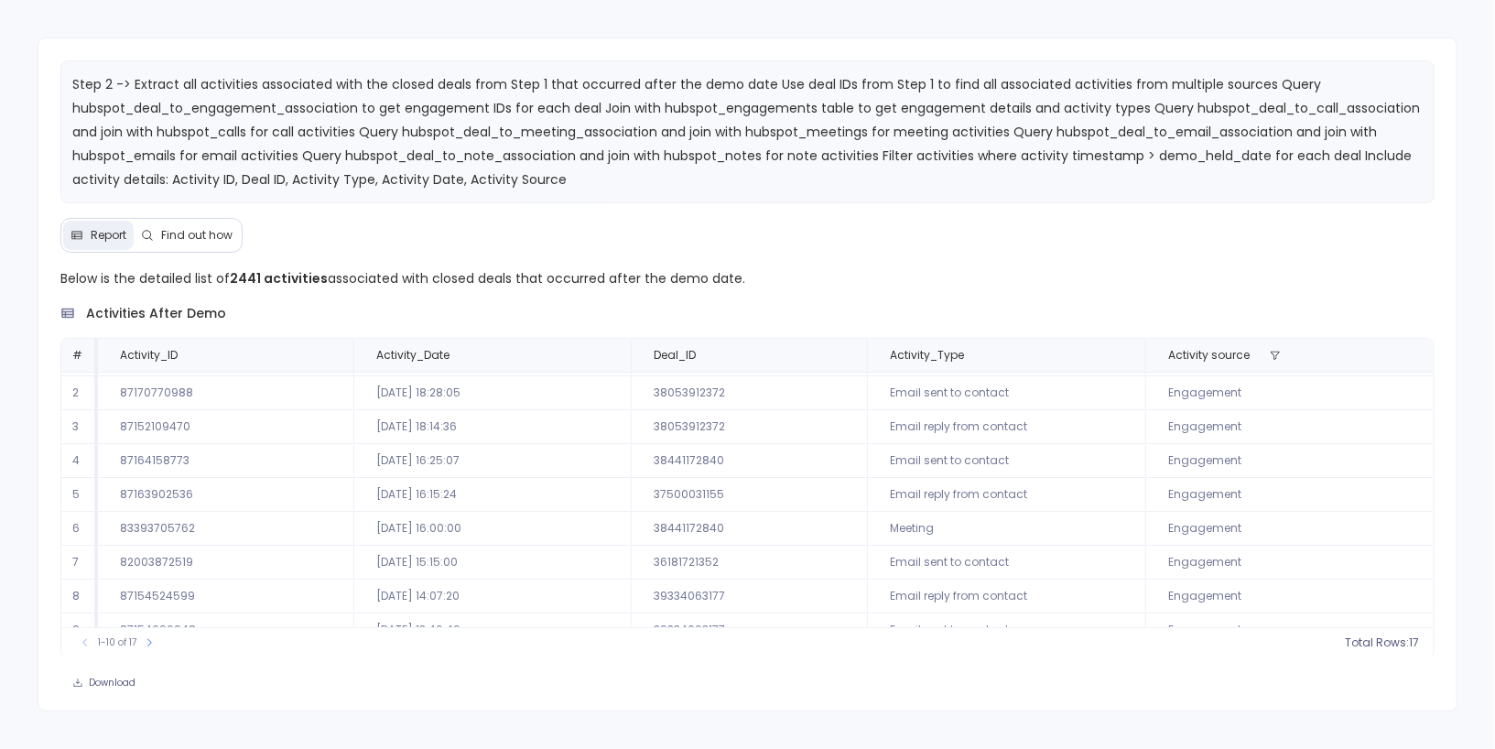
scroll to position [0, 0]
drag, startPoint x: 891, startPoint y: 488, endPoint x: 1010, endPoint y: 482, distance: 119.2
click at [1010, 482] on td "Email sent to contact" at bounding box center [1006, 490] width 278 height 34
drag, startPoint x: 1010, startPoint y: 482, endPoint x: 891, endPoint y: 484, distance: 119.1
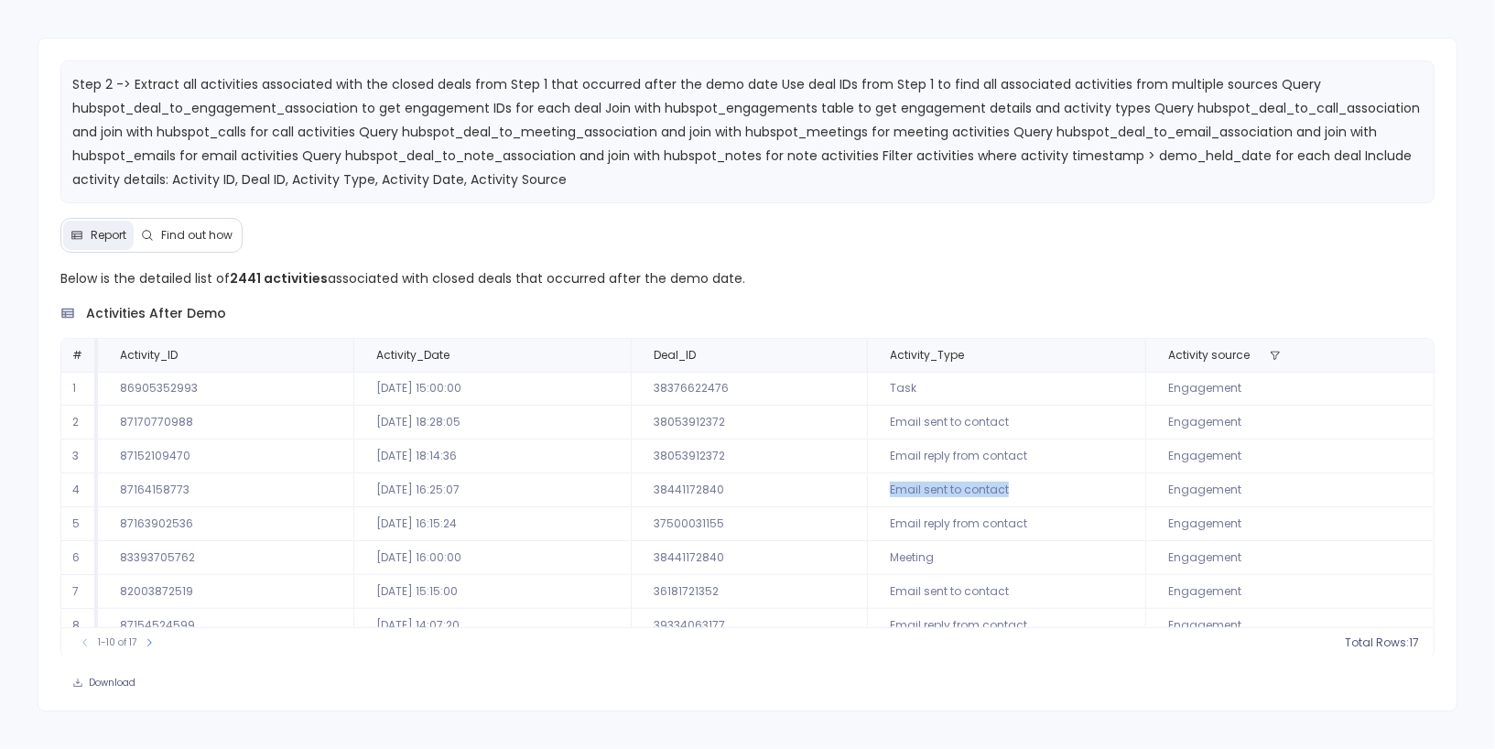
click at [891, 484] on td "Email sent to contact" at bounding box center [1006, 490] width 278 height 34
click at [1004, 501] on td "Email sent to contact" at bounding box center [1006, 490] width 278 height 34
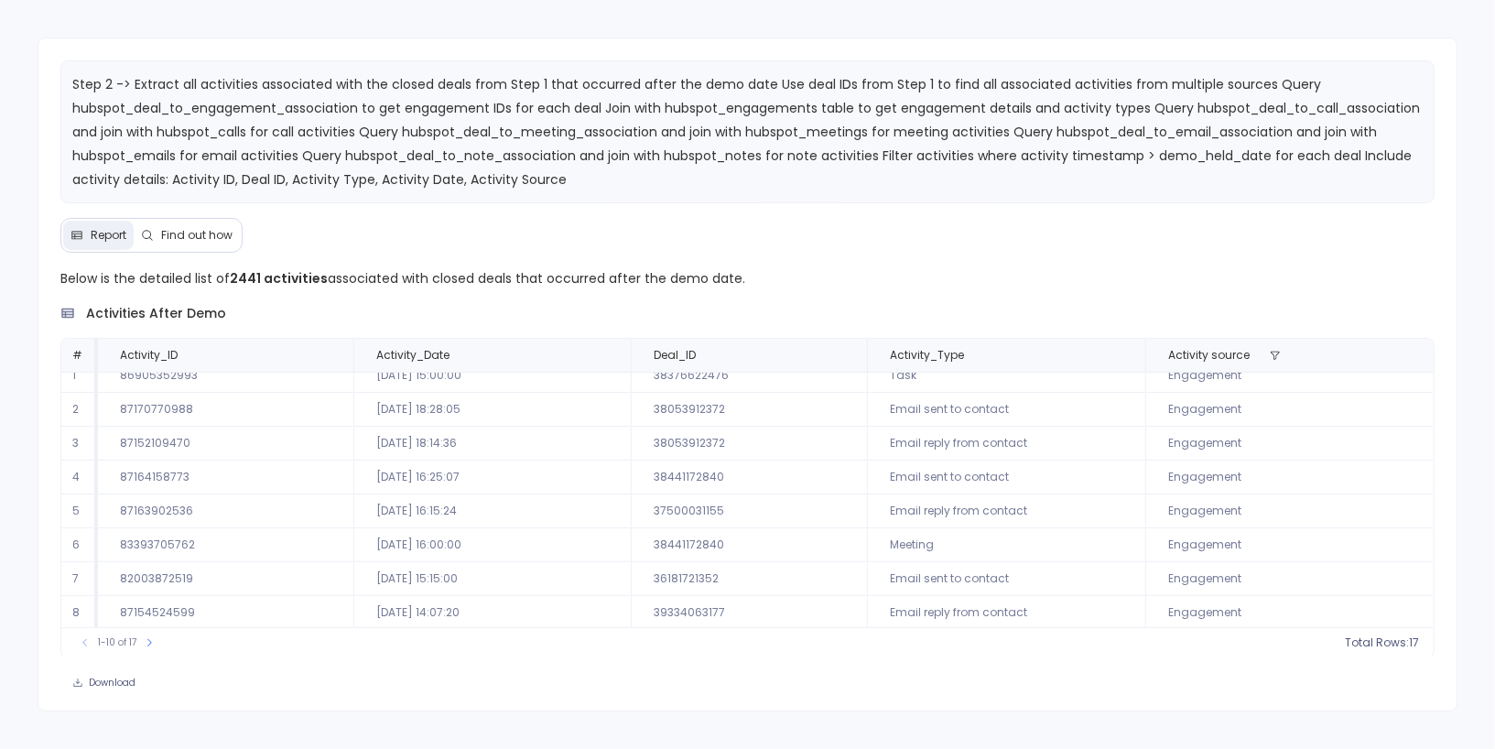
click at [919, 538] on td "Meeting" at bounding box center [1006, 545] width 278 height 34
drag, startPoint x: 888, startPoint y: 505, endPoint x: 1028, endPoint y: 503, distance: 140.1
click at [1028, 503] on td "Email reply from contact" at bounding box center [1006, 511] width 278 height 34
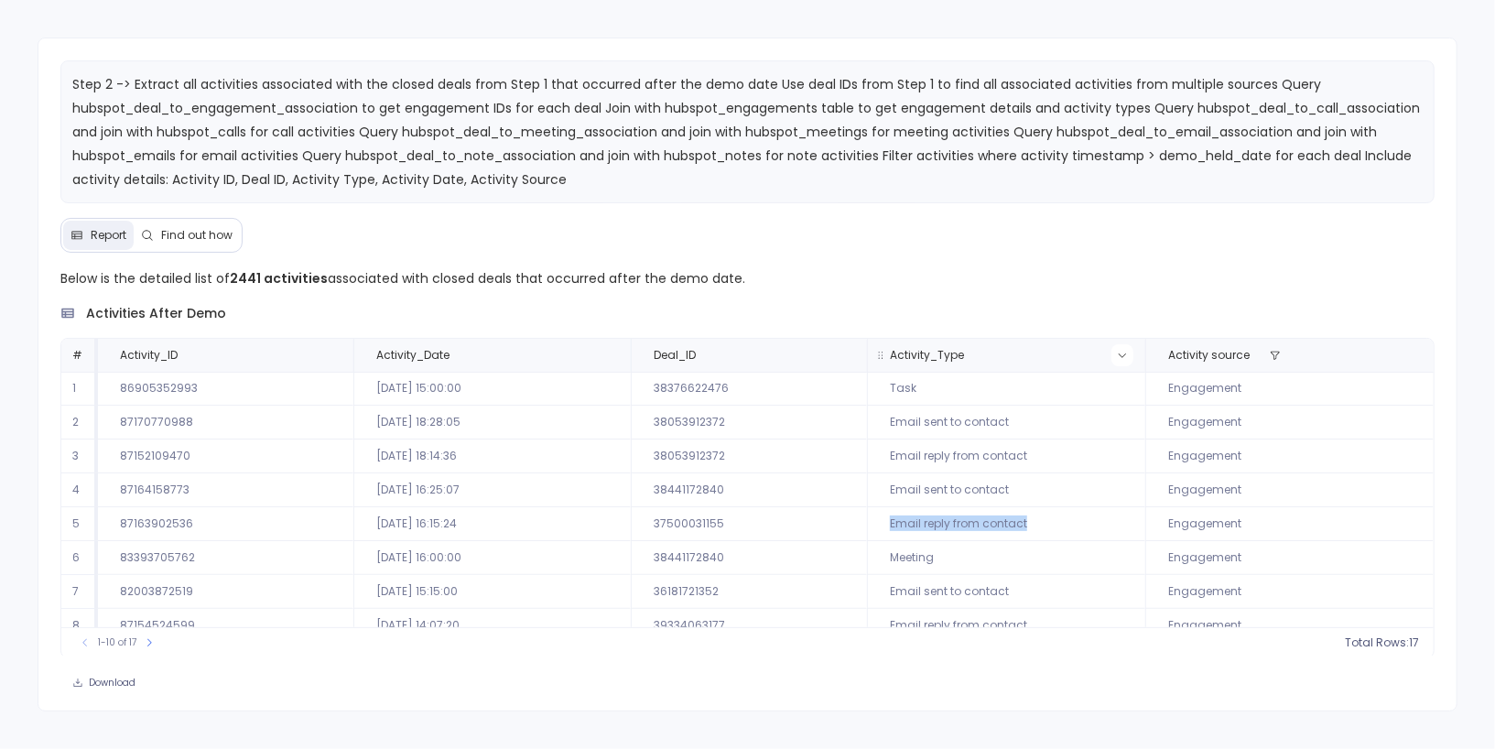
click at [1122, 352] on icon at bounding box center [1122, 355] width 11 height 11
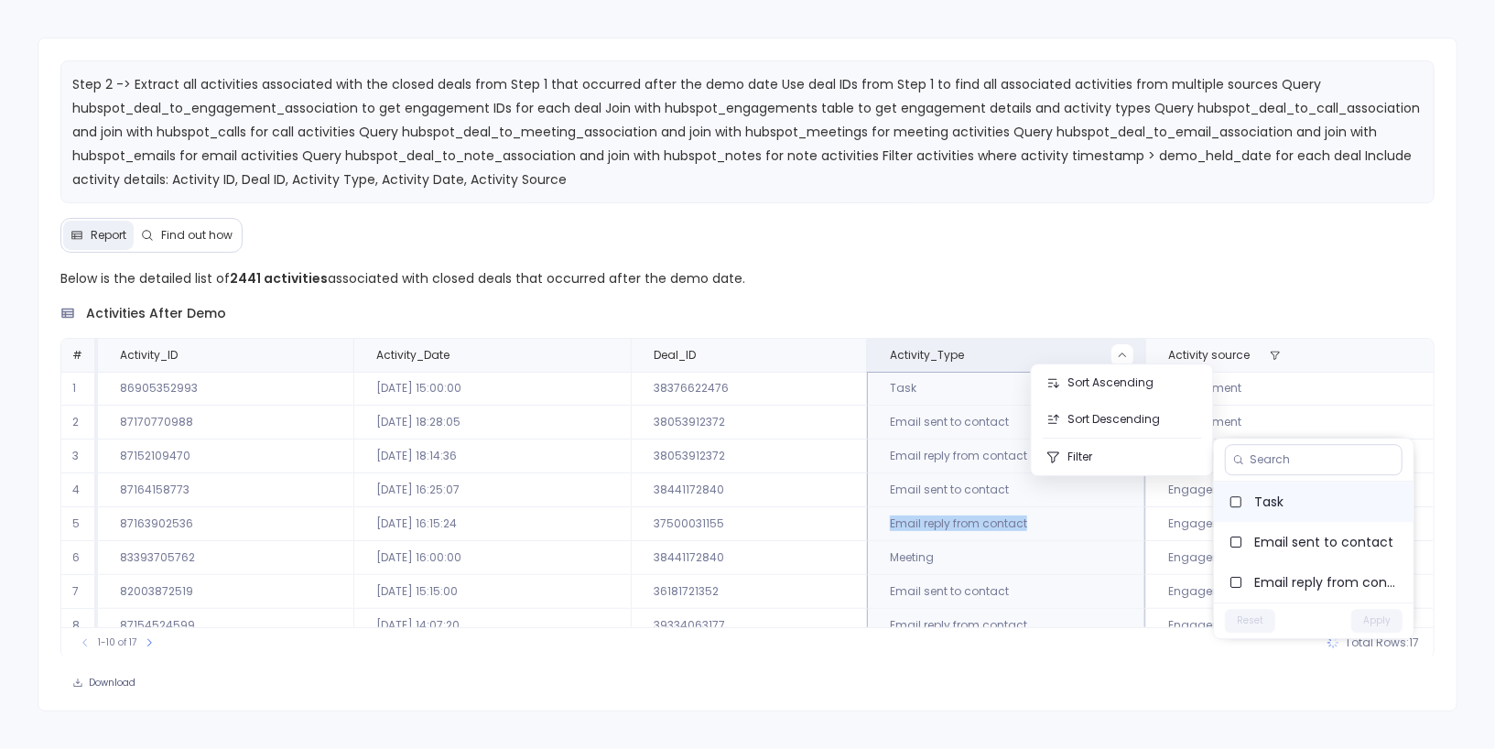
scroll to position [37, 0]
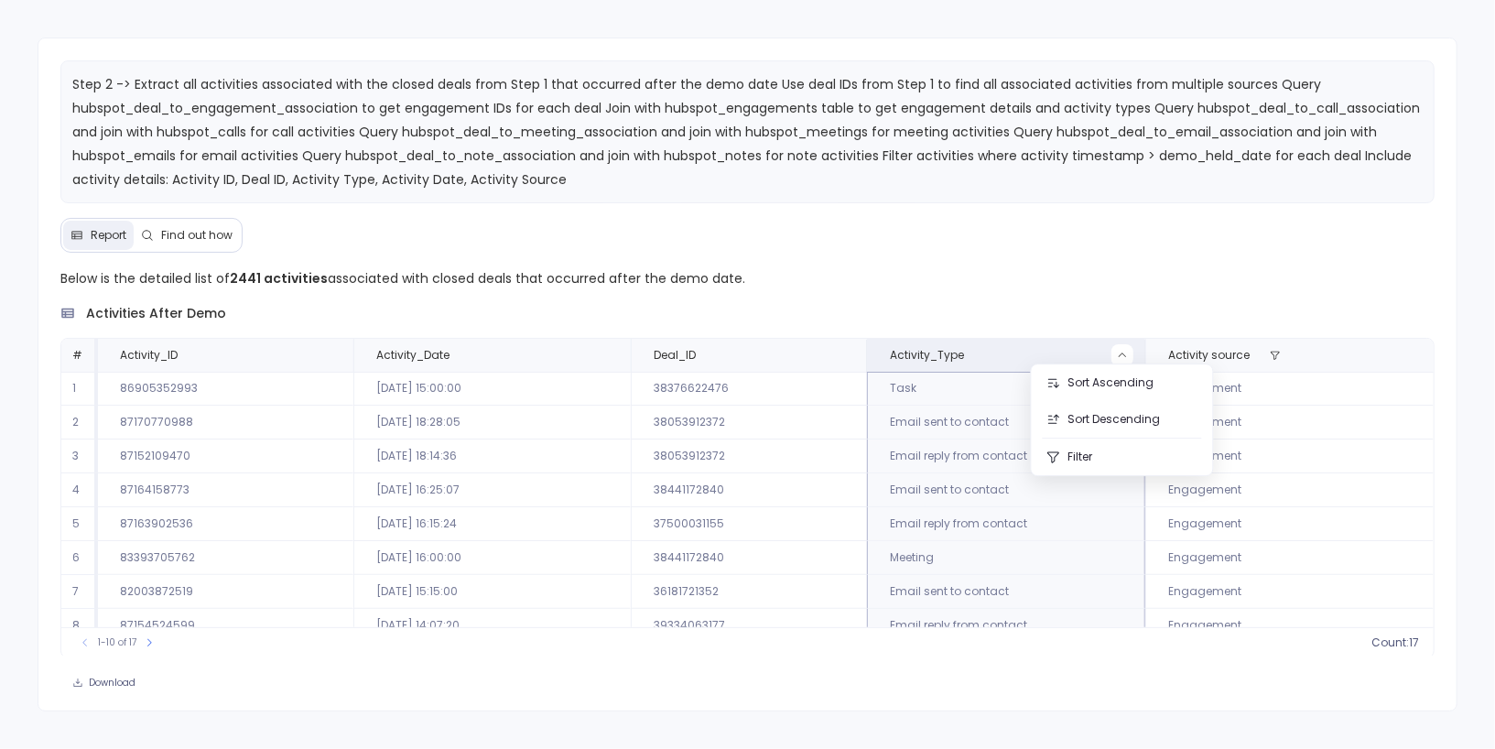
click at [1123, 296] on div "Below is the detailed list of 2441 activities associated with closed deals that…" at bounding box center [747, 462] width 1374 height 391
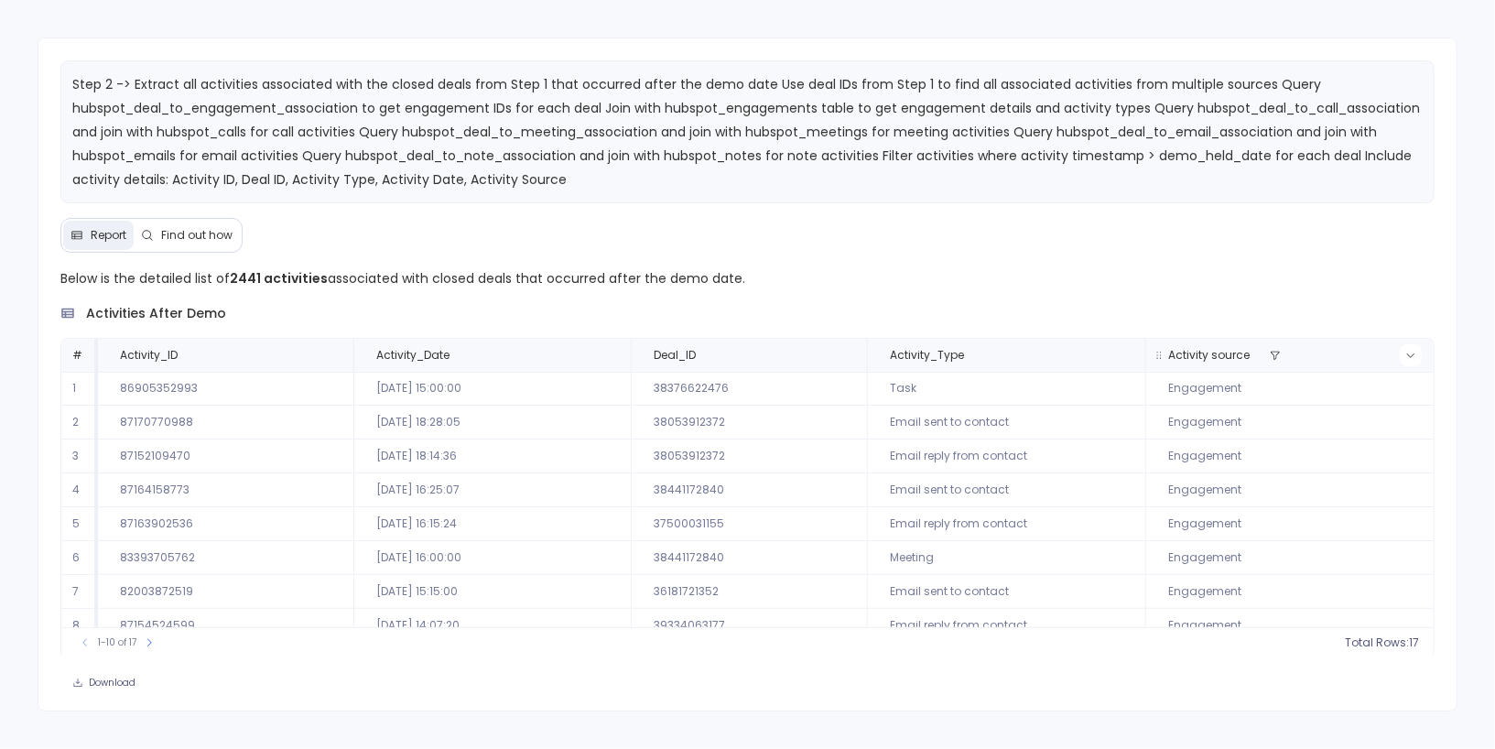
click at [1408, 355] on icon at bounding box center [1410, 355] width 11 height 11
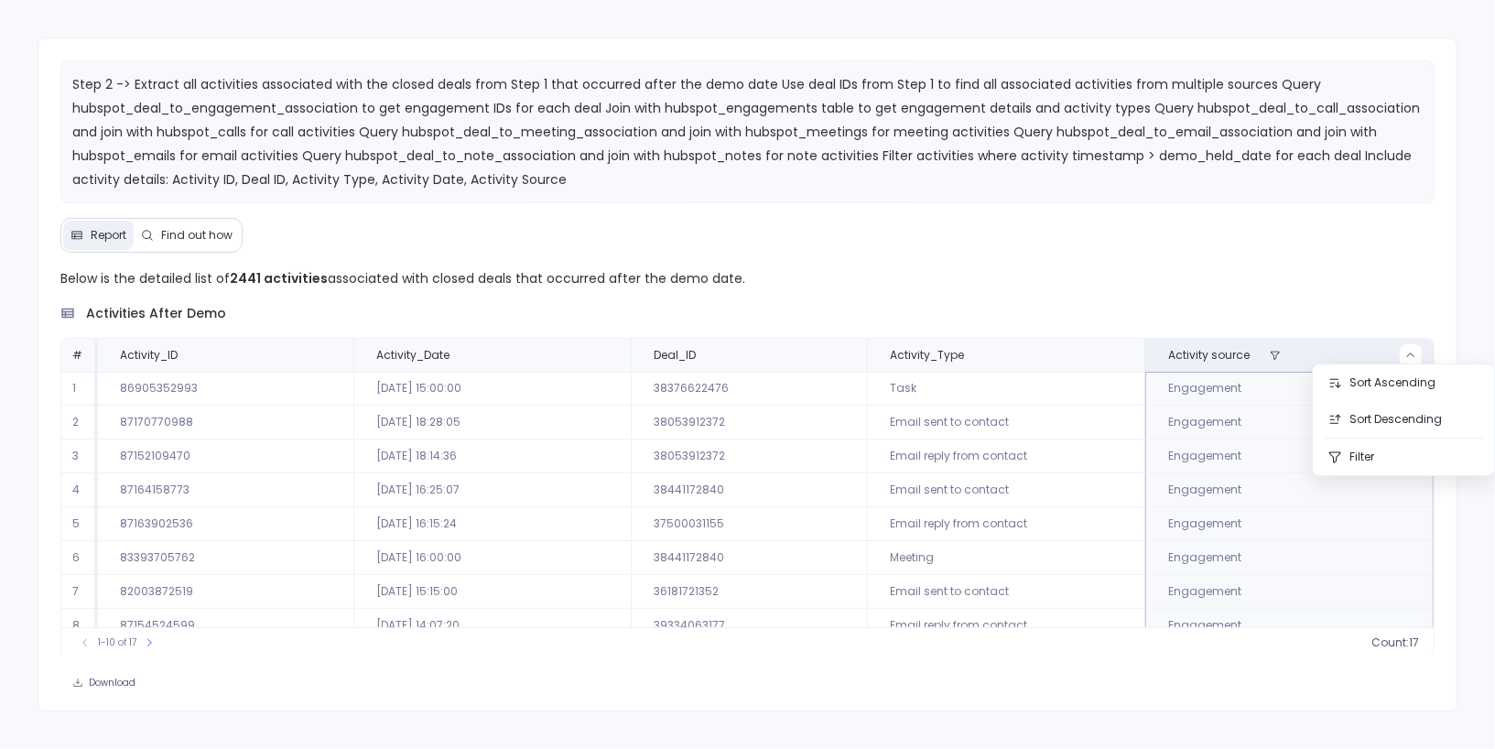
click at [1275, 300] on div "Below is the detailed list of 2441 activities associated with closed deals that…" at bounding box center [747, 462] width 1374 height 391
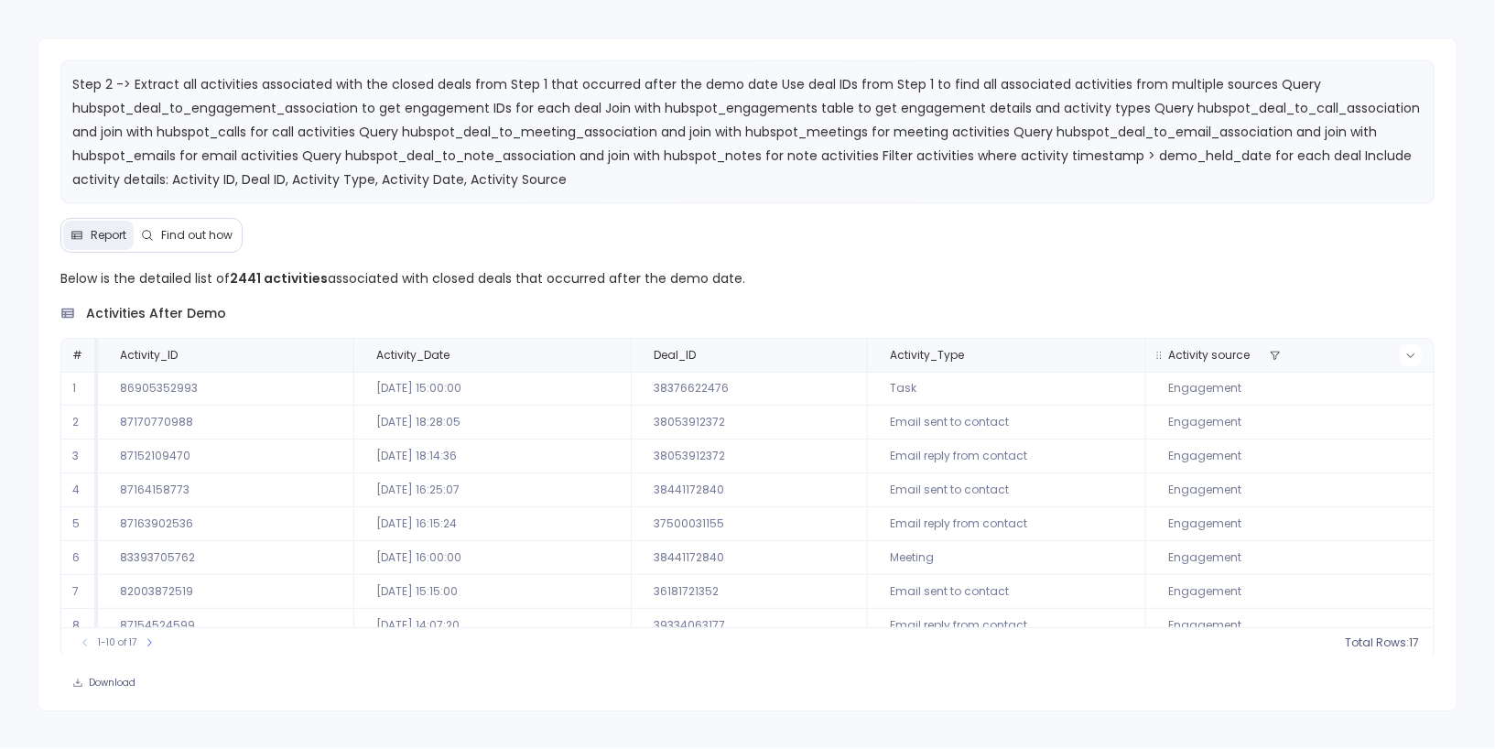
click at [1411, 355] on icon at bounding box center [1410, 355] width 11 height 11
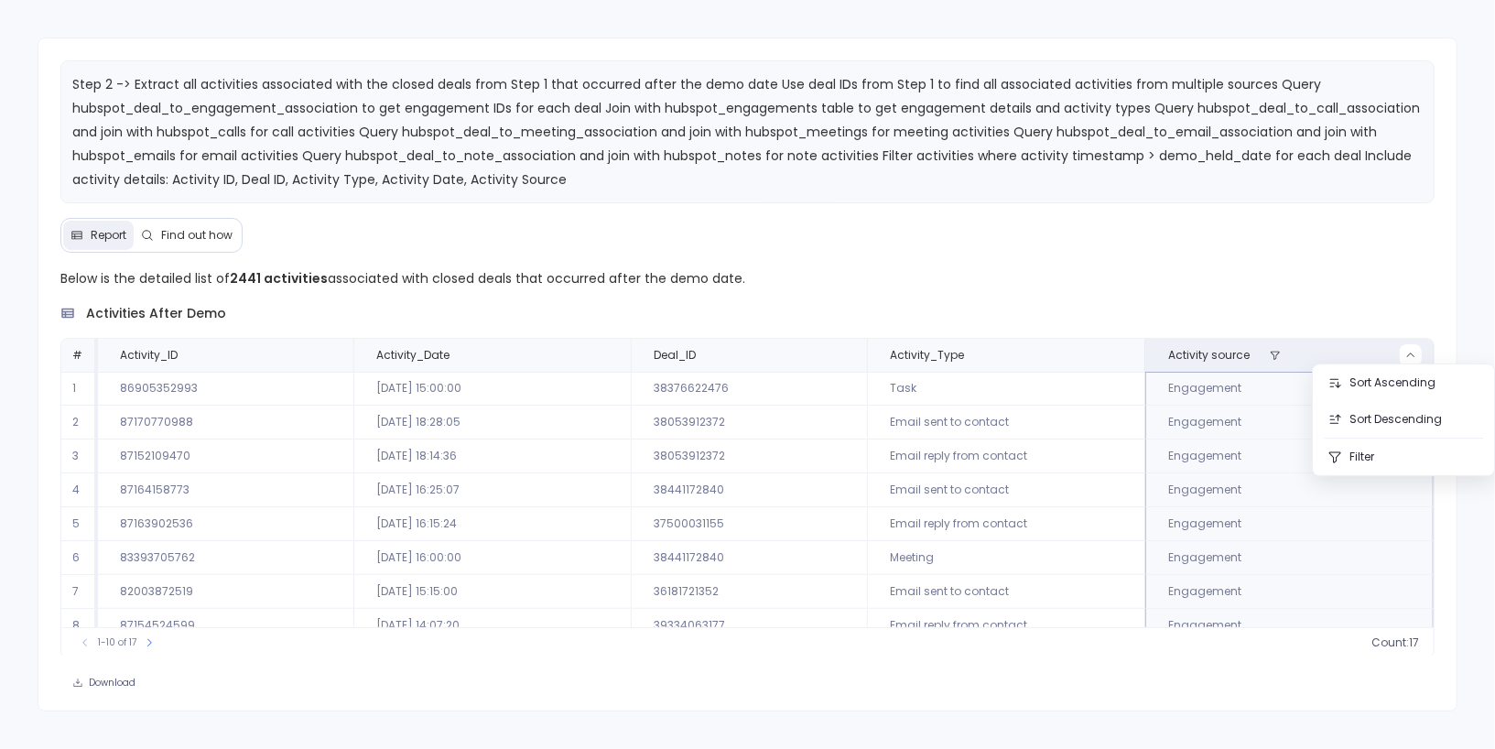
click at [1320, 309] on div "activities after demo" at bounding box center [747, 313] width 1374 height 19
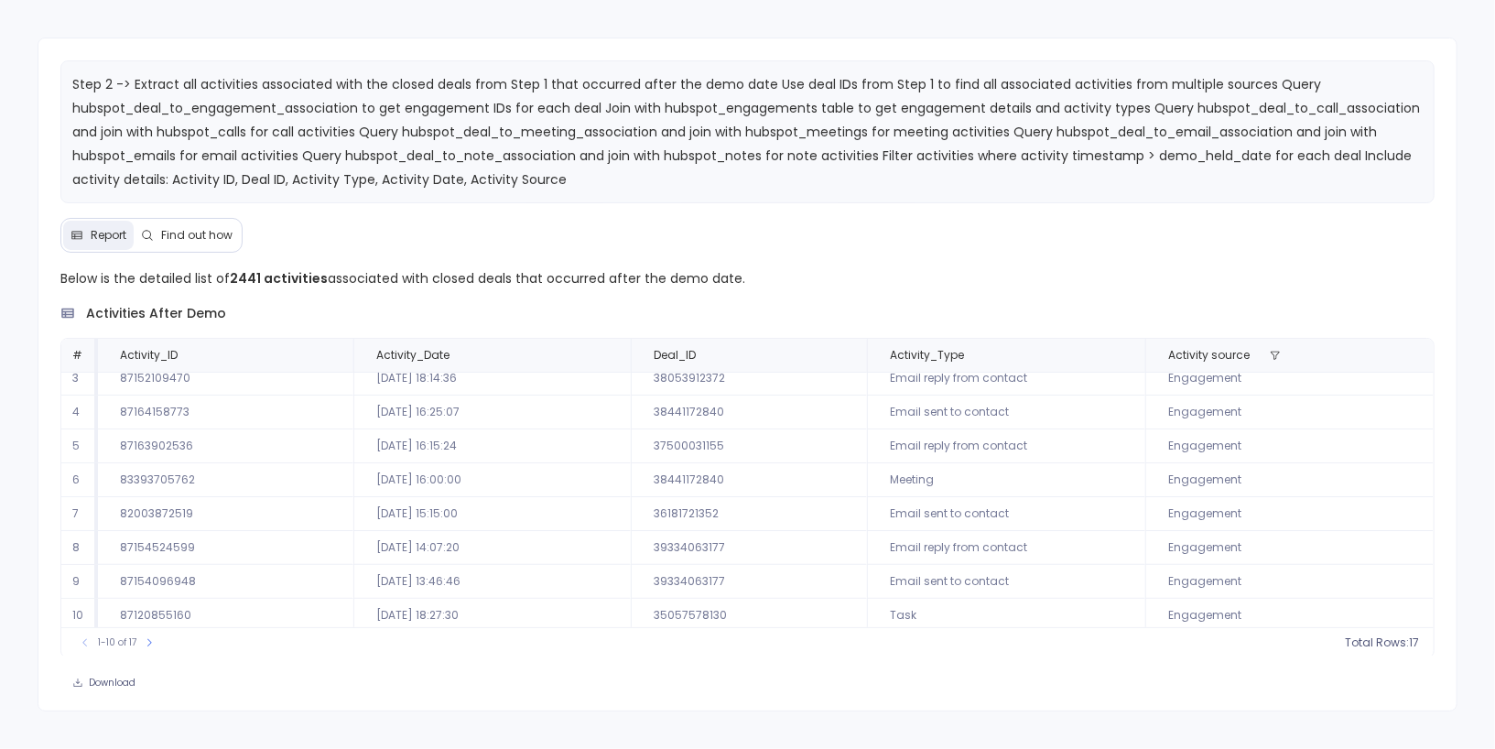
scroll to position [0, 0]
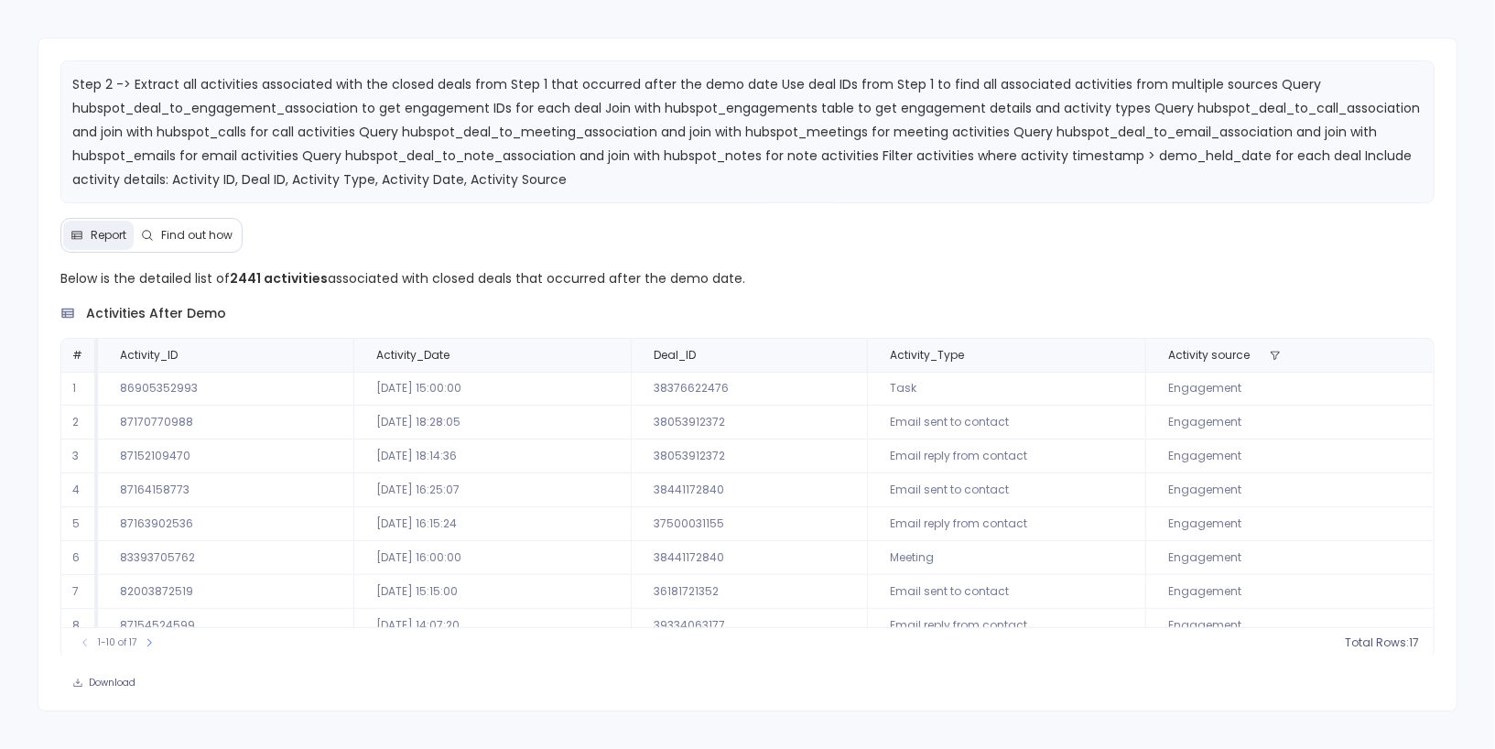
click at [193, 235] on span "Find out how" at bounding box center [196, 235] width 71 height 15
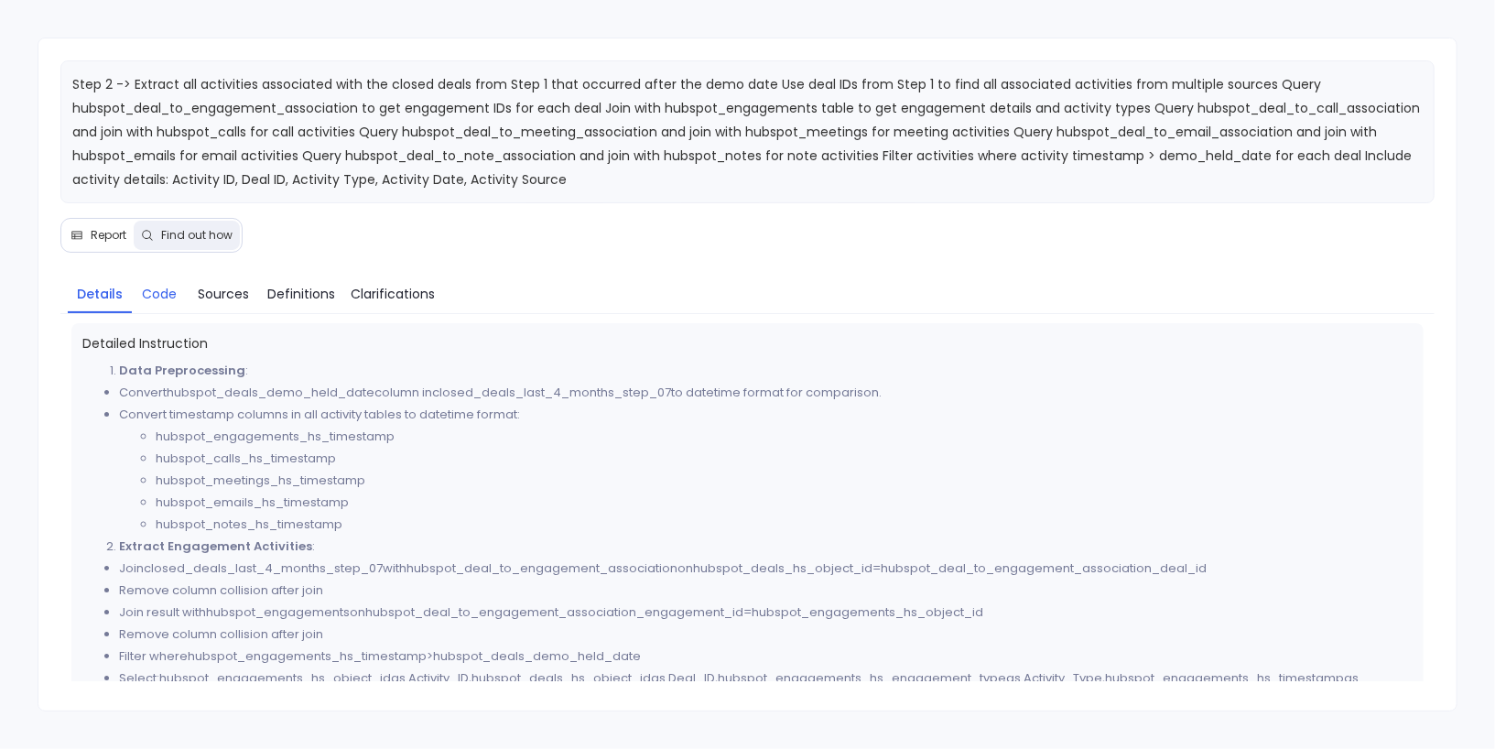
click at [161, 284] on span "Code" at bounding box center [159, 294] width 35 height 20
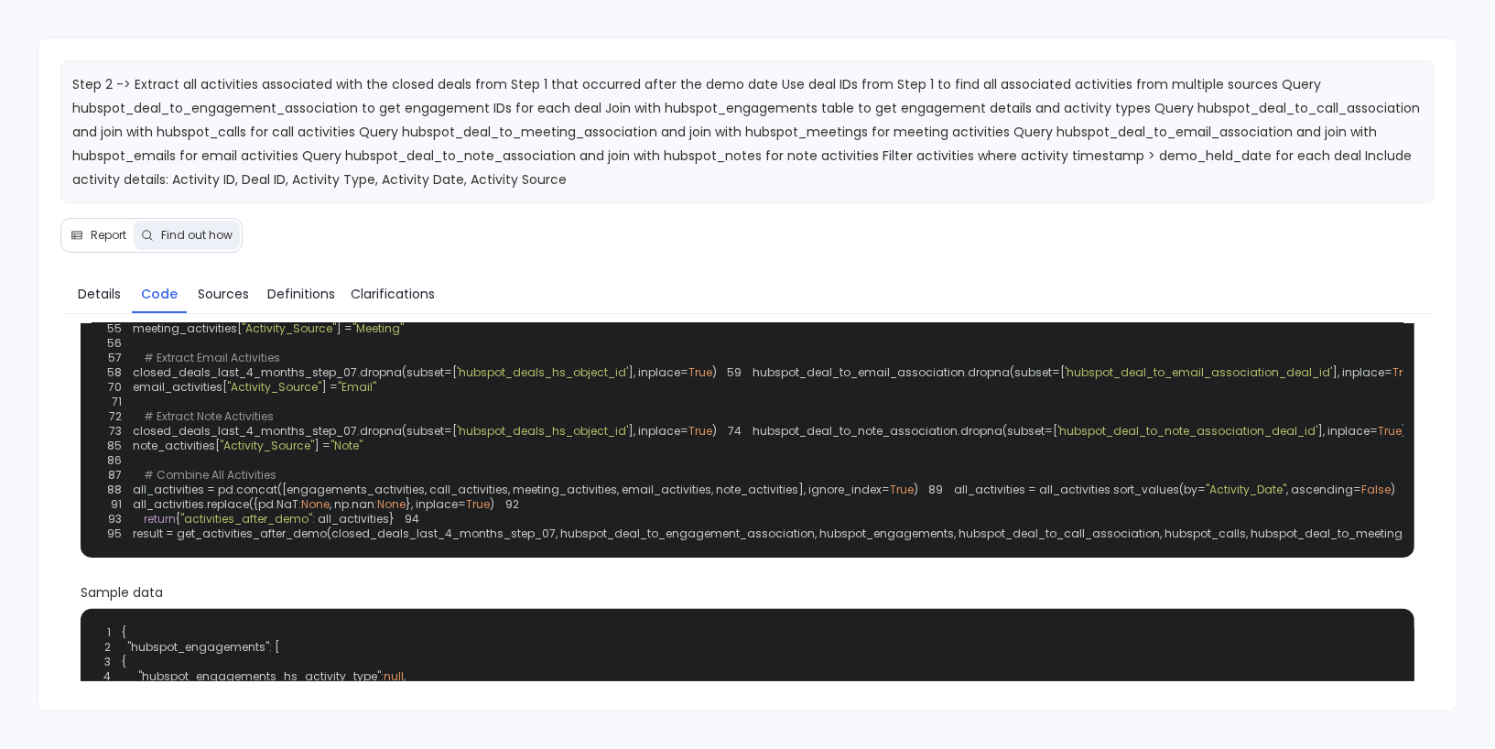
scroll to position [247, 0]
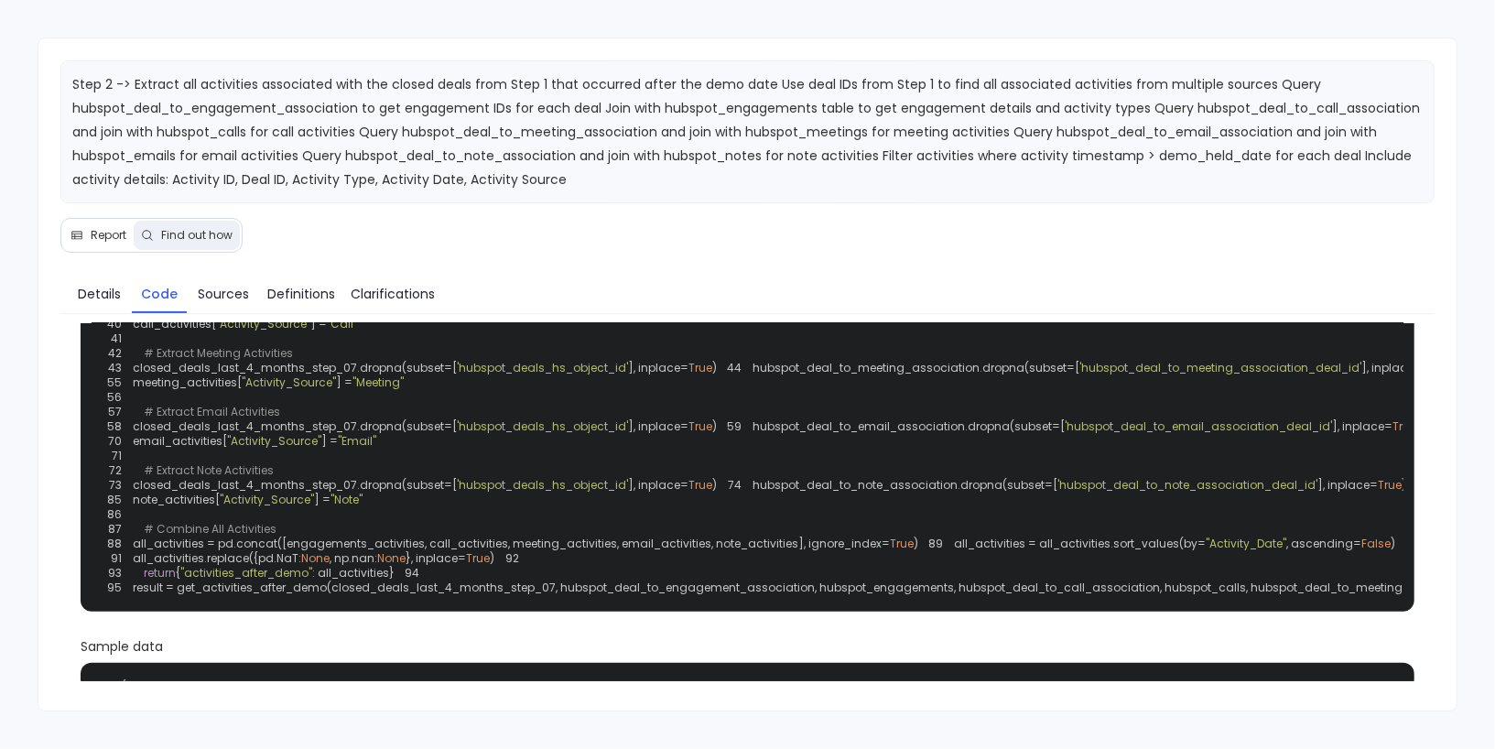
scroll to position [179, 0]
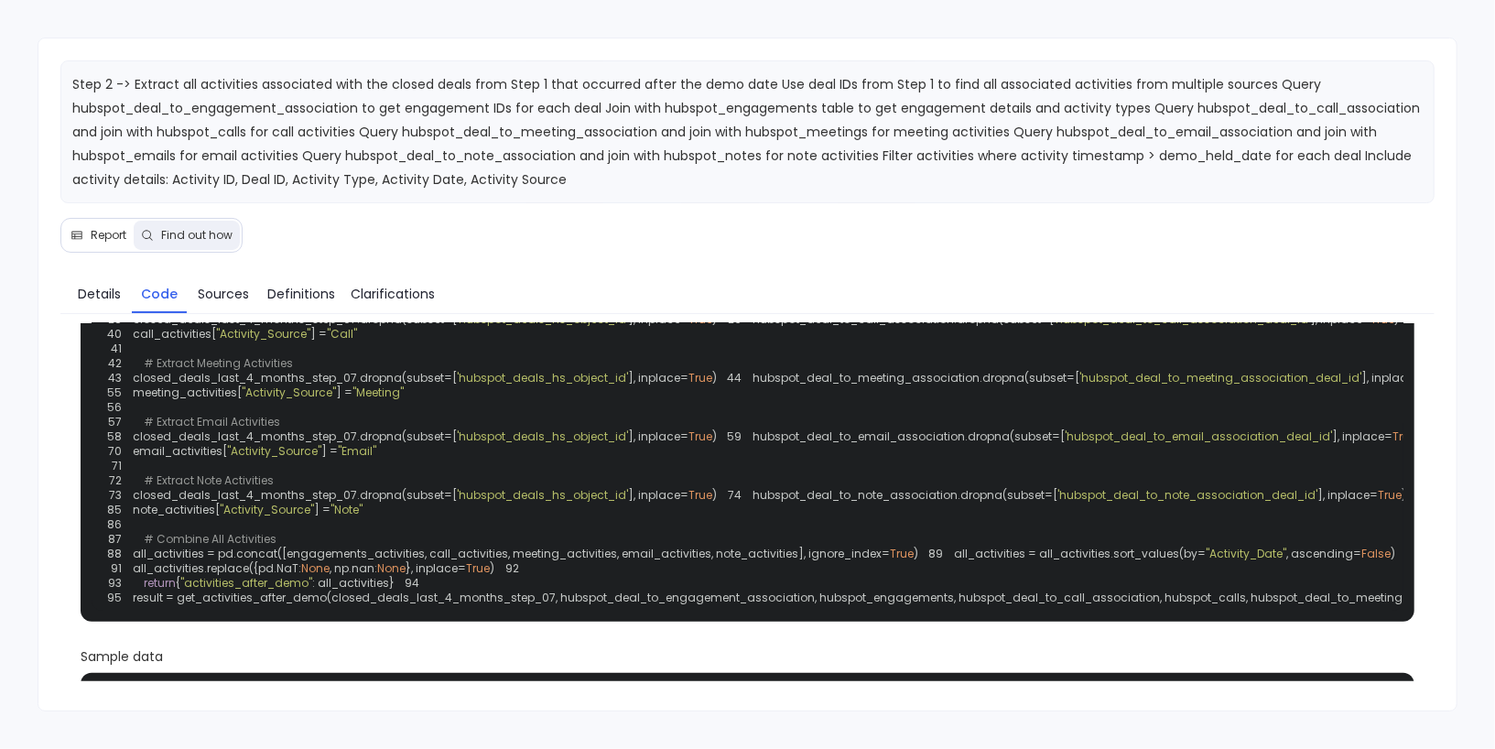
click at [91, 238] on span "Report" at bounding box center [109, 235] width 36 height 15
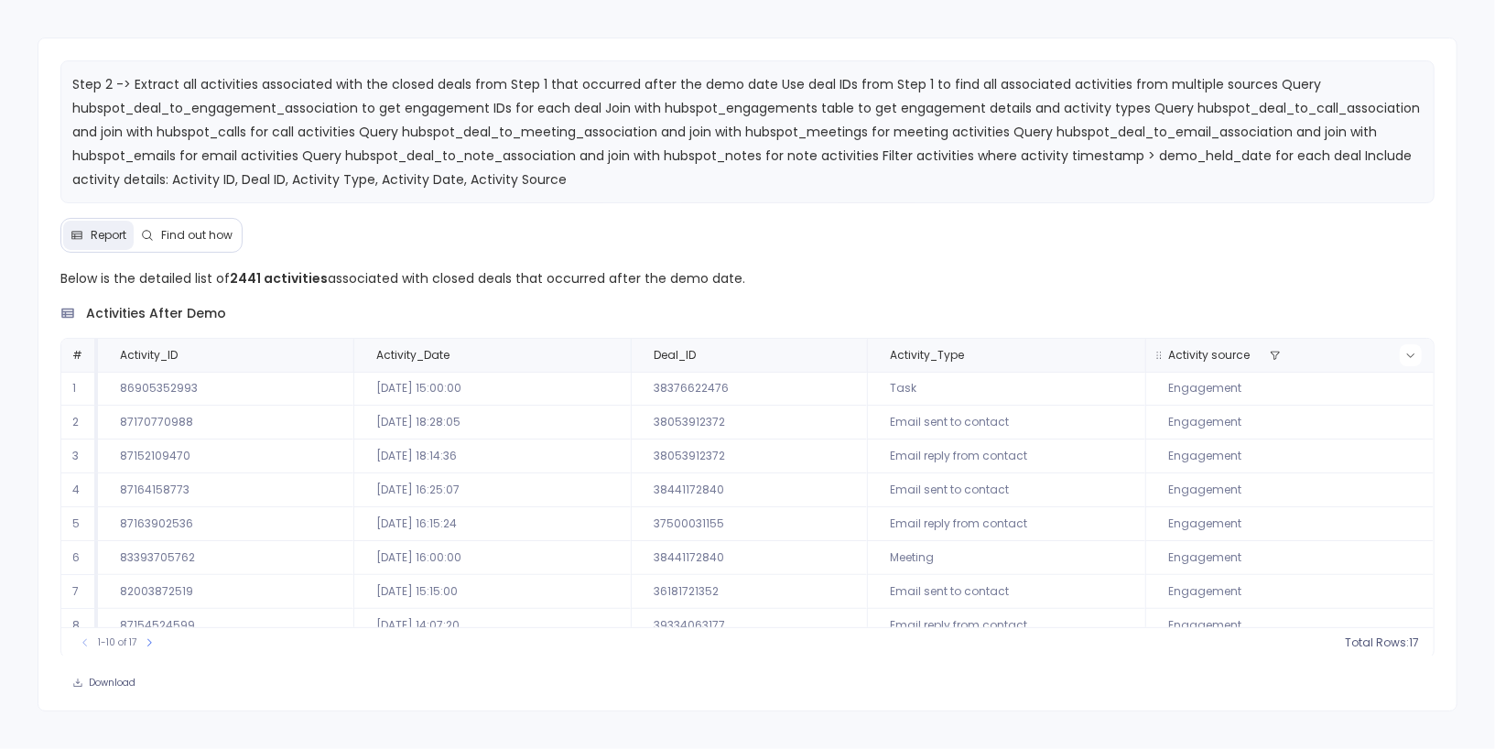
click at [1405, 356] on icon at bounding box center [1410, 355] width 11 height 11
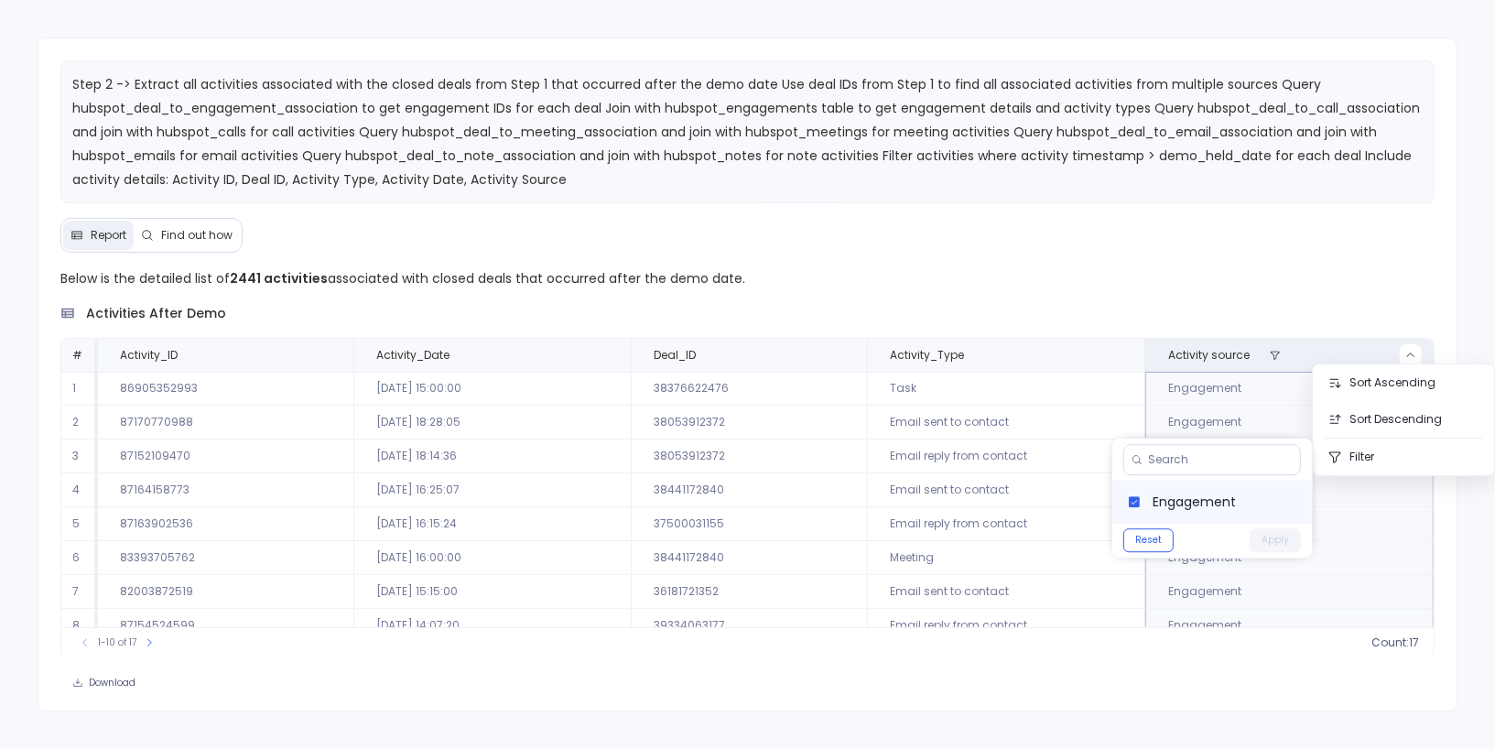
click at [1218, 502] on span "Engagement" at bounding box center [1225, 502] width 145 height 18
click at [1282, 536] on button "Apply" at bounding box center [1275, 540] width 51 height 24
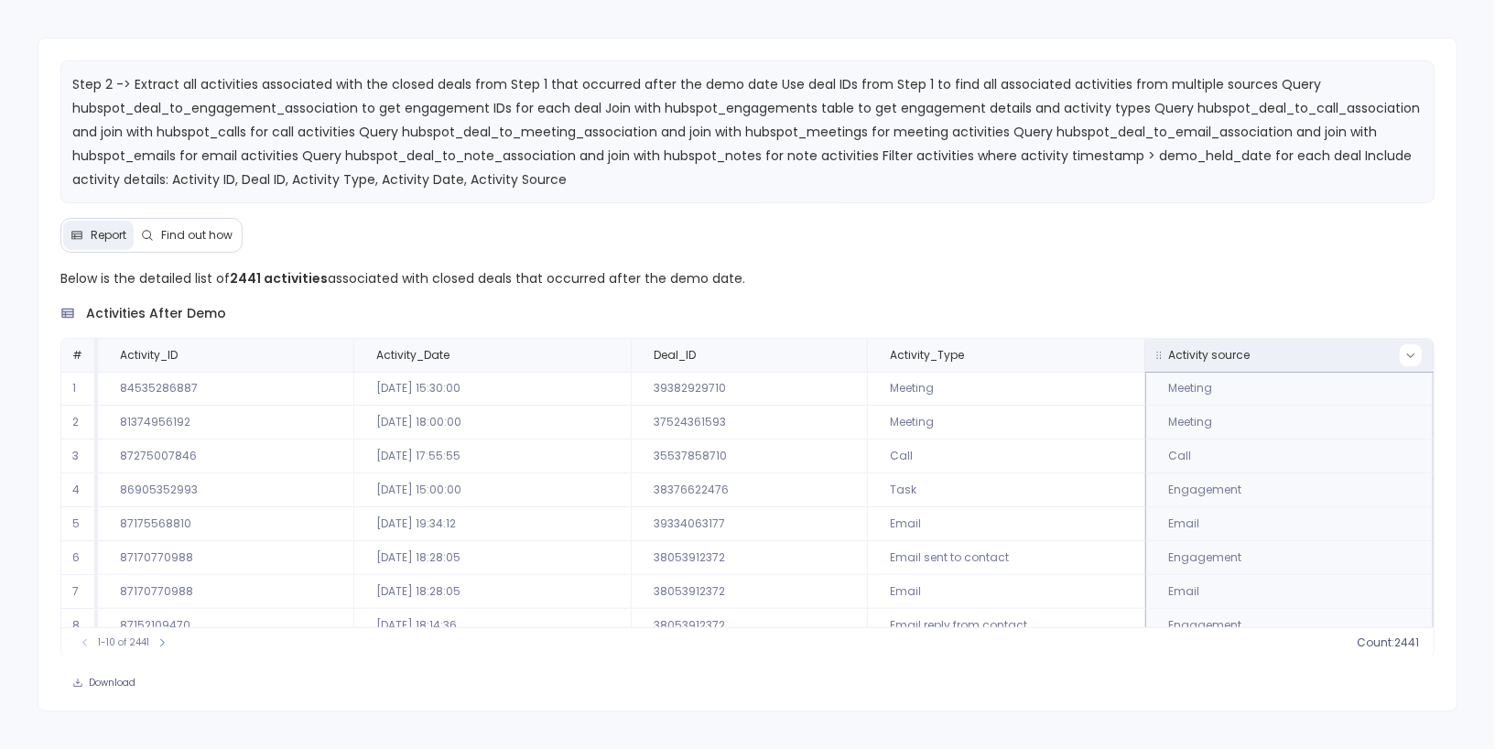
click at [1409, 353] on icon at bounding box center [1410, 355] width 7 height 5
click at [1202, 537] on span "Call" at bounding box center [1225, 542] width 145 height 18
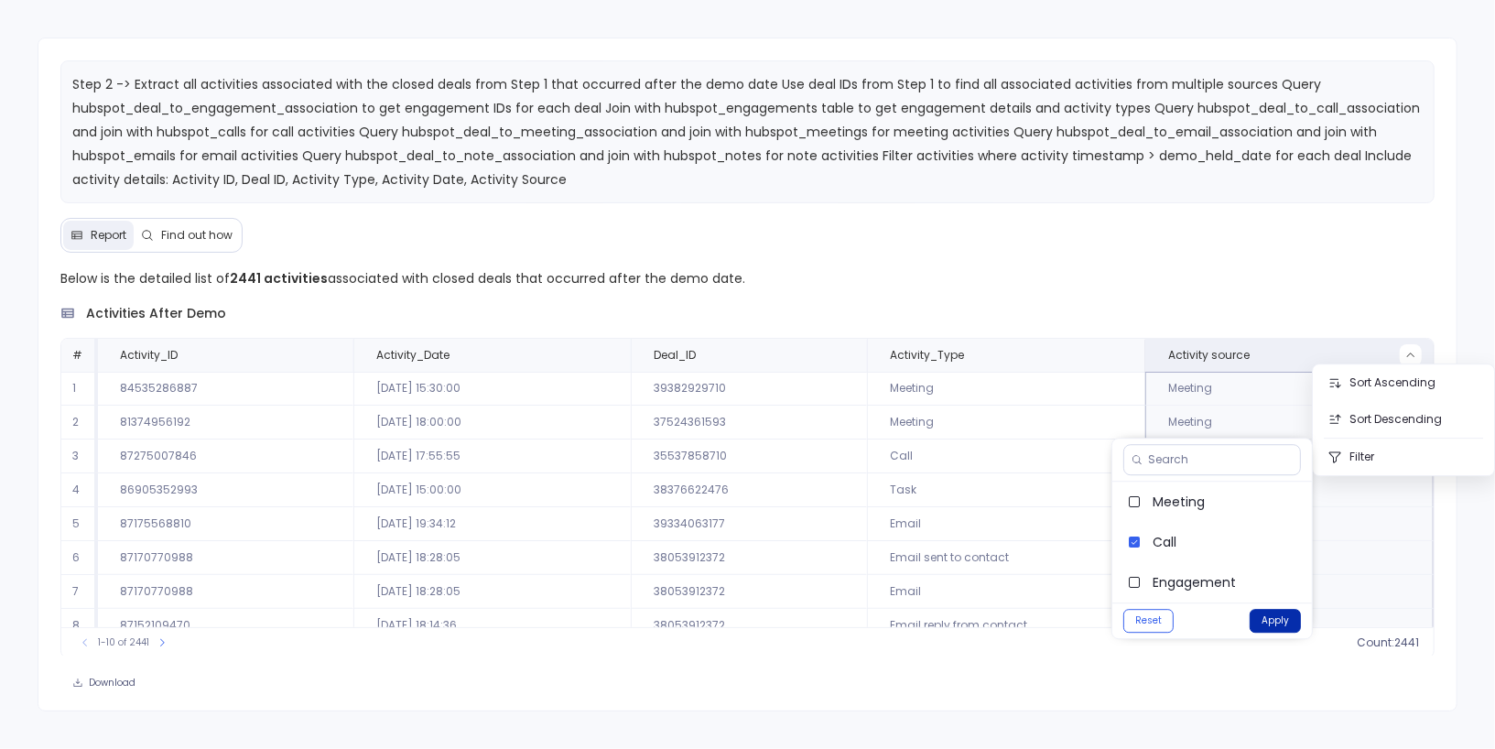
click at [1278, 626] on button "Apply" at bounding box center [1275, 621] width 51 height 24
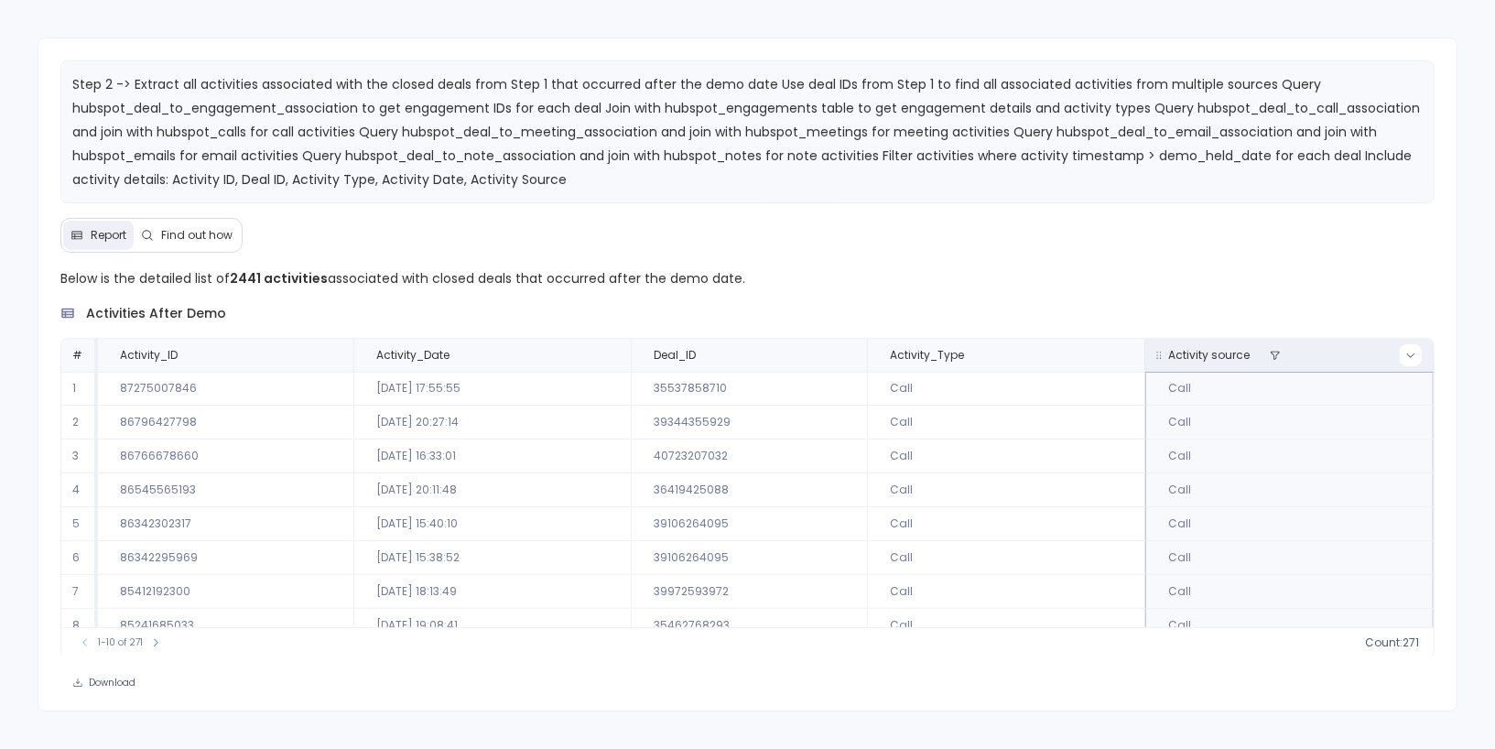
click at [1407, 351] on icon at bounding box center [1410, 355] width 11 height 11
click at [1241, 495] on span "Call" at bounding box center [1225, 502] width 145 height 18
click at [1275, 537] on button "Apply" at bounding box center [1275, 540] width 51 height 24
click at [1409, 356] on icon at bounding box center [1410, 355] width 11 height 11
click at [1241, 504] on span "Meeting" at bounding box center [1225, 502] width 145 height 18
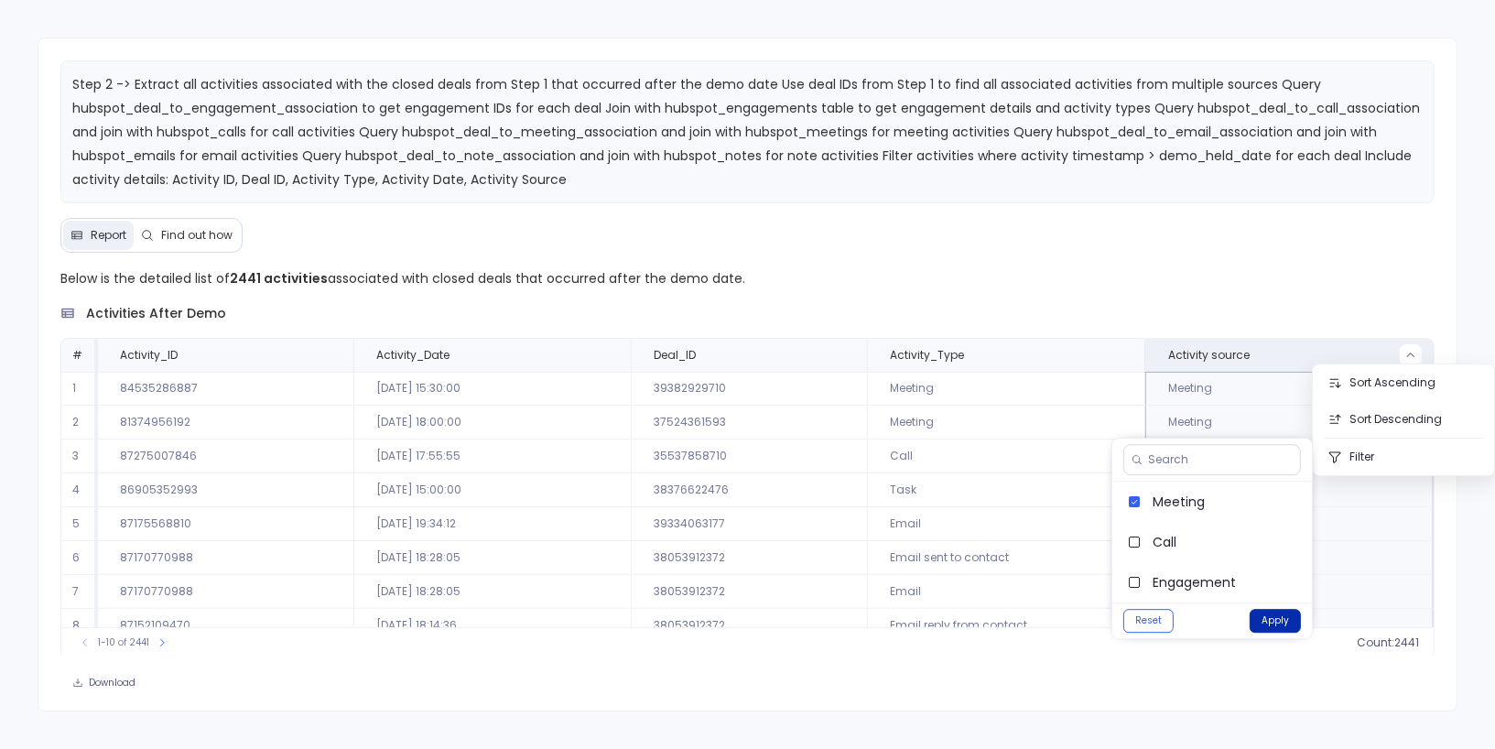
click at [1274, 623] on button "Apply" at bounding box center [1275, 621] width 51 height 24
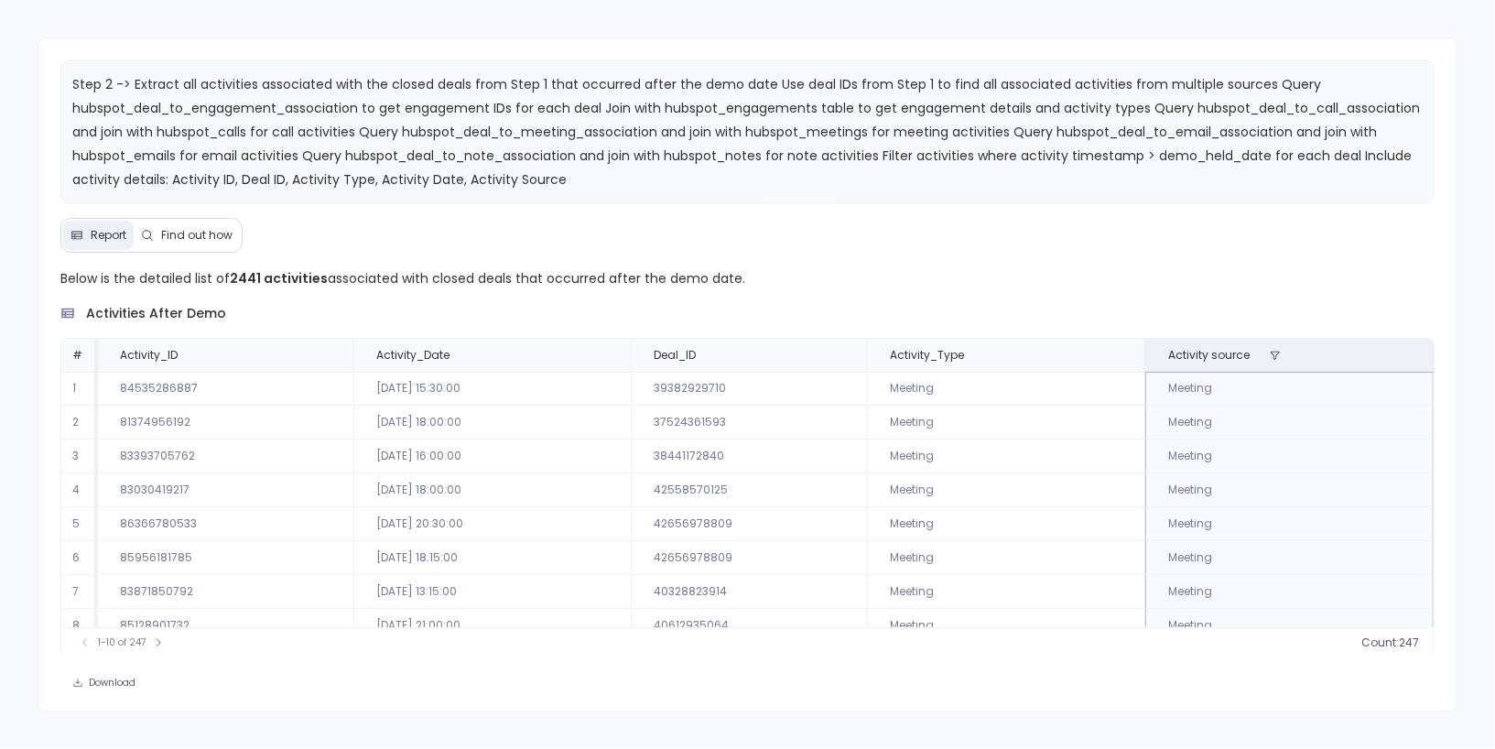
click at [681, 388] on td "39382929710" at bounding box center [749, 389] width 236 height 34
copy td "39382929710"
click at [846, 351] on icon at bounding box center [844, 355] width 11 height 11
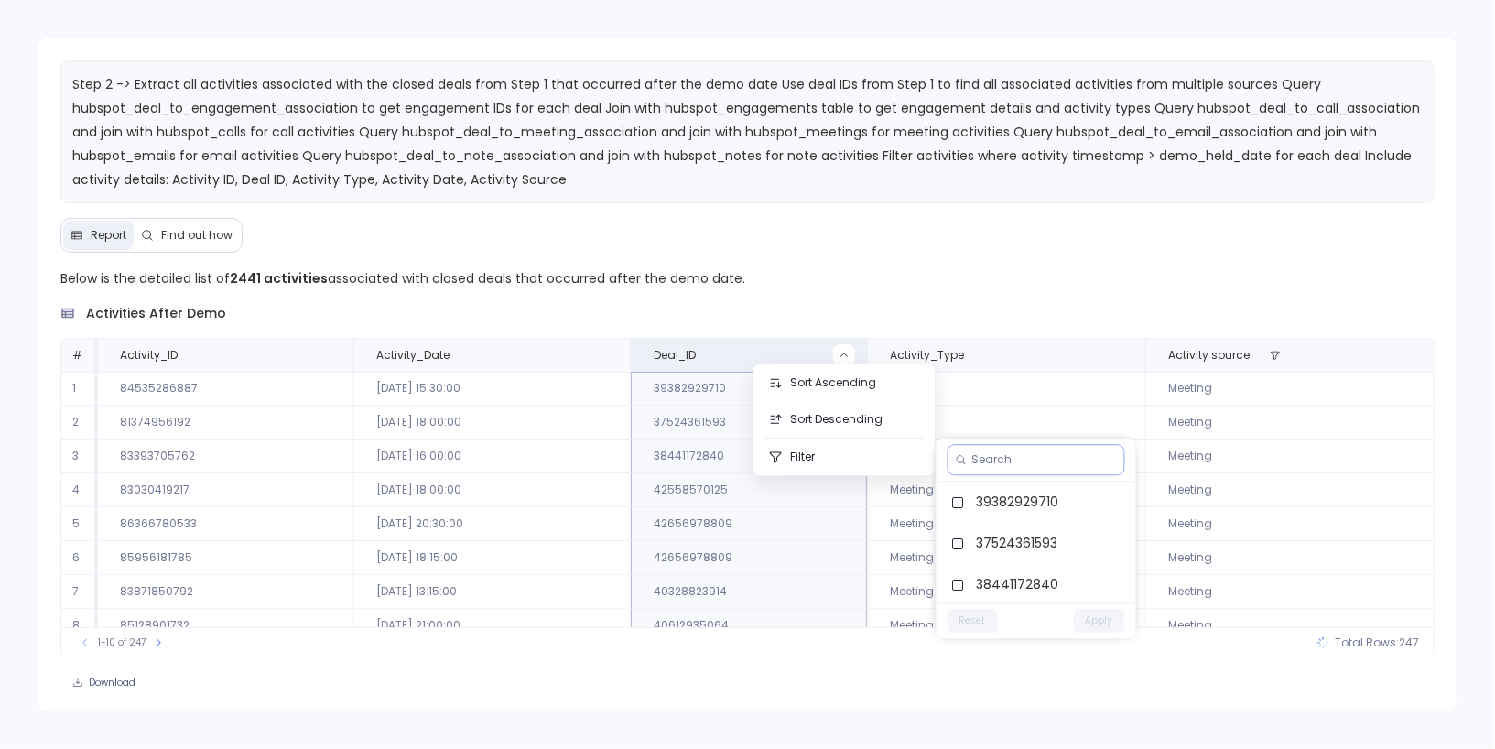
click at [985, 461] on input at bounding box center [1044, 459] width 145 height 15
paste input "39382929710"
type input "39382929710"
click at [1018, 504] on label "39382929710" at bounding box center [1037, 502] width 200 height 41
click at [1095, 535] on button "Apply" at bounding box center [1099, 540] width 51 height 24
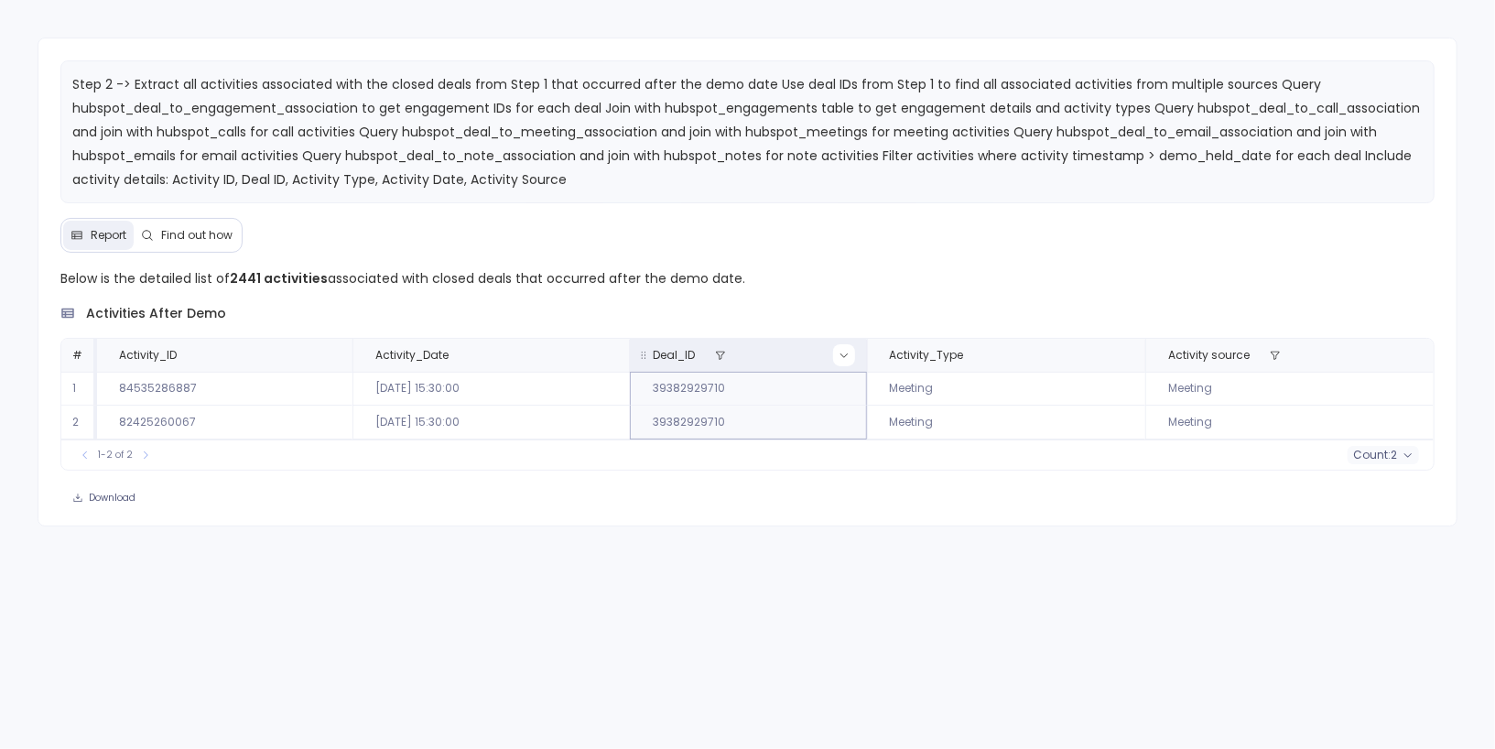
click at [850, 354] on icon at bounding box center [844, 355] width 11 height 11
click at [1005, 504] on label "39382929710" at bounding box center [1038, 502] width 200 height 41
click at [1089, 537] on button "Apply" at bounding box center [1101, 540] width 51 height 24
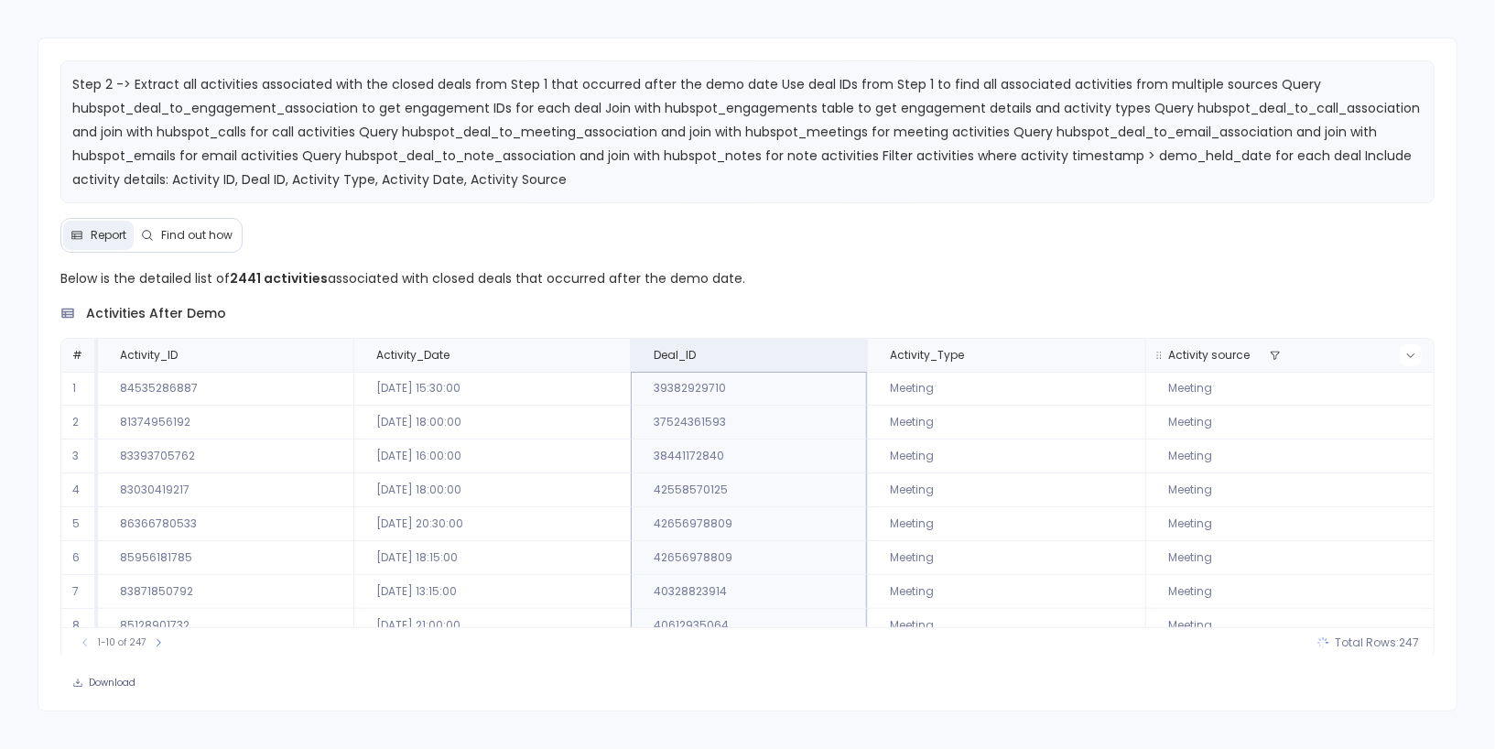
click at [1412, 353] on icon at bounding box center [1410, 355] width 11 height 11
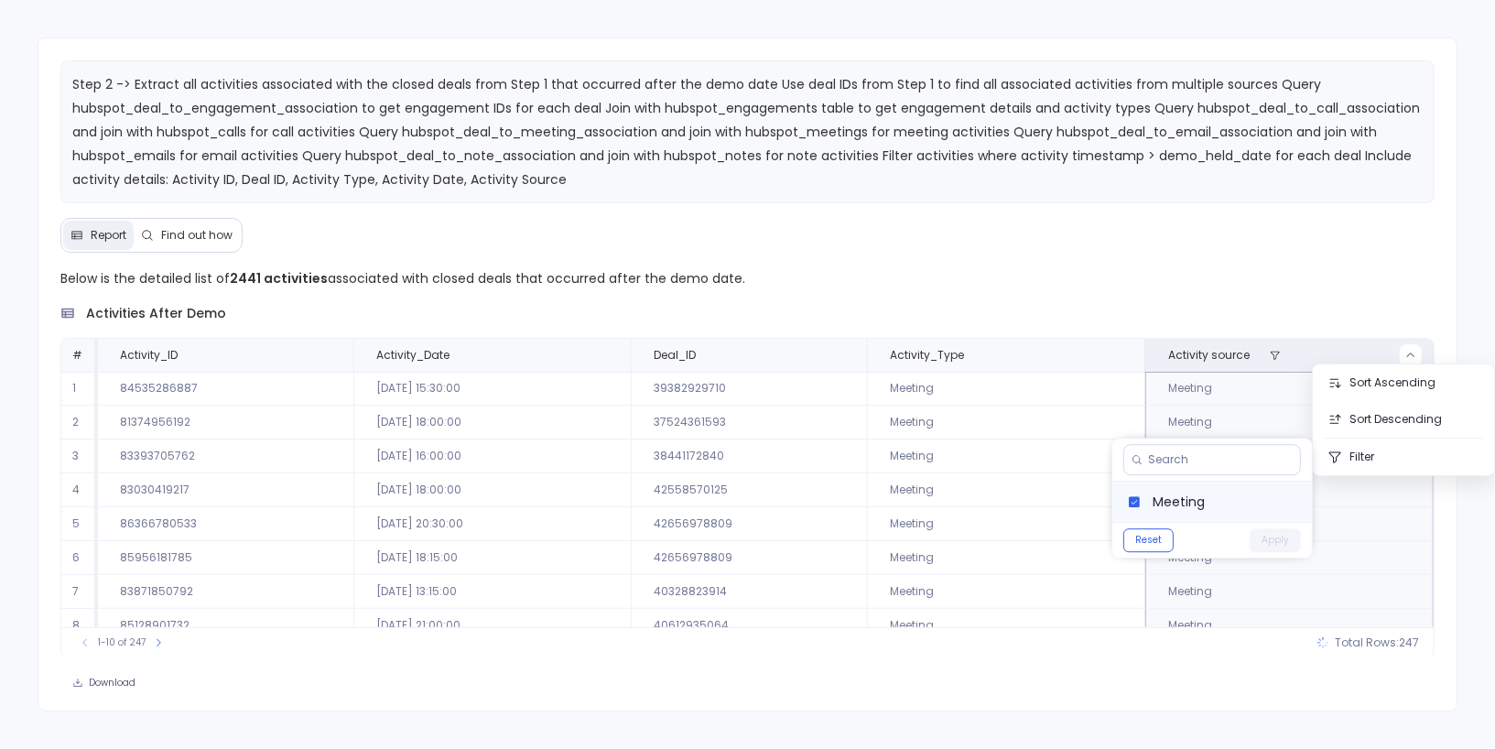
click at [1240, 500] on span "Meeting" at bounding box center [1225, 502] width 145 height 18
click at [1275, 538] on button "Apply" at bounding box center [1275, 540] width 51 height 24
click at [1115, 270] on p "Below is the detailed list of 2441 activities associated with closed deals that…" at bounding box center [747, 278] width 1374 height 22
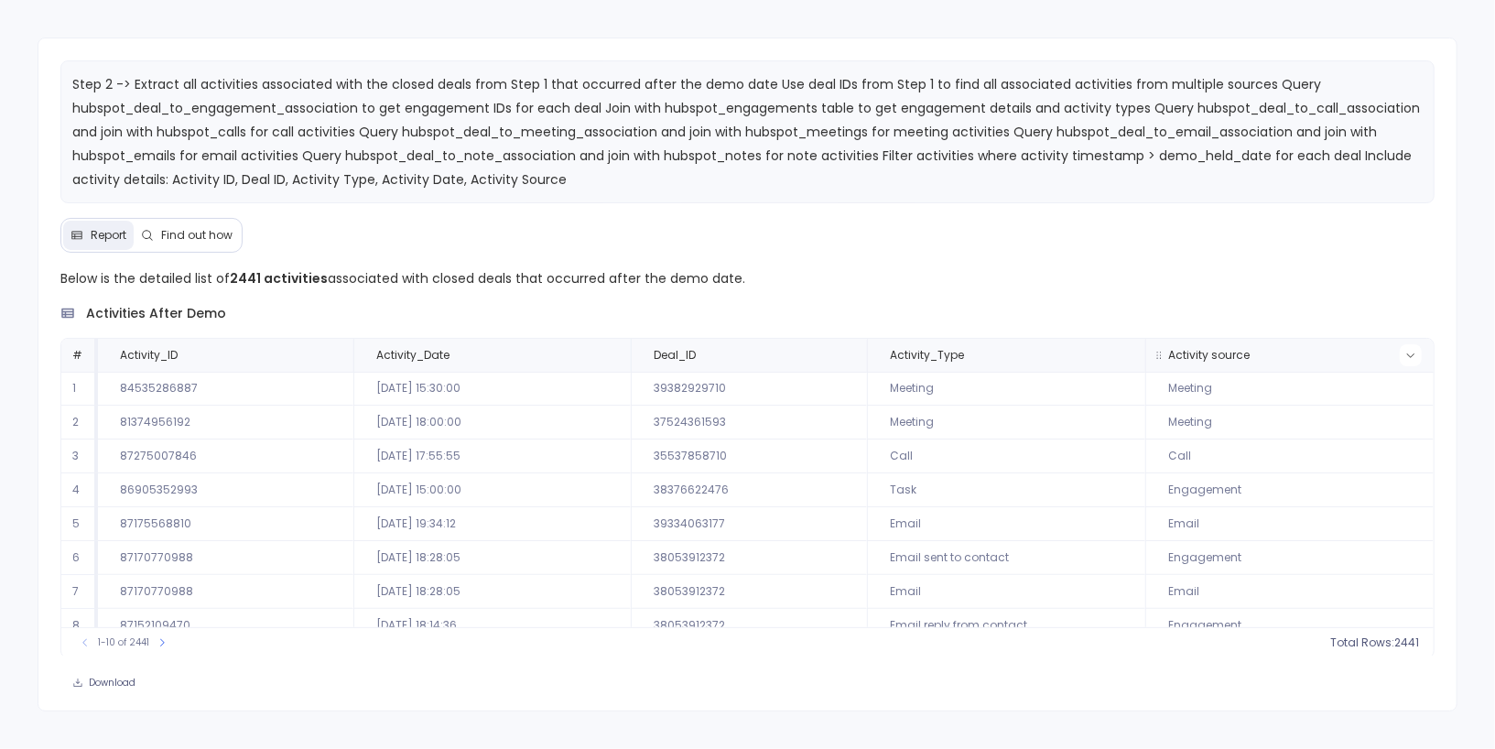
click at [1405, 350] on icon at bounding box center [1410, 355] width 11 height 11
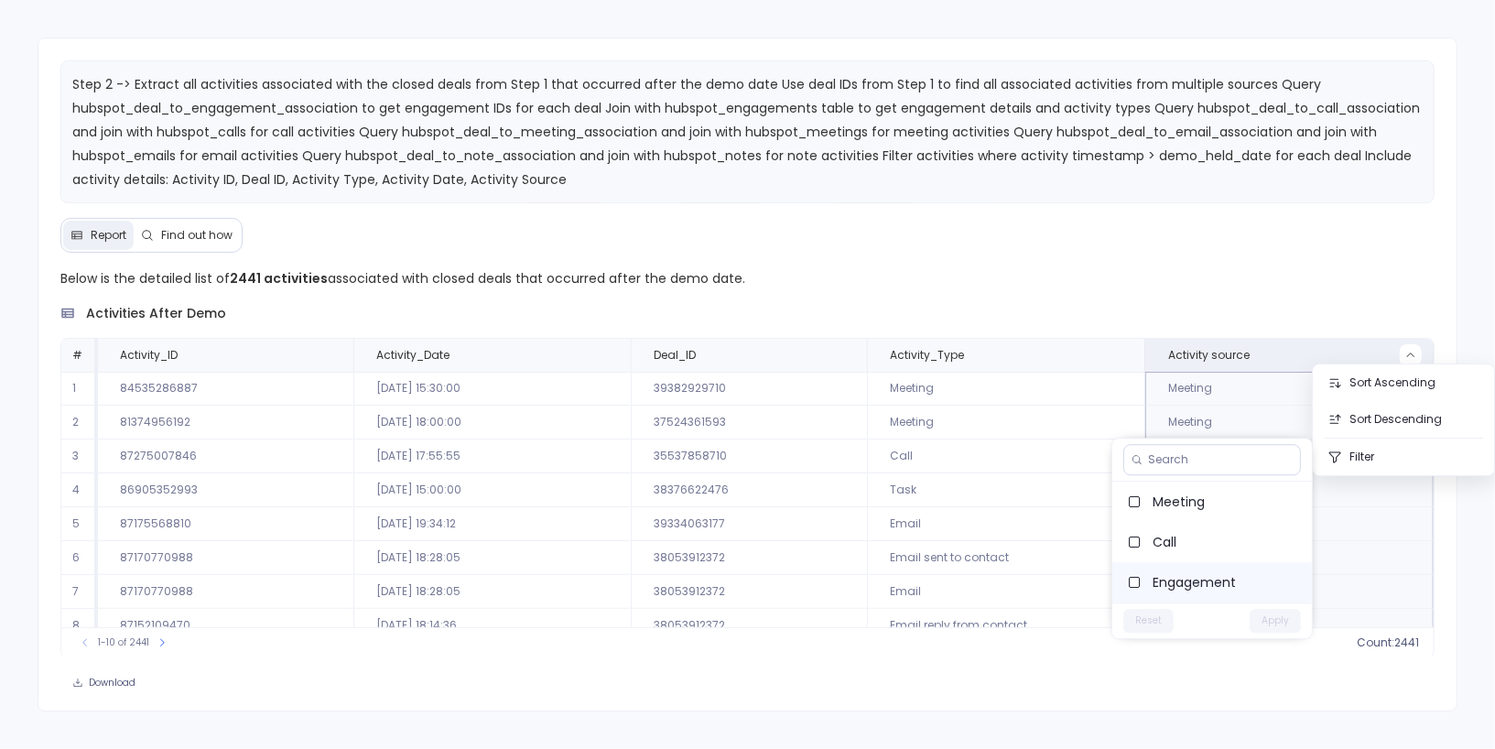
click at [1196, 574] on span "Engagement" at bounding box center [1225, 582] width 145 height 18
click at [1281, 618] on button "Apply" at bounding box center [1275, 621] width 51 height 24
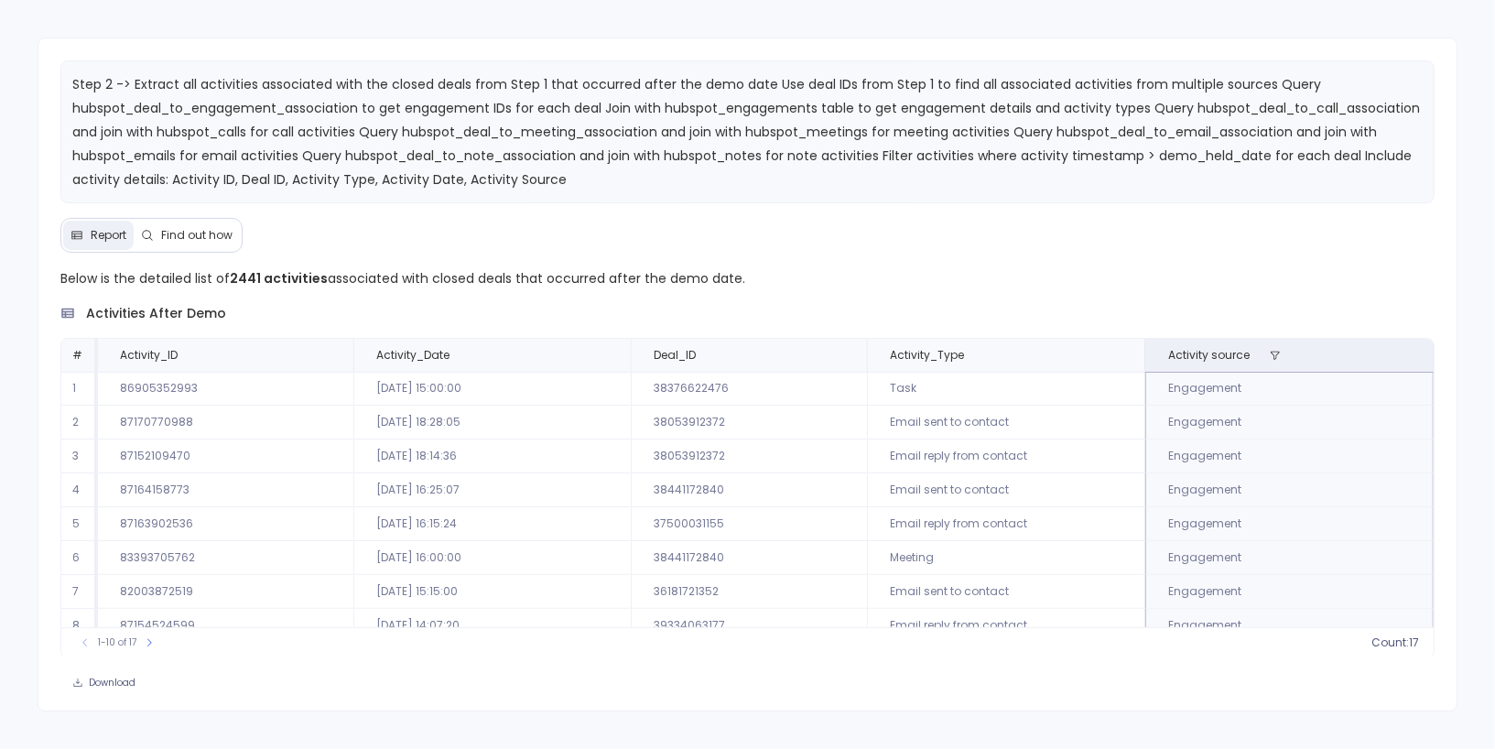
click at [1203, 385] on td "Engagement" at bounding box center [1289, 389] width 288 height 34
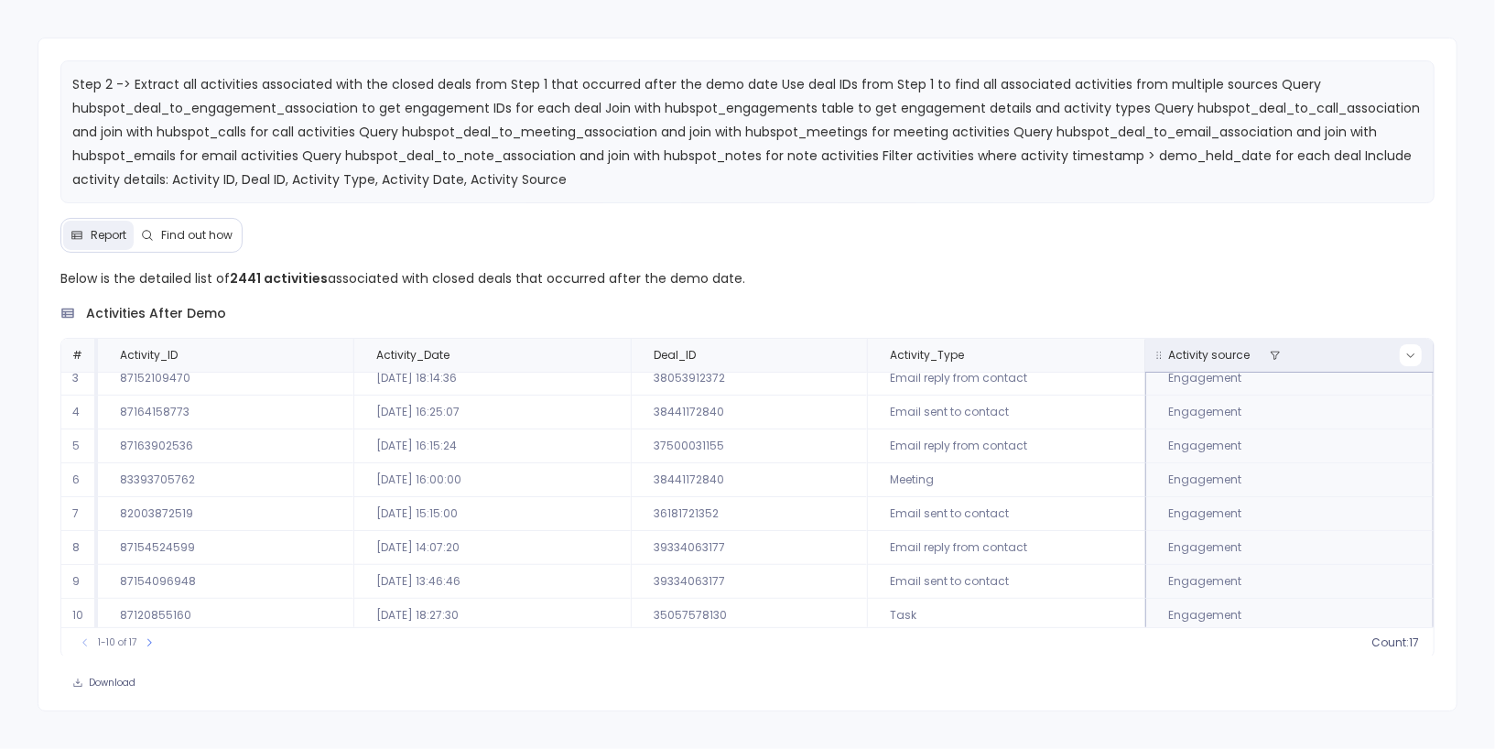
click at [1410, 353] on icon at bounding box center [1410, 355] width 7 height 5
click at [1219, 497] on span "Engagement" at bounding box center [1225, 502] width 145 height 18
click at [1268, 537] on button "Apply" at bounding box center [1275, 540] width 51 height 24
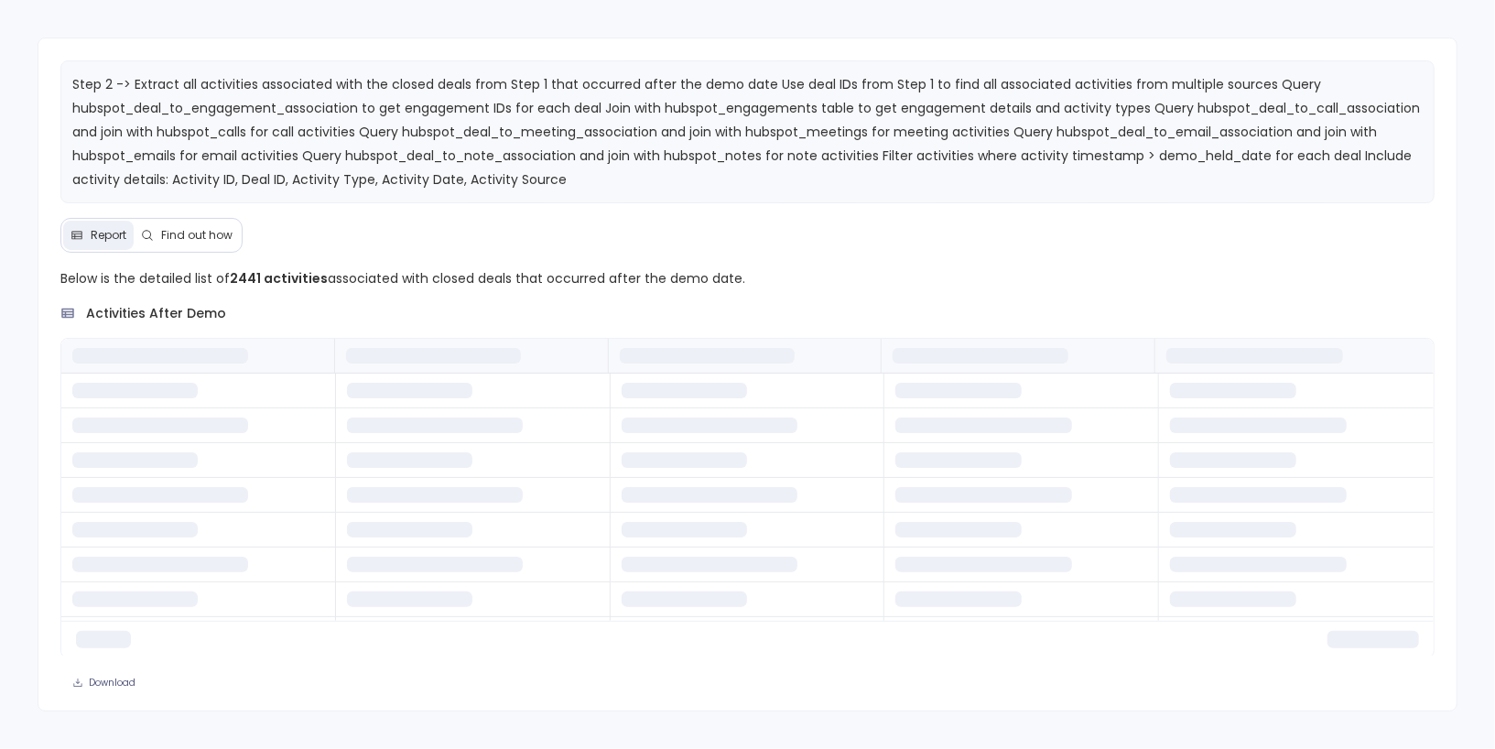
scroll to position [0, 0]
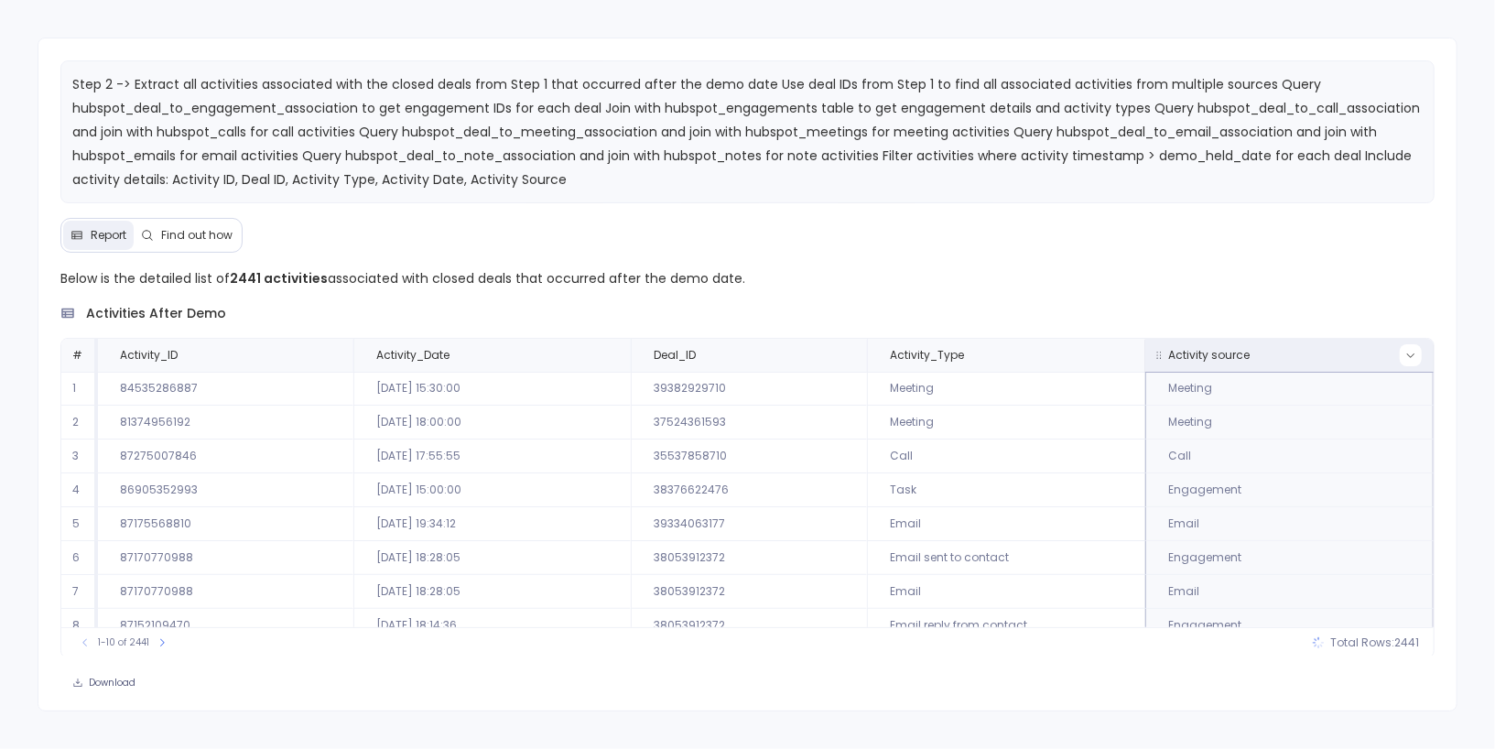
click at [1413, 353] on icon at bounding box center [1410, 355] width 11 height 11
click at [1223, 506] on span "Meeting" at bounding box center [1225, 502] width 145 height 18
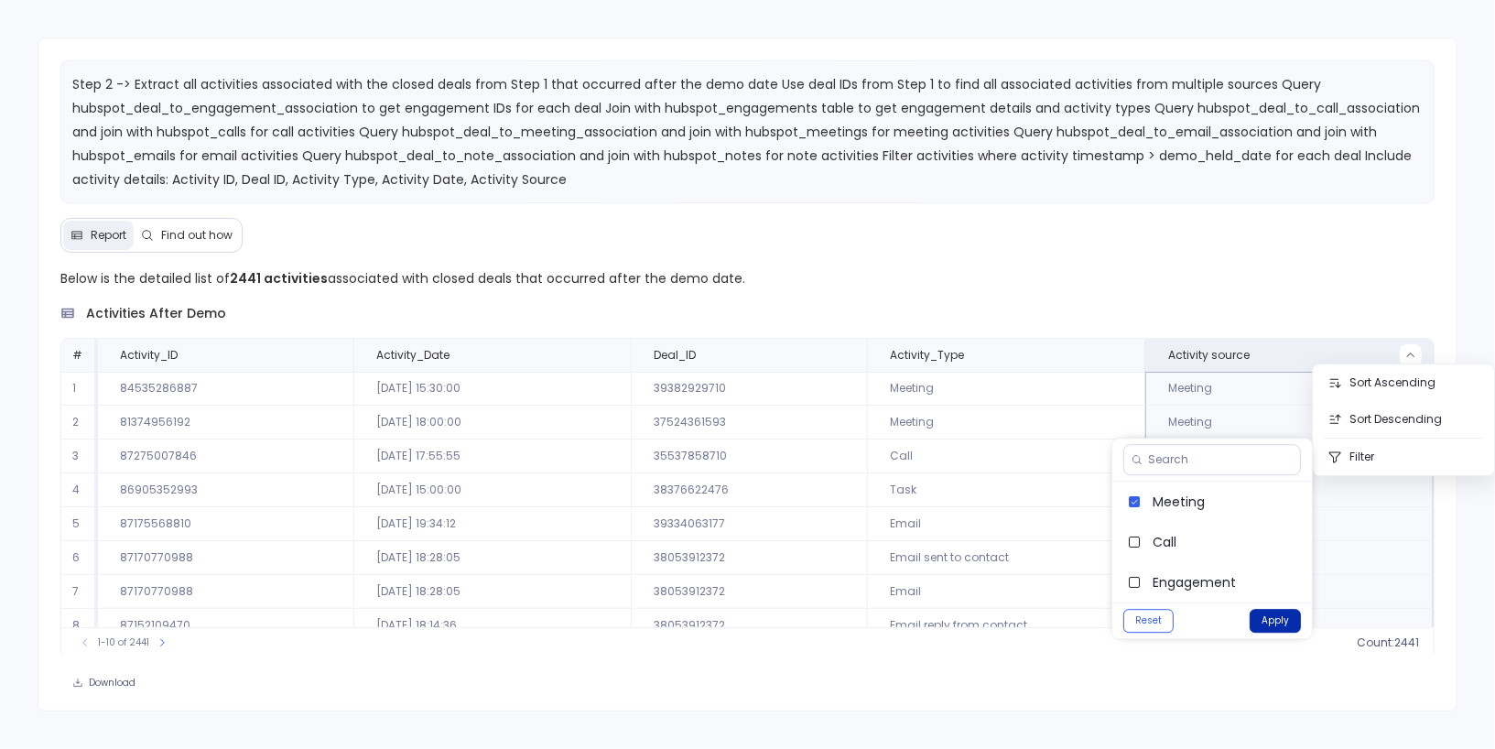
click at [1267, 619] on button "Apply" at bounding box center [1275, 621] width 51 height 24
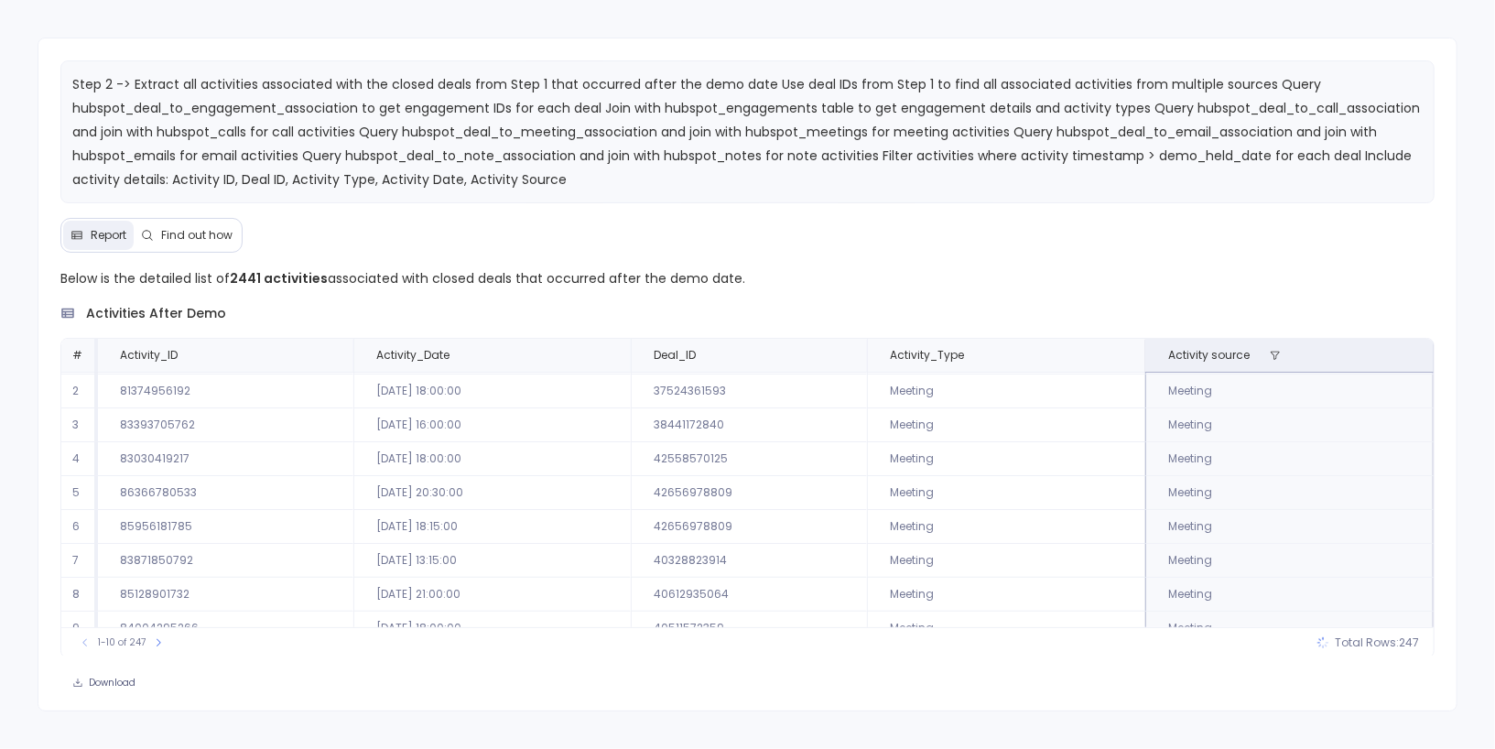
scroll to position [32, 0]
drag, startPoint x: 1402, startPoint y: 640, endPoint x: 1419, endPoint y: 640, distance: 17.4
click at [1419, 640] on span "247" at bounding box center [1409, 642] width 20 height 15
click at [994, 543] on td "Meeting" at bounding box center [1006, 560] width 278 height 34
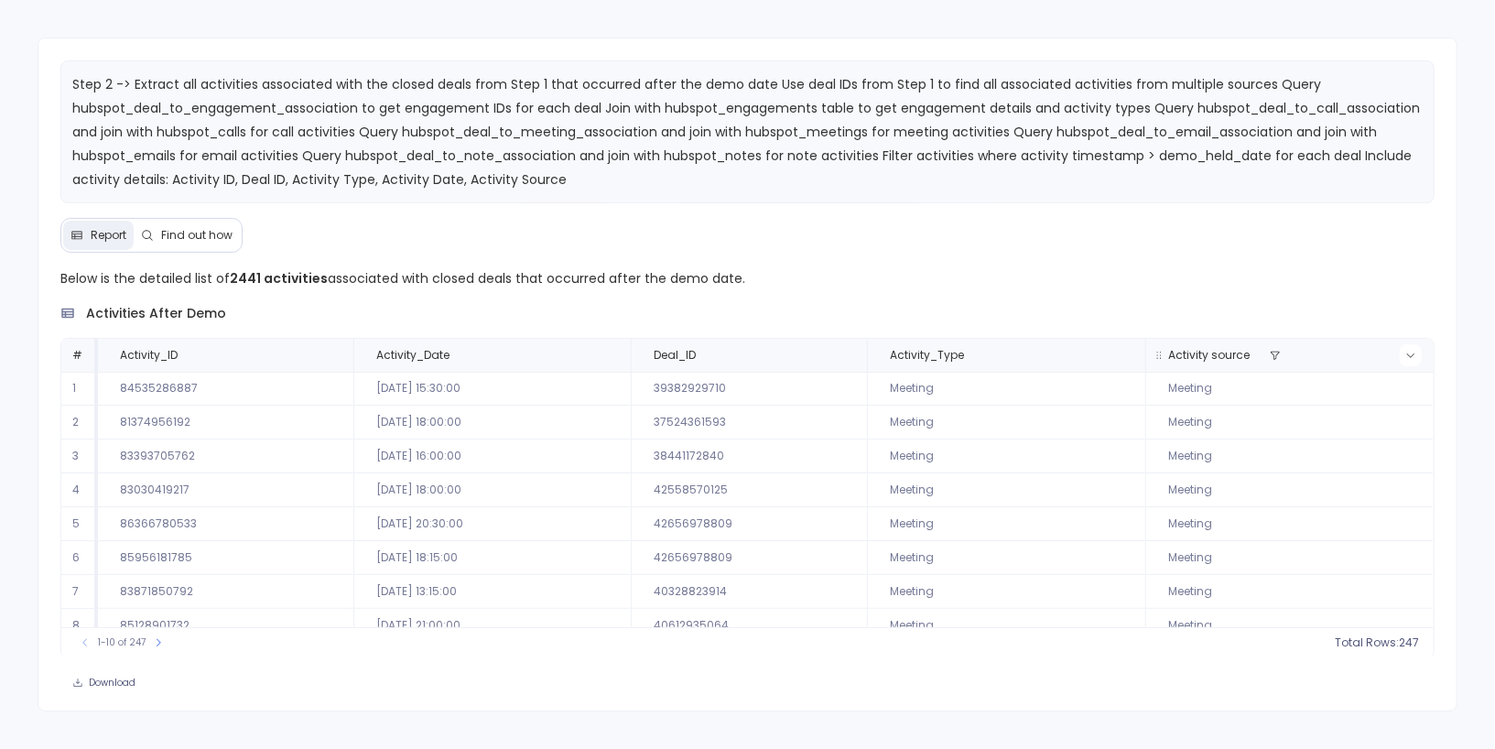
click at [1408, 353] on icon at bounding box center [1410, 355] width 11 height 11
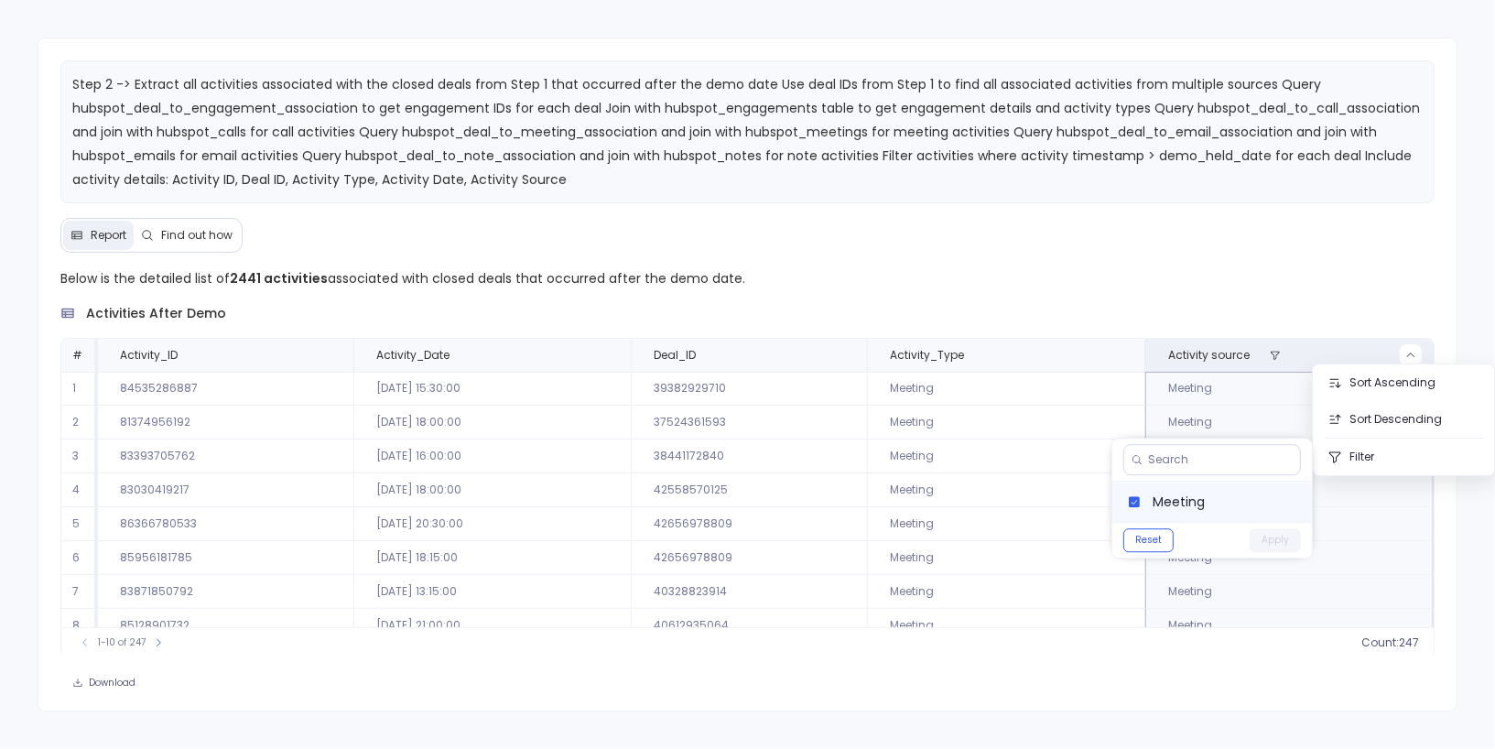
click at [1234, 490] on label "Meeting" at bounding box center [1212, 502] width 200 height 40
click at [1279, 543] on button "Apply" at bounding box center [1275, 540] width 51 height 24
